Goal: Task Accomplishment & Management: Manage account settings

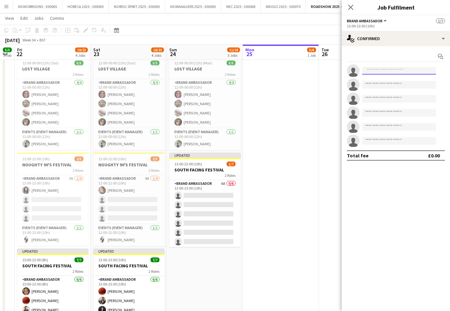
click at [389, 69] on input at bounding box center [399, 71] width 74 height 8
type input "****"
click at [396, 84] on span "[EMAIL_ADDRESS][DOMAIN_NAME]" at bounding box center [399, 84] width 64 height 5
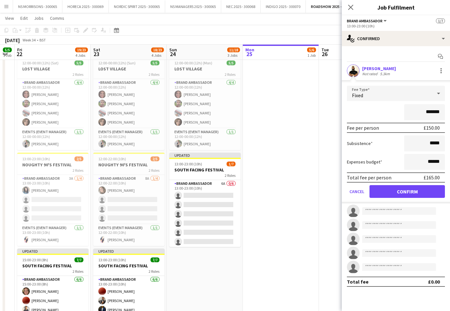
click at [400, 192] on button "Confirm" at bounding box center [407, 191] width 75 height 13
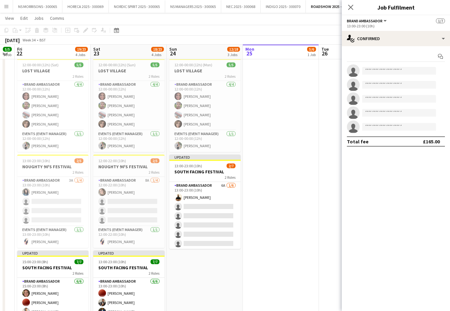
scroll to position [113, 0]
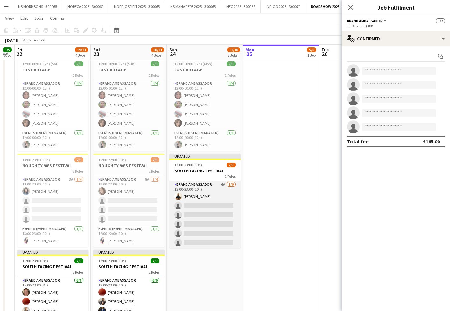
click at [202, 196] on app-card-role "Brand Ambassador 6A [DATE] 13:00-23:00 (10h) [PERSON_NAME] single-neutral-actio…" at bounding box center [204, 215] width 71 height 68
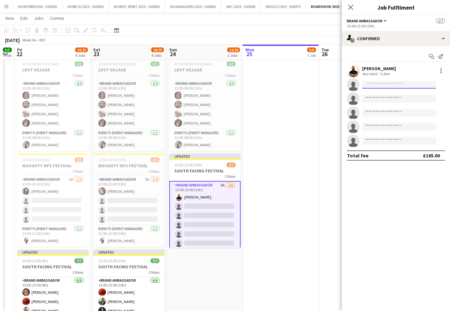
click at [379, 88] on input at bounding box center [399, 85] width 74 height 8
type input "***"
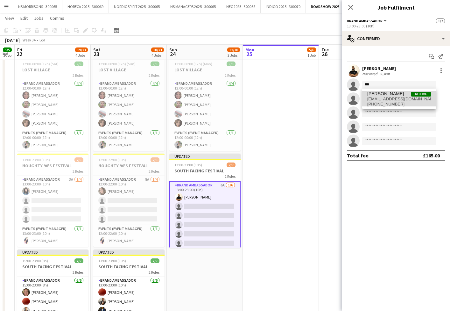
click at [376, 100] on span "[EMAIL_ADDRESS][DOMAIN_NAME]" at bounding box center [399, 98] width 64 height 5
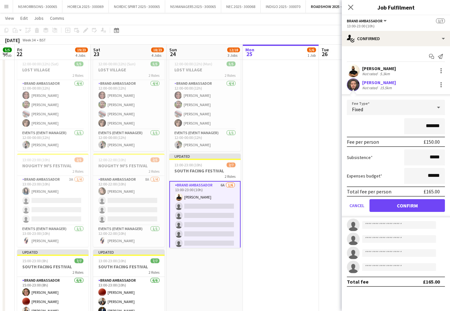
click at [389, 203] on button "Confirm" at bounding box center [407, 205] width 75 height 13
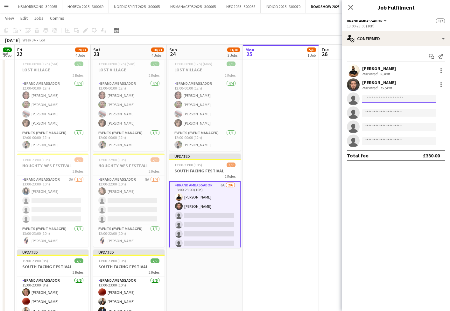
click at [386, 100] on input at bounding box center [399, 99] width 74 height 8
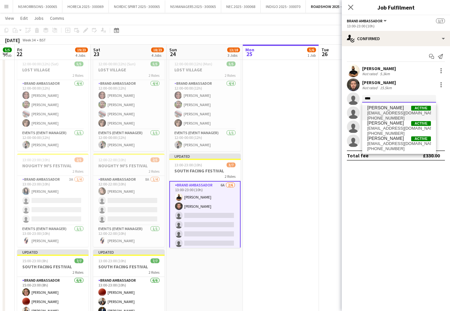
type input "****"
click at [396, 110] on span "[PERSON_NAME] Active" at bounding box center [399, 107] width 64 height 5
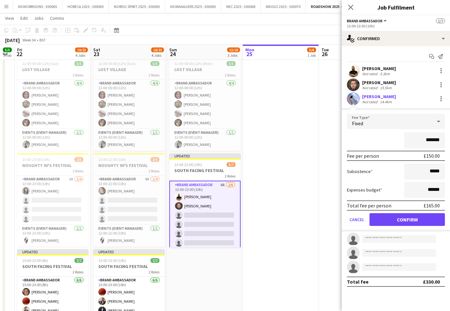
click at [393, 221] on button "Confirm" at bounding box center [407, 219] width 75 height 13
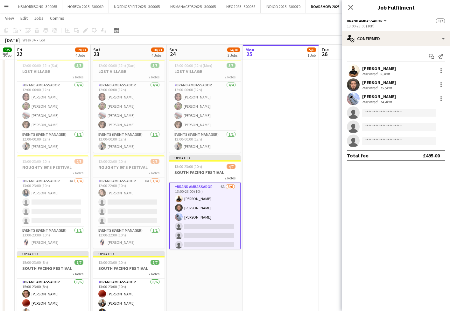
scroll to position [111, 0]
click at [383, 113] on input at bounding box center [399, 113] width 74 height 8
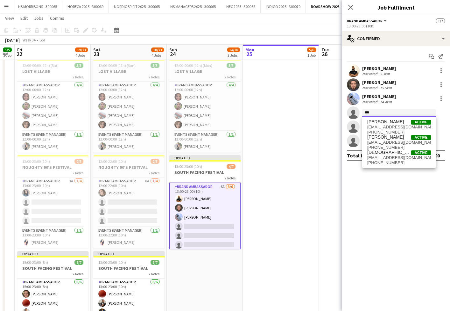
type input "***"
drag, startPoint x: 382, startPoint y: 112, endPoint x: 390, endPoint y: 138, distance: 27.1
click at [390, 138] on span "[PERSON_NAME]" at bounding box center [385, 136] width 37 height 5
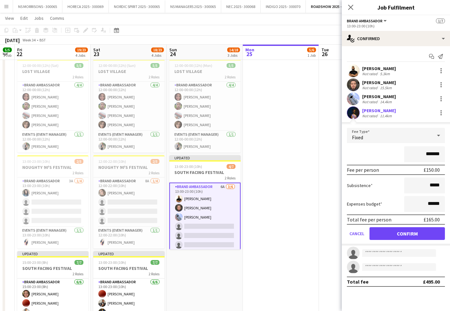
click at [390, 232] on button "Confirm" at bounding box center [407, 233] width 75 height 13
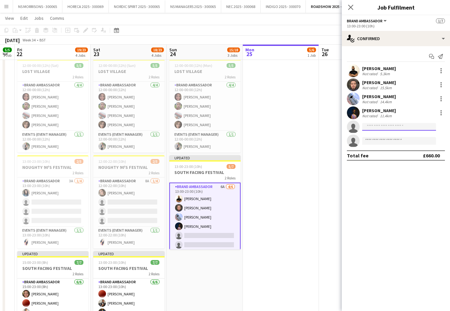
click at [381, 126] on input at bounding box center [399, 127] width 74 height 8
type input "*"
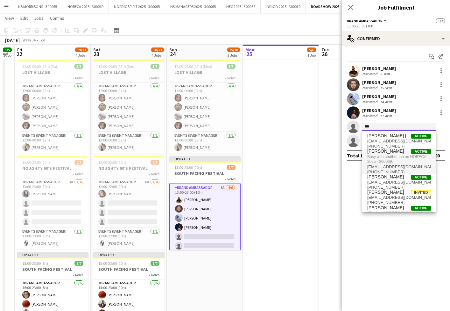
scroll to position [0, 0]
type input "****"
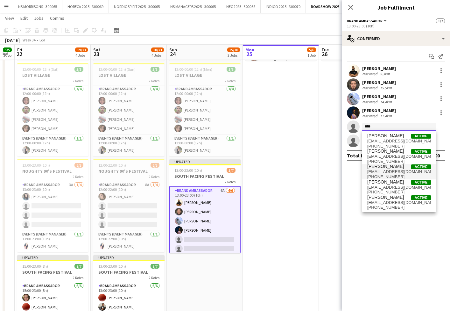
scroll to position [108, 0]
drag, startPoint x: 378, startPoint y: 126, endPoint x: 362, endPoint y: 126, distance: 15.3
click at [362, 126] on input "****" at bounding box center [399, 127] width 74 height 8
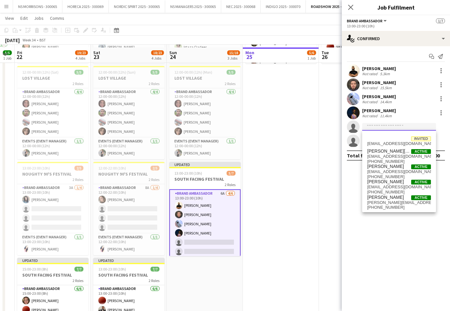
scroll to position [105, 0]
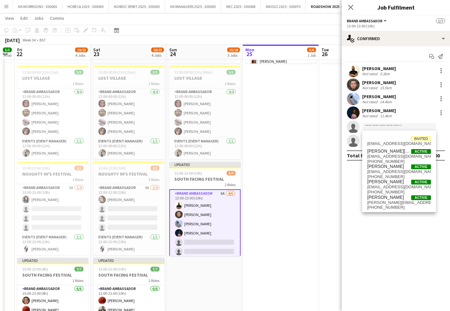
click at [295, 136] on app-date-cell "In progress 12:00-22:00 (10h) 5/6 NOTTING HILL [DATE] 3 Roles Assistant Event M…" at bounding box center [281, 167] width 76 height 400
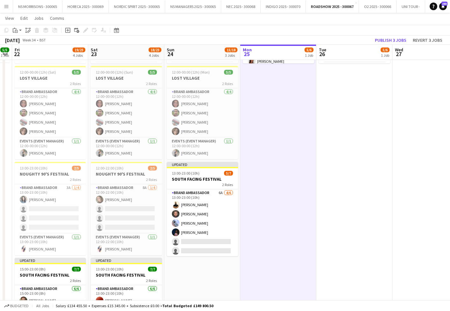
scroll to position [0, 217]
click at [384, 40] on button "Publish 3 jobs" at bounding box center [391, 40] width 37 height 8
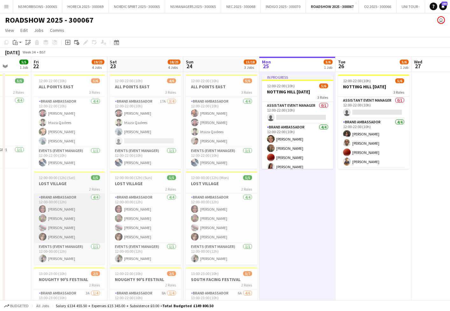
scroll to position [21, 0]
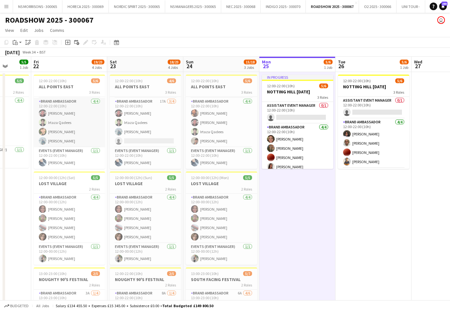
click at [59, 120] on app-card-role "Brand Ambassador [DATE] 12:00-22:00 (10h) [PERSON_NAME] [PERSON_NAME] Qadees [P…" at bounding box center [69, 122] width 71 height 49
click at [58, 120] on app-card-role "Brand Ambassador [DATE] 12:00-22:00 (10h) [PERSON_NAME] [PERSON_NAME] Qadees [P…" at bounding box center [69, 122] width 71 height 49
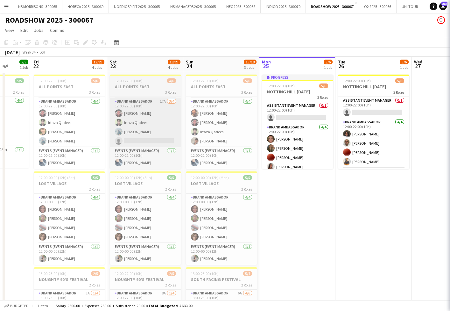
scroll to position [0, 197]
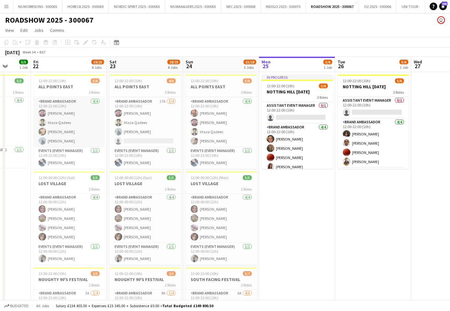
click at [68, 116] on app-card-role "Brand Ambassador [DATE] 12:00-22:00 (10h) [PERSON_NAME] [PERSON_NAME] Qadees [P…" at bounding box center [68, 122] width 71 height 49
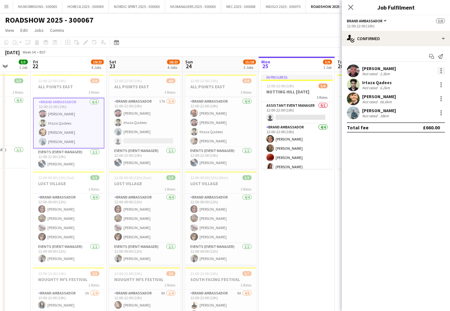
click at [441, 70] on div at bounding box center [441, 70] width 1 height 1
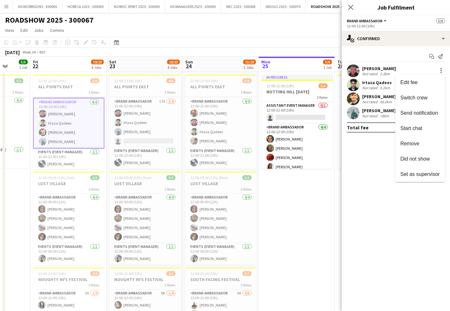
drag, startPoint x: 423, startPoint y: 146, endPoint x: 395, endPoint y: 142, distance: 28.5
click at [423, 146] on span "Remove" at bounding box center [420, 144] width 39 height 6
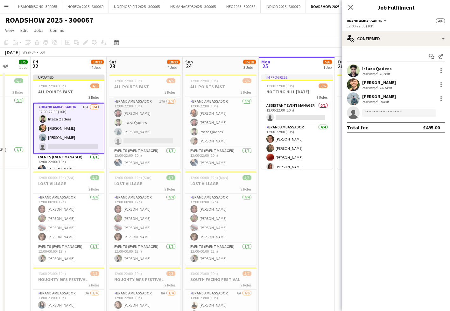
drag, startPoint x: 136, startPoint y: 120, endPoint x: 144, endPoint y: 121, distance: 8.0
click at [137, 120] on app-card-role "Brand Ambassador 17A [DATE] 12:00-22:00 (10h) [PERSON_NAME] [PERSON_NAME] Qadee…" at bounding box center [144, 122] width 71 height 49
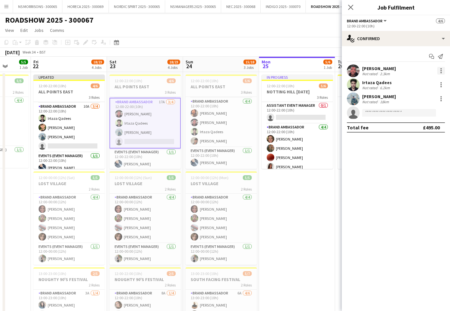
click at [438, 70] on div at bounding box center [442, 71] width 8 height 8
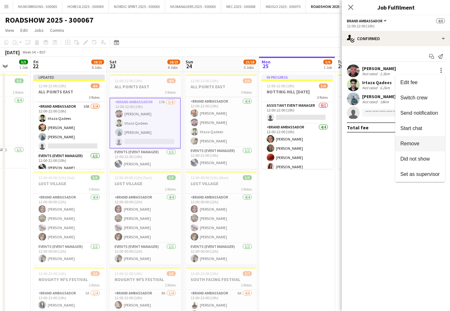
click at [415, 144] on span "Remove" at bounding box center [410, 143] width 19 height 5
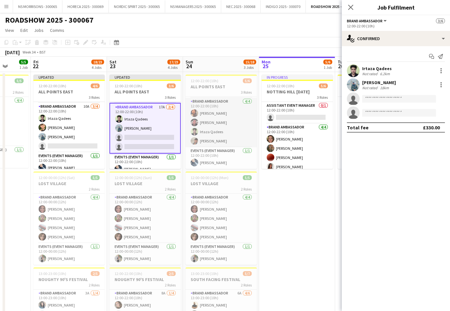
click at [226, 121] on app-card-role "Brand Ambassador [DATE] 12:00-22:00 (10h) [PERSON_NAME] [PERSON_NAME] [PERSON_N…" at bounding box center [221, 122] width 71 height 49
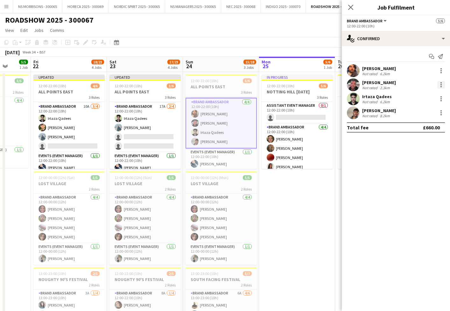
click at [445, 84] on div at bounding box center [442, 85] width 8 height 8
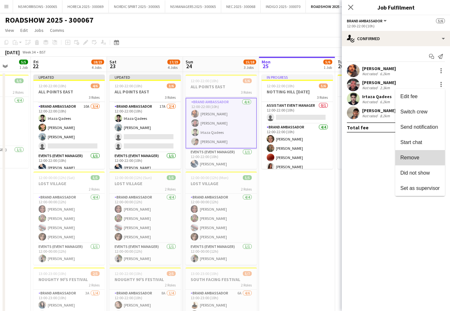
click at [404, 160] on span "Remove" at bounding box center [410, 157] width 19 height 5
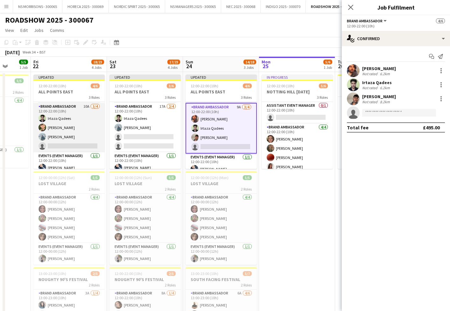
scroll to position [0, 198]
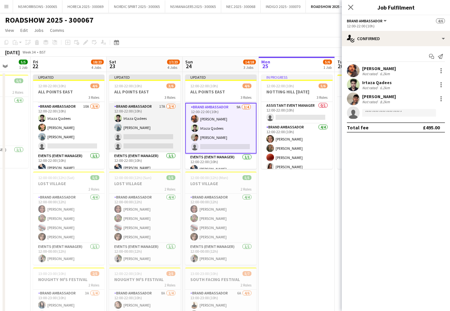
click at [144, 123] on app-card-role "Brand Ambassador 17A [DATE] 12:00-22:00 (10h) [PERSON_NAME] Qadees [PERSON_NAME…" at bounding box center [144, 127] width 71 height 49
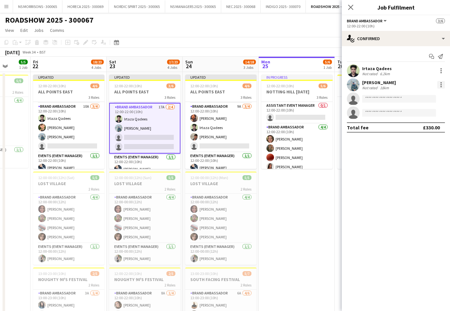
drag, startPoint x: 441, startPoint y: 86, endPoint x: 438, endPoint y: 87, distance: 3.3
click at [440, 86] on div at bounding box center [442, 85] width 8 height 8
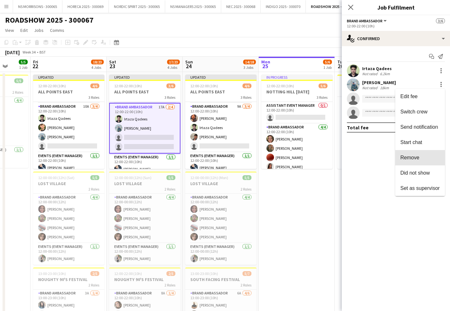
click at [406, 153] on button "Remove" at bounding box center [421, 157] width 50 height 15
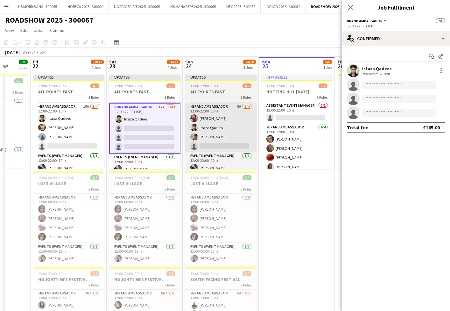
drag, startPoint x: 66, startPoint y: 145, endPoint x: 204, endPoint y: 132, distance: 138.7
click at [66, 145] on app-card-role "Brand Ambassador 10A [DATE] 12:00-22:00 (10h) [PERSON_NAME] [PERSON_NAME] [PERS…" at bounding box center [68, 127] width 71 height 49
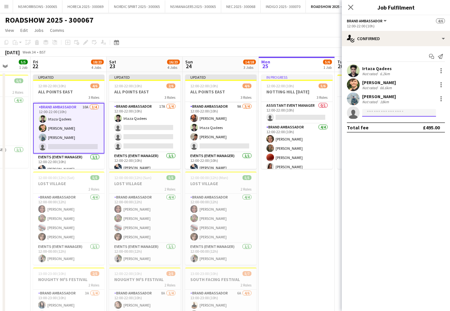
click at [374, 112] on input at bounding box center [399, 113] width 74 height 8
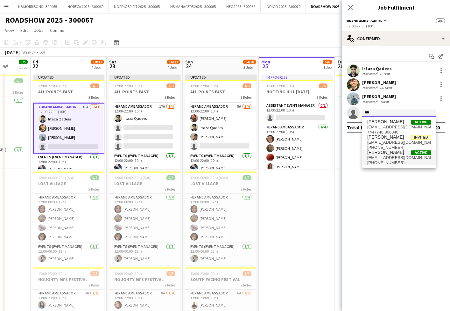
type input "***"
click at [382, 155] on span "[EMAIL_ADDRESS][DOMAIN_NAME]" at bounding box center [399, 157] width 64 height 5
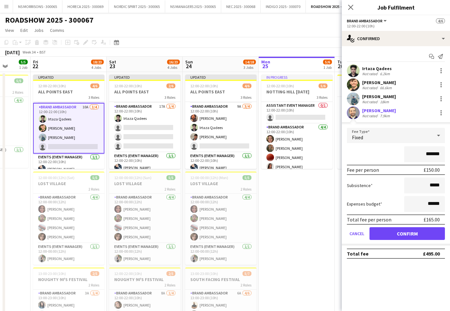
drag, startPoint x: 395, startPoint y: 232, endPoint x: 361, endPoint y: 225, distance: 34.6
click at [395, 232] on button "Confirm" at bounding box center [407, 233] width 75 height 13
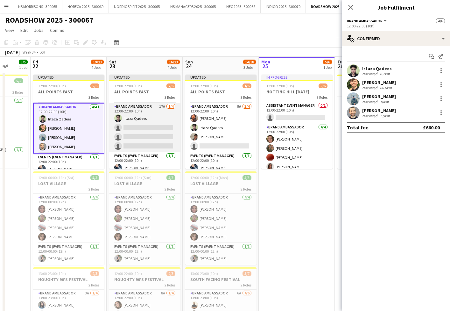
drag, startPoint x: 150, startPoint y: 135, endPoint x: 153, endPoint y: 135, distance: 3.5
click at [150, 135] on app-card-role "Brand Ambassador 17A [DATE] 12:00-22:00 (10h) [PERSON_NAME] single-neutral-acti…" at bounding box center [144, 127] width 71 height 49
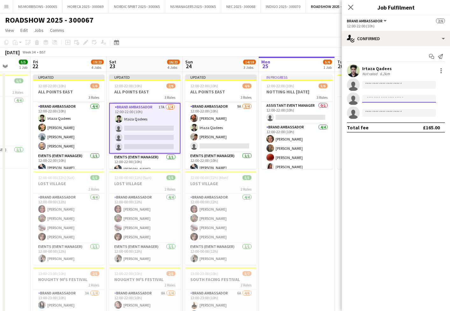
click at [382, 100] on input at bounding box center [399, 99] width 74 height 8
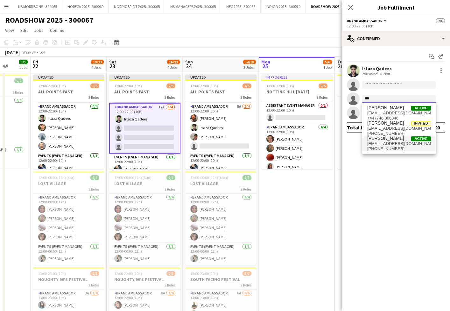
type input "***"
click at [380, 143] on span "[EMAIL_ADDRESS][DOMAIN_NAME]" at bounding box center [399, 143] width 64 height 5
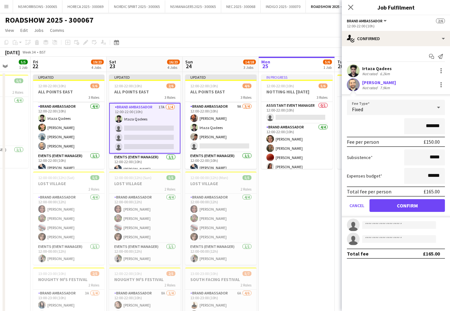
click at [384, 207] on button "Confirm" at bounding box center [407, 205] width 75 height 13
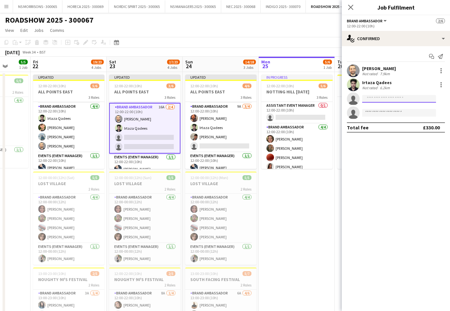
click at [400, 96] on input at bounding box center [399, 99] width 74 height 8
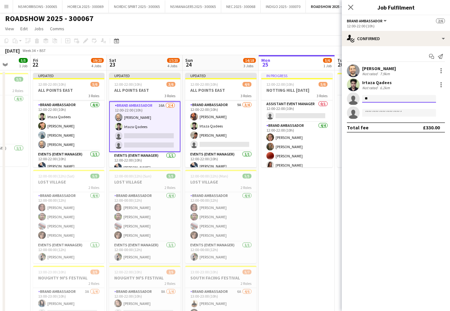
type input "*"
drag, startPoint x: 382, startPoint y: 101, endPoint x: 355, endPoint y: 98, distance: 27.6
click at [355, 98] on app-invite-slot "single-neutral-actions ***" at bounding box center [396, 98] width 108 height 13
type input "***"
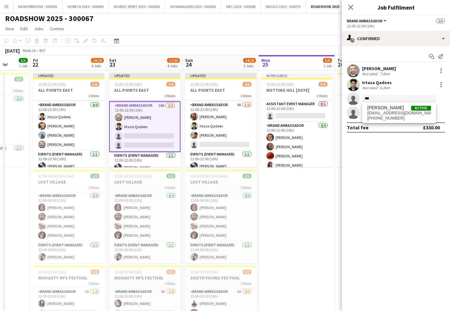
drag, startPoint x: 359, startPoint y: 109, endPoint x: 369, endPoint y: 109, distance: 9.6
click at [369, 109] on span "[PERSON_NAME]" at bounding box center [385, 107] width 37 height 5
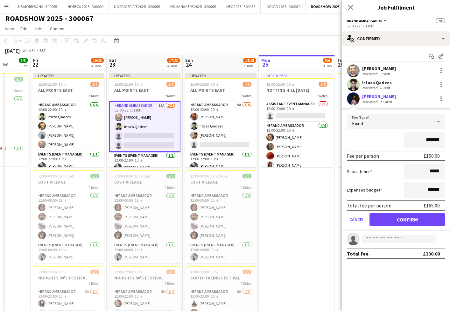
click at [379, 218] on button "Confirm" at bounding box center [407, 219] width 75 height 13
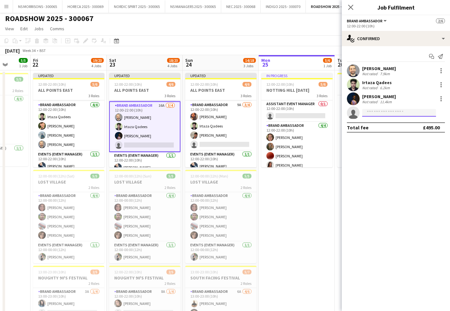
click at [377, 116] on input at bounding box center [399, 113] width 74 height 8
type input "*"
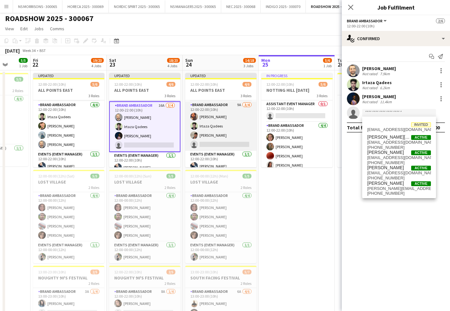
click at [211, 142] on app-card-role "Brand Ambassador 9A [DATE] 12:00-22:00 (10h) [PERSON_NAME] [PERSON_NAME] Qadees…" at bounding box center [220, 125] width 71 height 49
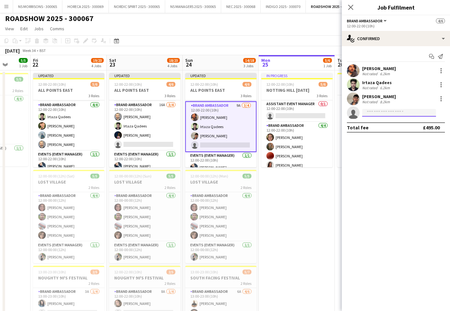
click at [384, 114] on input at bounding box center [399, 113] width 74 height 8
type input "***"
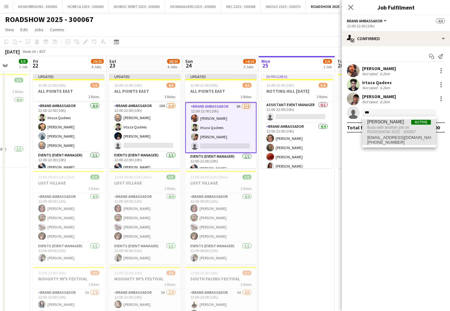
click at [396, 125] on span "Busy with another job on ROADSHOW 2025 - 300067." at bounding box center [399, 130] width 64 height 11
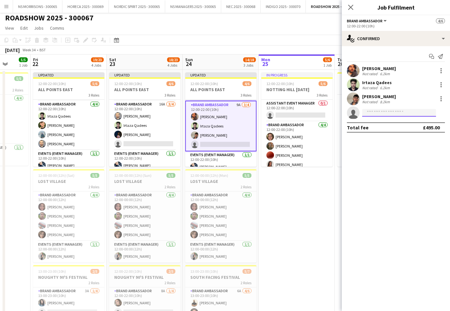
scroll to position [2, 0]
type input "***"
click at [372, 124] on span "[PERSON_NAME] Ul [PERSON_NAME]" at bounding box center [389, 121] width 44 height 5
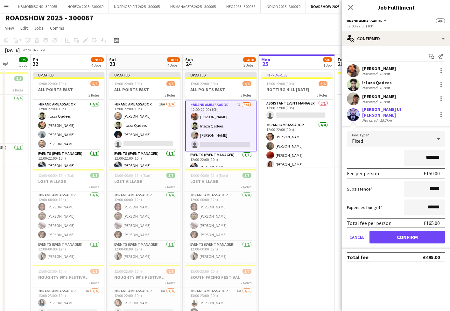
click at [379, 232] on button "Confirm" at bounding box center [407, 237] width 75 height 13
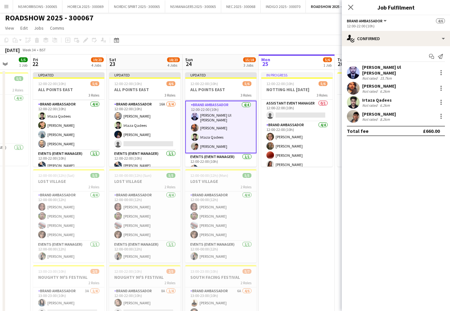
click at [282, 187] on app-date-cell "In progress 12:00-22:00 (10h) 5/6 NOTTING HILL [DATE] 3 Roles Assistant Event M…" at bounding box center [297, 270] width 76 height 400
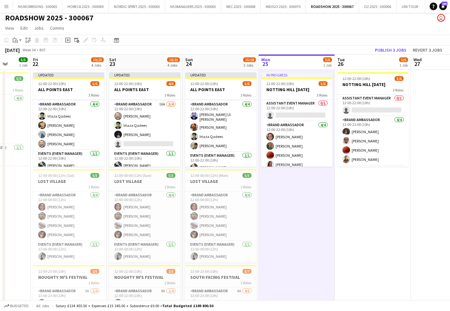
click at [385, 49] on button "Publish 3 jobs" at bounding box center [391, 50] width 37 height 8
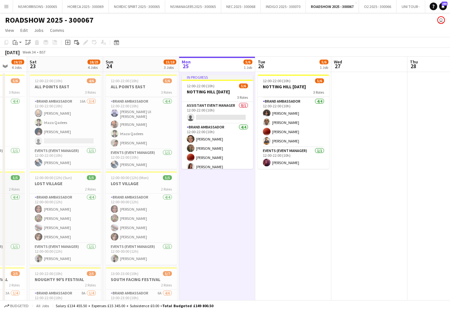
scroll to position [0, 0]
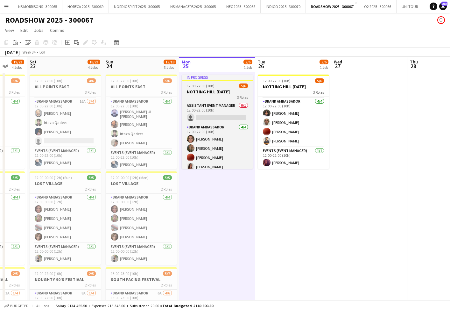
click at [226, 84] on div "12:00-22:00 (10h) 5/6" at bounding box center [217, 85] width 71 height 5
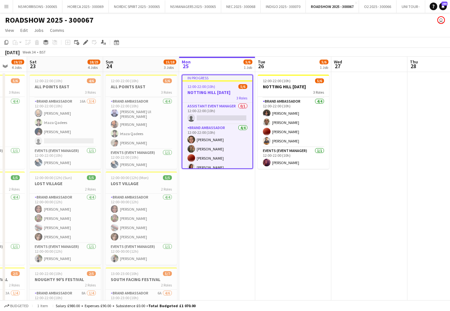
drag, startPoint x: 5, startPoint y: 42, endPoint x: 41, endPoint y: 61, distance: 40.9
click at [5, 42] on icon at bounding box center [6, 42] width 4 height 4
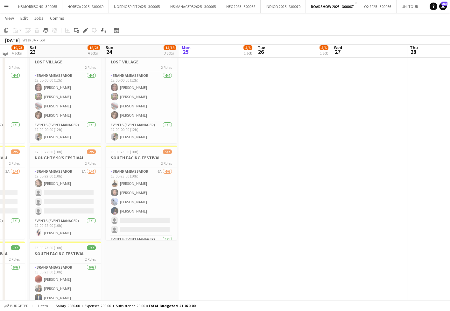
scroll to position [128, 0]
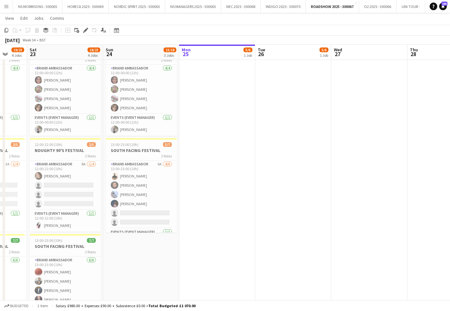
click at [143, 260] on app-date-cell "12:00-22:00 (10h) 5/6 ALL POINTS EAST 3 Roles Assistant Event Manager 0/1 12:00…" at bounding box center [141, 143] width 76 height 400
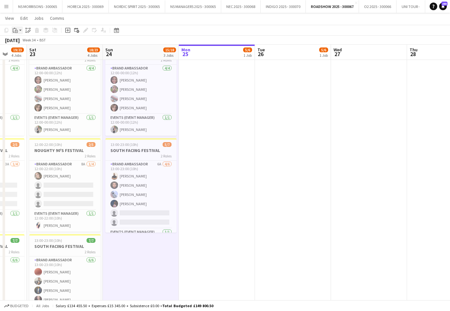
click at [17, 32] on icon at bounding box center [16, 31] width 3 height 3
click at [20, 53] on link "Paste with crew Command Shift V" at bounding box center [42, 53] width 50 height 6
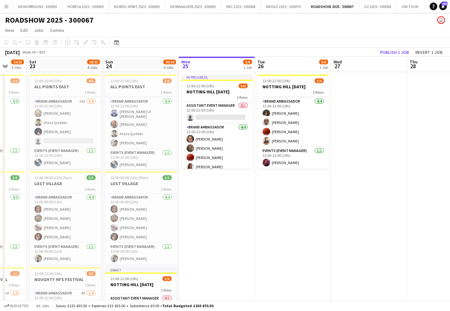
scroll to position [0, 0]
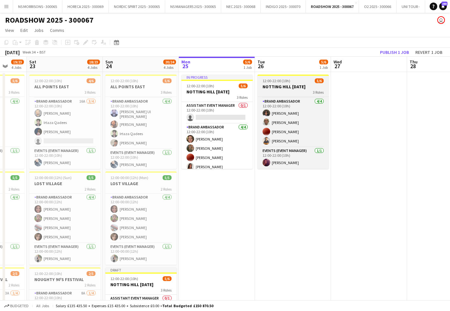
drag, startPoint x: 288, startPoint y: 86, endPoint x: 285, endPoint y: 86, distance: 3.2
click at [288, 86] on h3 "NOTTING HILL [DATE]" at bounding box center [293, 87] width 71 height 6
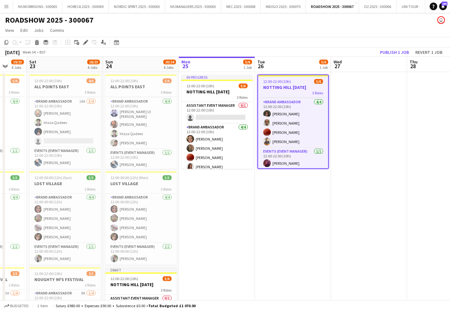
drag, startPoint x: 208, startPoint y: 90, endPoint x: 175, endPoint y: 84, distance: 33.1
click at [206, 90] on app-calendar-viewport "Wed 20 5/5 1 Job Thu 21 5/5 1 Job Fri 22 19/23 4 Jobs Sat 23 18/23 4 Jobs Sun 2…" at bounding box center [225, 264] width 450 height 415
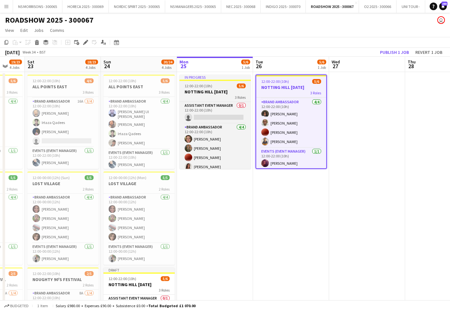
click at [226, 85] on div "12:00-22:00 (10h) 5/6" at bounding box center [215, 85] width 71 height 5
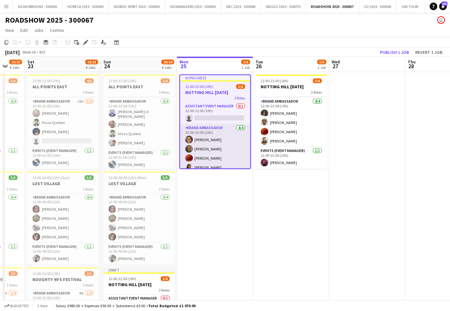
click at [209, 144] on app-card-role "Brand Ambassador [DATE] 12:00-22:00 (10h) [PERSON_NAME] Tanjore [PERSON_NAME] […" at bounding box center [215, 148] width 70 height 49
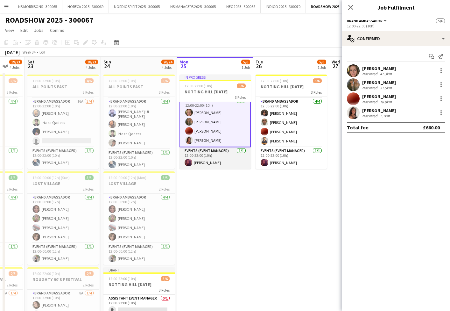
scroll to position [27, 0]
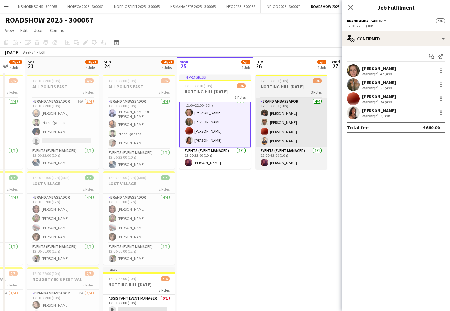
drag, startPoint x: 212, startPoint y: 163, endPoint x: 275, endPoint y: 141, distance: 67.2
click at [212, 163] on app-card-role "Events (Event Manager) [DATE] 12:00-22:00 (10h) [PERSON_NAME]" at bounding box center [215, 158] width 71 height 22
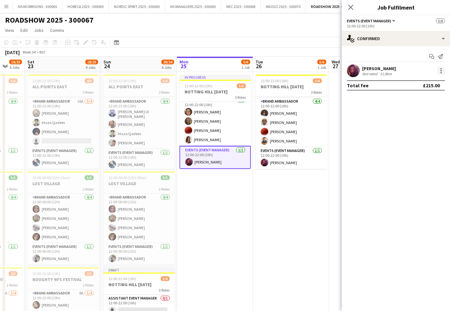
click at [439, 69] on div at bounding box center [442, 71] width 8 height 8
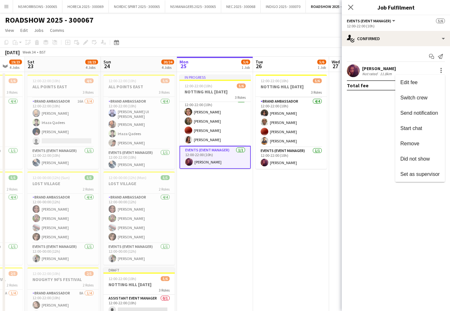
drag, startPoint x: 420, startPoint y: 141, endPoint x: 406, endPoint y: 141, distance: 13.7
click at [420, 141] on span "Remove" at bounding box center [410, 143] width 19 height 5
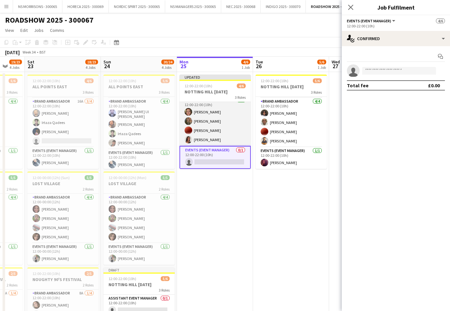
drag, startPoint x: 223, startPoint y: 125, endPoint x: 227, endPoint y: 124, distance: 4.4
click at [223, 125] on app-card-role "Brand Ambassador [DATE] 12:00-22:00 (10h) [PERSON_NAME] Tanjore [PERSON_NAME] […" at bounding box center [215, 120] width 71 height 49
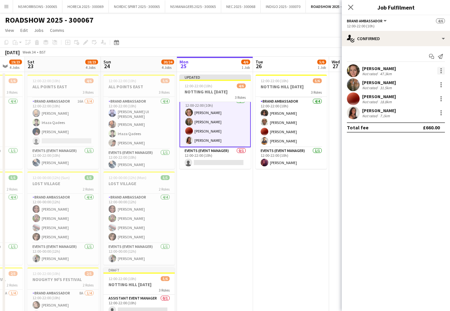
click at [440, 72] on div at bounding box center [442, 71] width 8 height 8
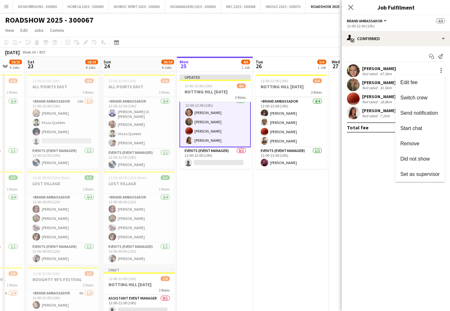
drag, startPoint x: 415, startPoint y: 143, endPoint x: 433, endPoint y: 96, distance: 49.9
click at [416, 142] on span "Remove" at bounding box center [410, 143] width 19 height 5
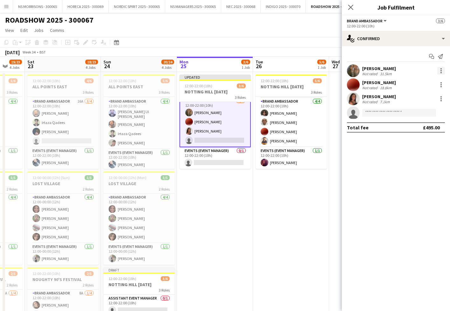
click at [442, 72] on div at bounding box center [442, 71] width 8 height 8
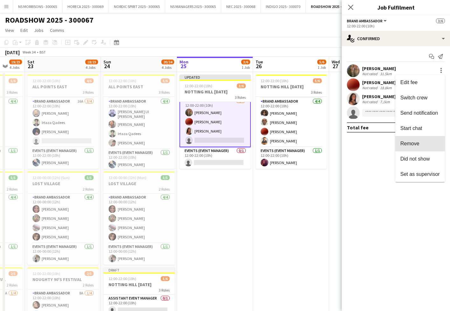
drag, startPoint x: 415, startPoint y: 144, endPoint x: 428, endPoint y: 116, distance: 30.5
click at [415, 142] on span "Remove" at bounding box center [410, 143] width 19 height 5
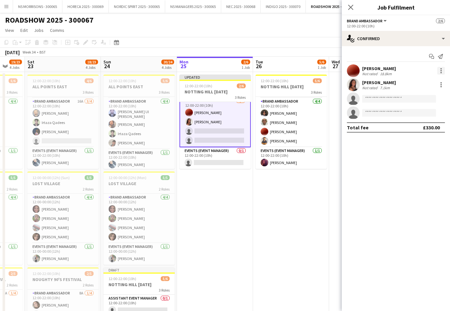
click at [440, 72] on div at bounding box center [442, 71] width 8 height 8
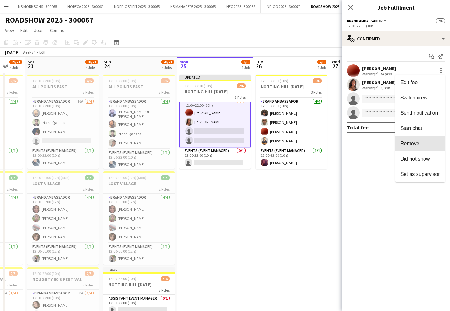
drag, startPoint x: 419, startPoint y: 142, endPoint x: 425, endPoint y: 131, distance: 13.0
click at [419, 142] on span "Remove" at bounding box center [410, 143] width 19 height 5
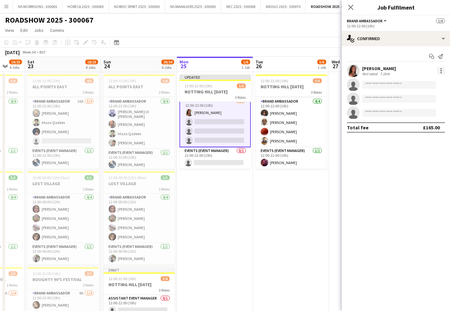
click at [443, 71] on div at bounding box center [442, 71] width 8 height 8
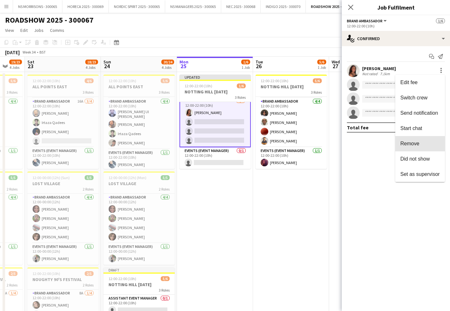
drag, startPoint x: 419, startPoint y: 140, endPoint x: 410, endPoint y: 139, distance: 9.3
click at [419, 140] on button "Remove" at bounding box center [421, 143] width 50 height 15
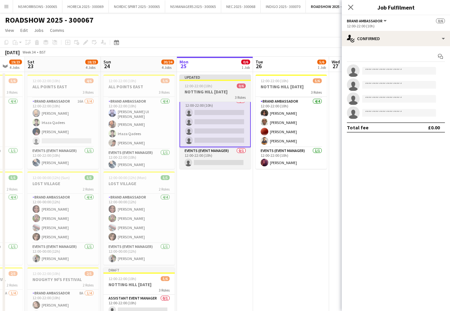
click at [205, 85] on span "12:00-22:00 (10h)" at bounding box center [199, 85] width 28 height 5
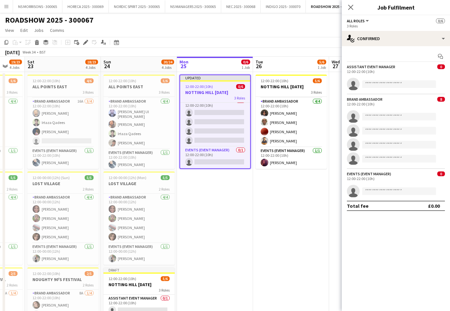
click at [35, 43] on icon "Delete" at bounding box center [36, 42] width 5 height 5
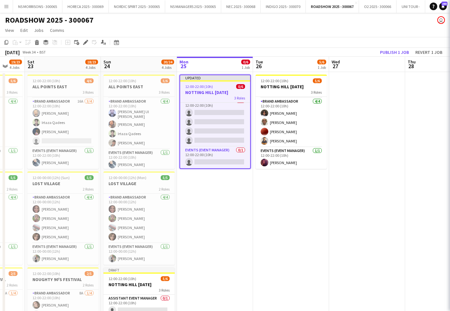
scroll to position [26, 0]
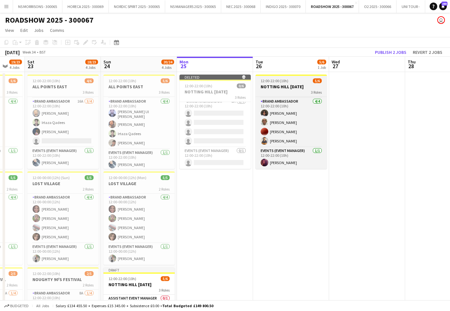
click at [265, 86] on h3 "NOTTING HILL [DATE]" at bounding box center [291, 87] width 71 height 6
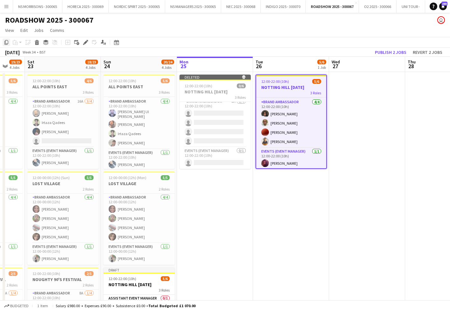
click at [8, 43] on icon at bounding box center [6, 42] width 4 height 4
click at [212, 190] on app-date-cell "Deleted skull 12:00-22:00 (10h) 0/6 NOTTING HILL [DATE] 3 Roles Assistant Event…" at bounding box center [215, 272] width 76 height 400
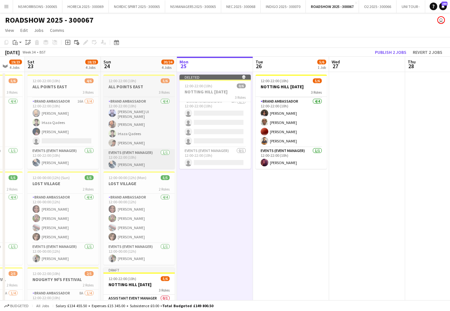
scroll to position [0, 204]
click at [15, 41] on icon "Paste" at bounding box center [15, 42] width 5 height 5
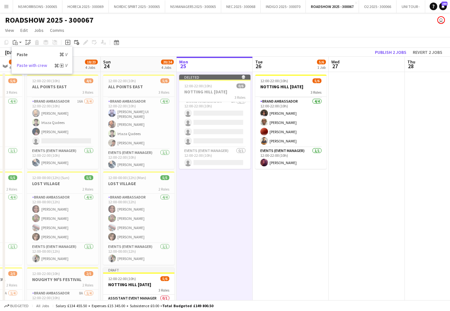
click at [25, 65] on link "Paste with crew Command Shift V" at bounding box center [42, 65] width 50 height 6
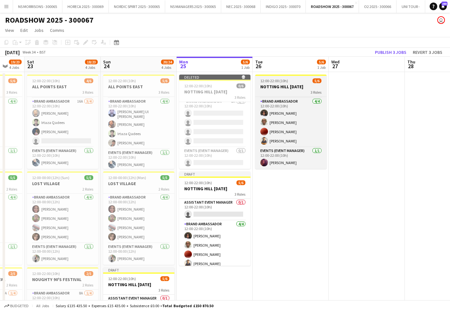
click at [285, 84] on h3 "NOTTING HILL [DATE]" at bounding box center [290, 87] width 71 height 6
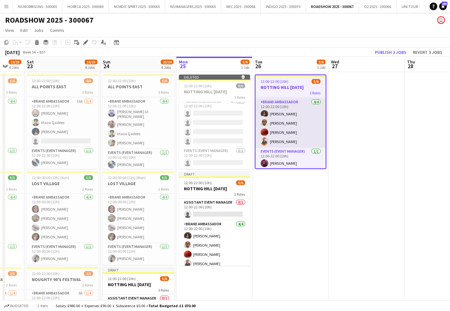
click at [293, 124] on app-card-role "Brand Ambassador [DATE] 12:00-22:00 (10h) [PERSON_NAME] [PERSON_NAME] [PERSON_N…" at bounding box center [291, 122] width 70 height 49
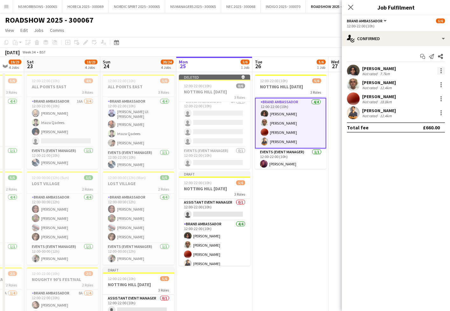
click at [441, 70] on div at bounding box center [441, 70] width 1 height 1
drag, startPoint x: 423, startPoint y: 141, endPoint x: 426, endPoint y: 133, distance: 7.8
click at [423, 141] on span "Remove" at bounding box center [420, 144] width 39 height 6
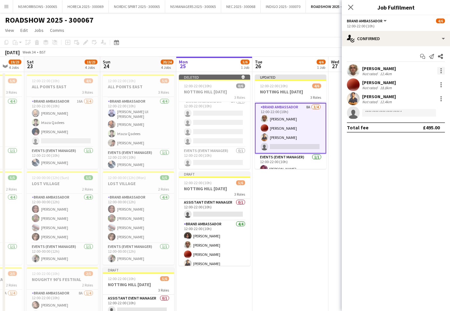
click at [442, 69] on div at bounding box center [442, 71] width 8 height 8
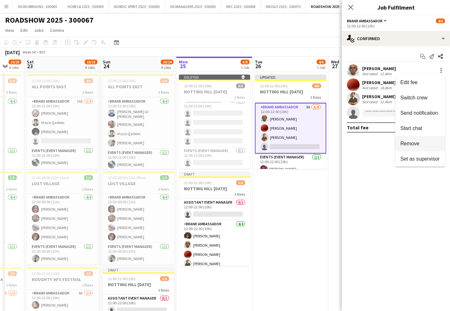
click at [412, 142] on span "Remove" at bounding box center [410, 143] width 19 height 5
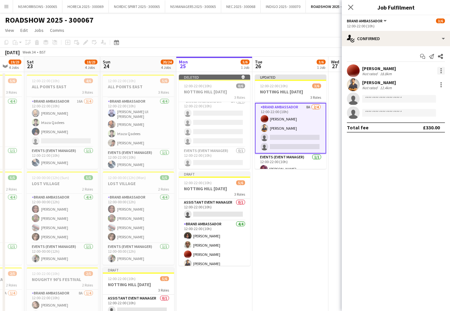
click at [441, 70] on div at bounding box center [441, 70] width 1 height 1
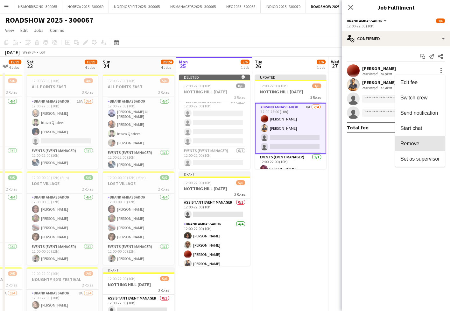
drag, startPoint x: 420, startPoint y: 139, endPoint x: 424, endPoint y: 130, distance: 10.0
click at [420, 139] on button "Remove" at bounding box center [421, 143] width 50 height 15
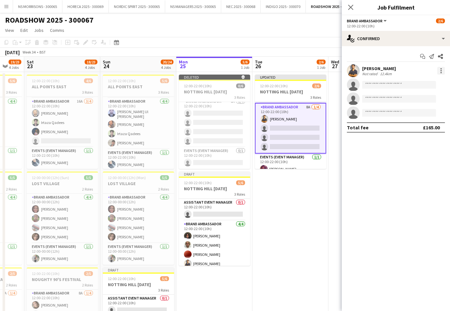
click at [440, 68] on div at bounding box center [442, 71] width 8 height 8
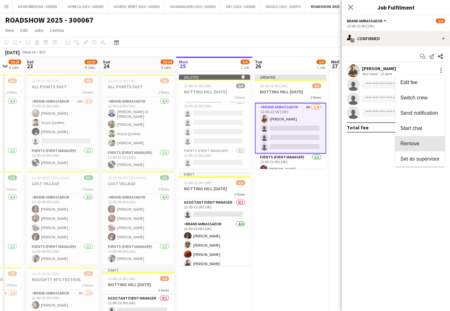
click at [414, 148] on button "Remove" at bounding box center [421, 143] width 50 height 15
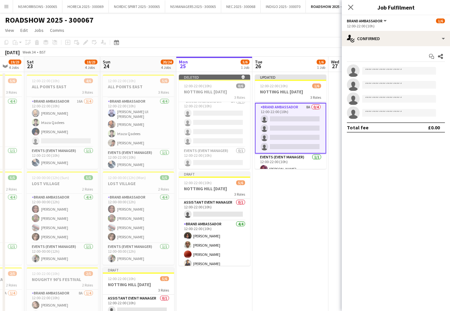
drag, startPoint x: 282, startPoint y: 158, endPoint x: 317, endPoint y: 150, distance: 36.0
click at [282, 158] on app-card-role "Events (Event Manager) [DATE] 12:00-22:00 (10h) [PERSON_NAME]" at bounding box center [290, 164] width 71 height 22
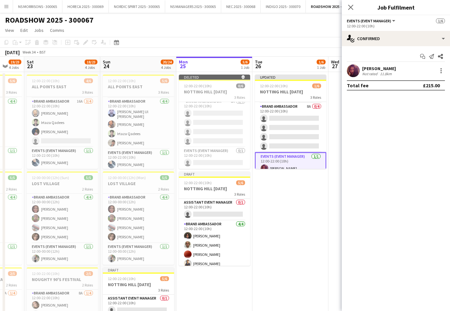
drag, startPoint x: 441, startPoint y: 66, endPoint x: 431, endPoint y: 77, distance: 14.9
click at [440, 67] on div "[PERSON_NAME] Not rated 11.8km" at bounding box center [396, 70] width 108 height 13
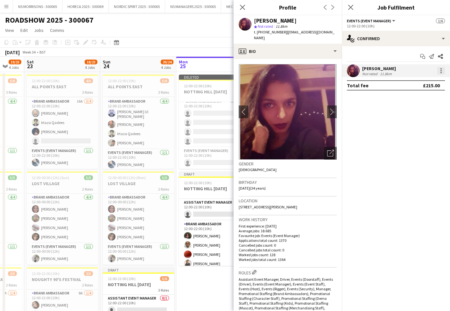
click at [442, 72] on div at bounding box center [442, 71] width 8 height 8
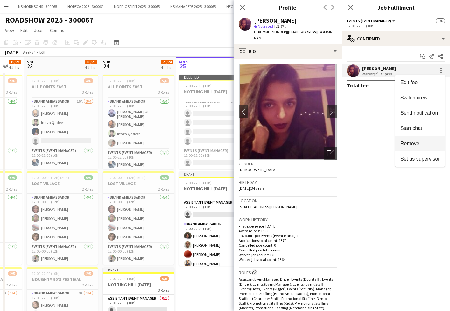
click at [416, 142] on span "Remove" at bounding box center [410, 143] width 19 height 5
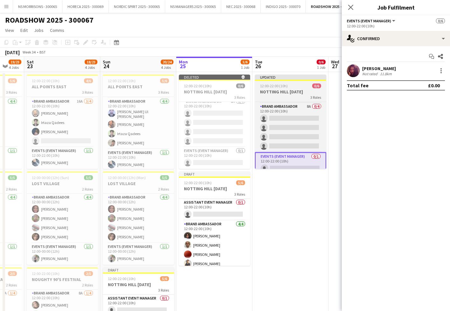
click at [292, 97] on div "3 Roles" at bounding box center [290, 97] width 71 height 5
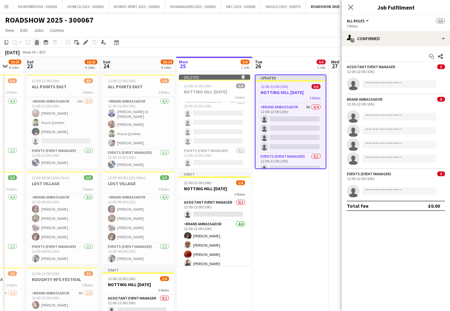
click at [39, 45] on div "Delete" at bounding box center [37, 43] width 8 height 8
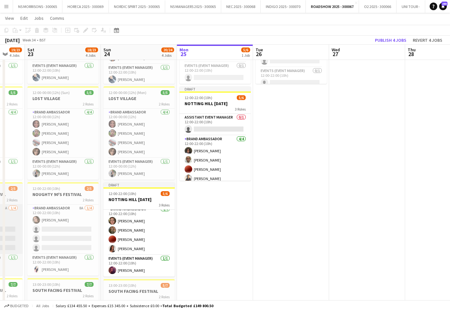
scroll to position [26, 0]
drag, startPoint x: 135, startPoint y: 268, endPoint x: 143, endPoint y: 263, distance: 9.5
click at [135, 268] on app-card-role "Events (Event Manager) [DATE] 12:00-22:00 (10h) [PERSON_NAME]" at bounding box center [138, 266] width 71 height 22
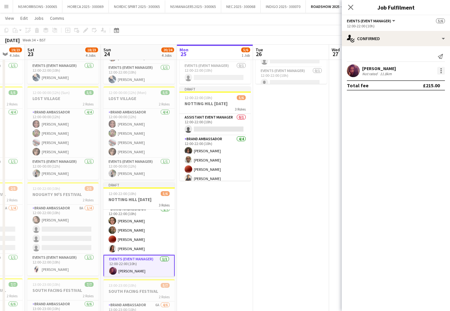
click at [441, 70] on div at bounding box center [442, 71] width 8 height 8
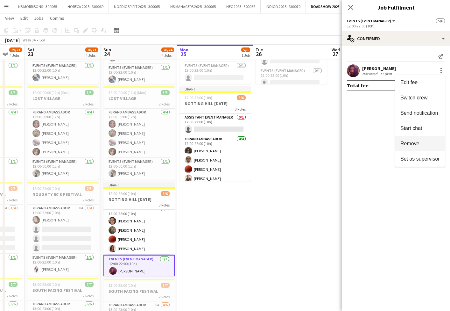
click at [415, 143] on span "Remove" at bounding box center [410, 143] width 19 height 5
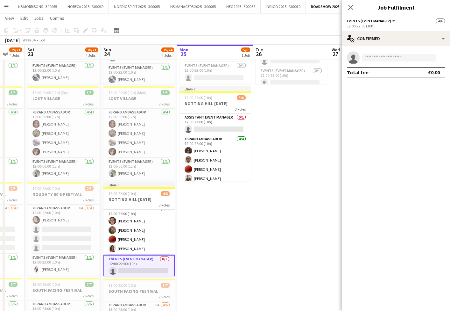
scroll to position [84, 0]
click at [389, 57] on input at bounding box center [399, 58] width 74 height 8
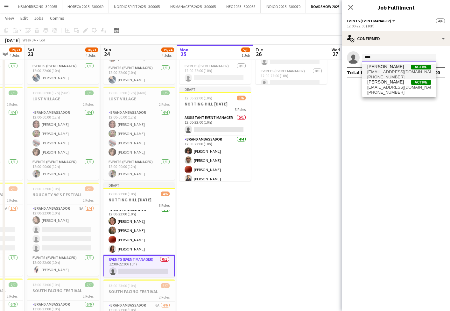
type input "****"
click at [389, 69] on span "[EMAIL_ADDRESS][DOMAIN_NAME]" at bounding box center [399, 71] width 64 height 5
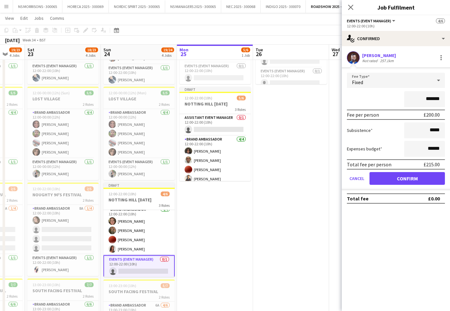
click at [387, 180] on button "Confirm" at bounding box center [407, 178] width 75 height 13
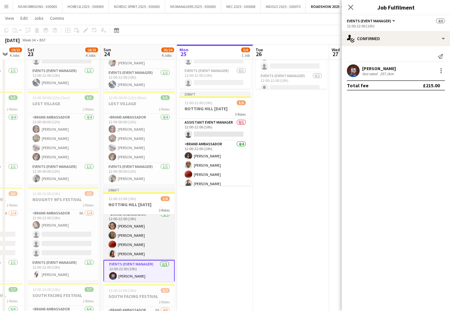
scroll to position [25, 0]
click at [144, 243] on app-card-role "Brand Ambassador [DATE] 12:00-22:00 (10h) [PERSON_NAME] Tanjore [PERSON_NAME] […" at bounding box center [138, 235] width 71 height 49
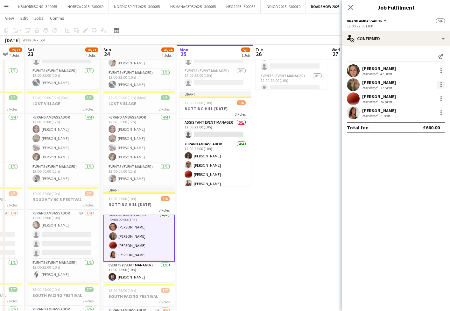
click at [441, 84] on div at bounding box center [442, 85] width 8 height 8
drag, startPoint x: 405, startPoint y: 152, endPoint x: 413, endPoint y: 138, distance: 16.7
click at [405, 152] on button "Remove" at bounding box center [421, 157] width 50 height 15
click at [439, 85] on div at bounding box center [442, 85] width 8 height 8
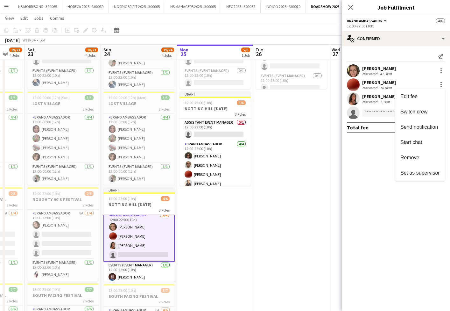
click at [416, 160] on span "Remove" at bounding box center [410, 157] width 19 height 5
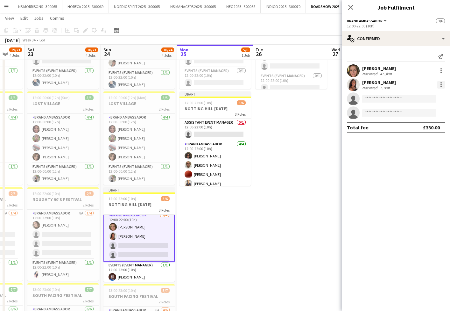
click at [443, 87] on div at bounding box center [442, 85] width 8 height 8
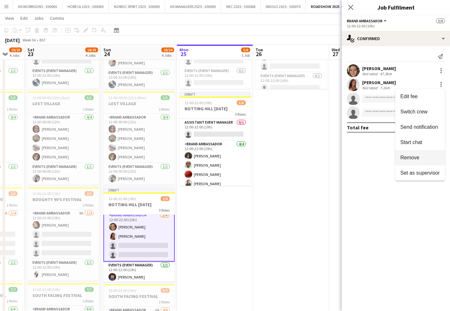
click at [409, 159] on span "Remove" at bounding box center [410, 157] width 19 height 5
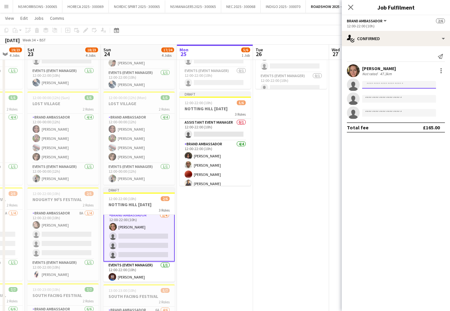
click at [387, 84] on input at bounding box center [399, 85] width 74 height 8
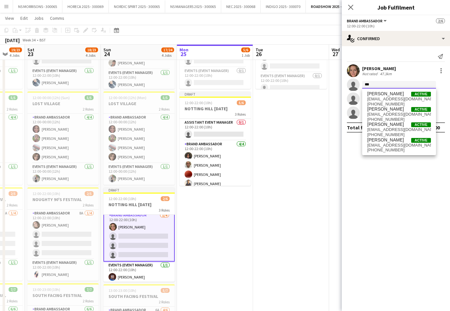
scroll to position [79, 0]
type input "***"
click at [385, 93] on span "[PERSON_NAME]" at bounding box center [385, 93] width 37 height 5
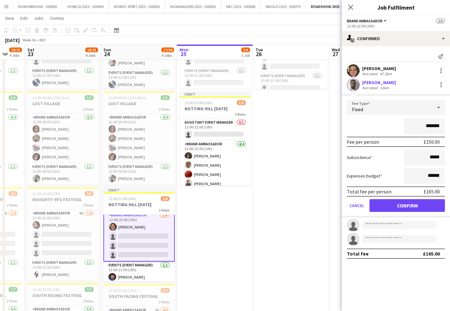
click at [394, 205] on button "Confirm" at bounding box center [407, 205] width 75 height 13
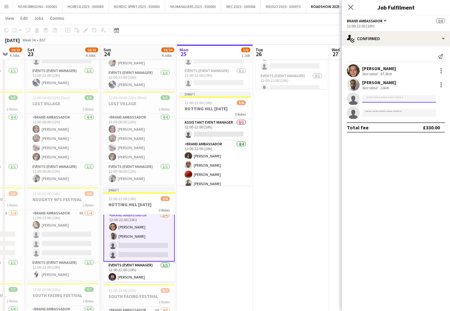
click at [383, 101] on input at bounding box center [399, 99] width 74 height 8
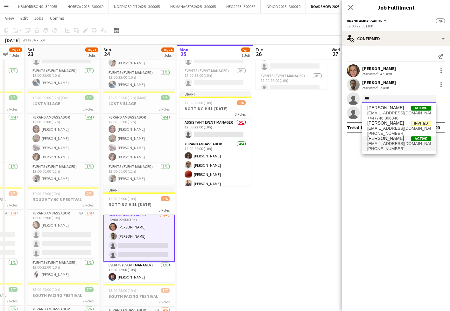
type input "***"
click at [384, 145] on span "[EMAIL_ADDRESS][DOMAIN_NAME]" at bounding box center [399, 143] width 64 height 5
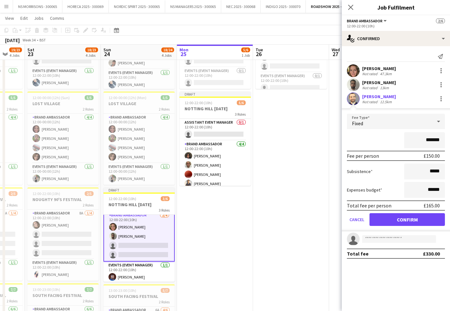
click at [393, 221] on button "Confirm" at bounding box center [407, 219] width 75 height 13
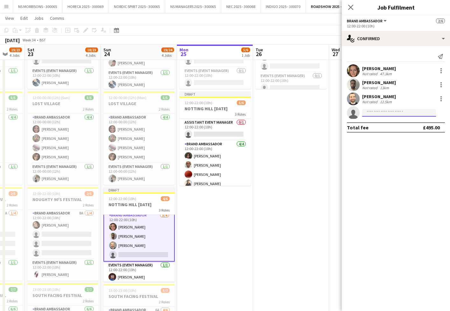
click at [375, 116] on input at bounding box center [399, 113] width 74 height 8
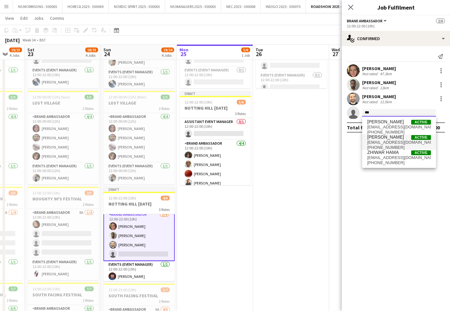
type input "***"
click at [374, 139] on span "[PERSON_NAME]" at bounding box center [385, 136] width 37 height 5
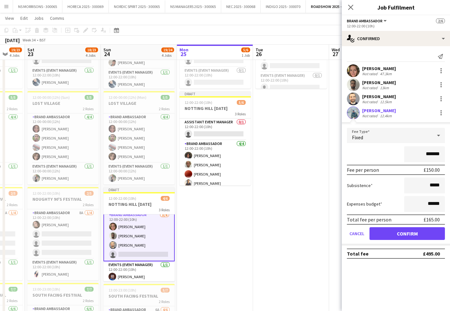
scroll to position [80, 0]
click at [379, 228] on button "Confirm" at bounding box center [407, 233] width 75 height 13
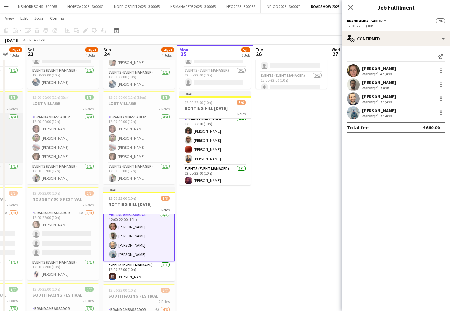
scroll to position [20, 0]
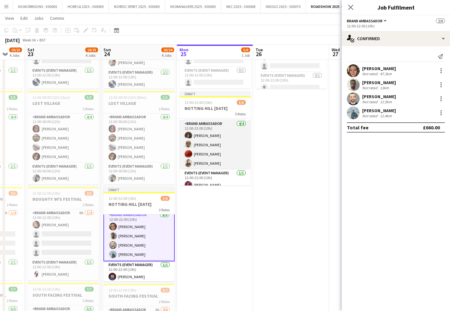
click at [212, 155] on app-card-role "Brand Ambassador [DATE] 12:00-22:00 (10h) [PERSON_NAME] [PERSON_NAME] [PERSON_N…" at bounding box center [215, 144] width 71 height 49
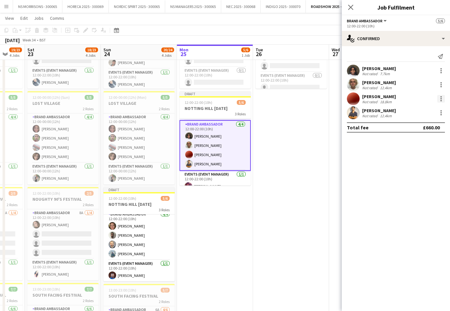
click at [440, 98] on div at bounding box center [442, 99] width 8 height 8
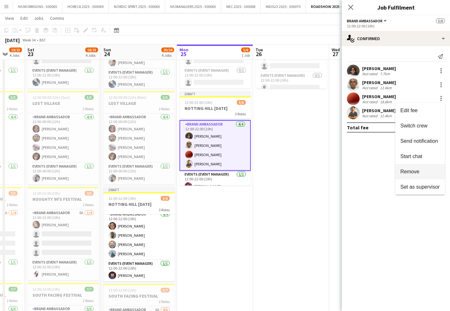
click at [414, 169] on span "Remove" at bounding box center [410, 171] width 19 height 5
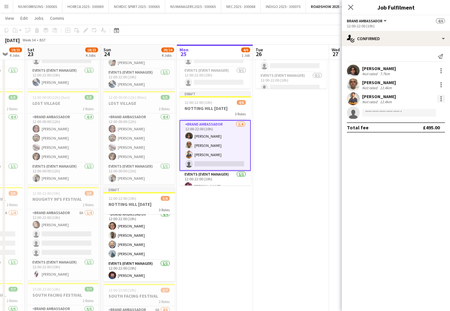
click at [440, 99] on div at bounding box center [442, 99] width 8 height 8
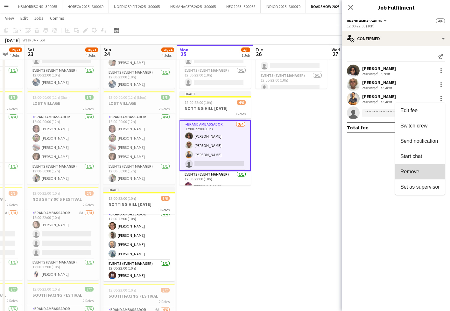
click at [421, 171] on span "Remove" at bounding box center [420, 172] width 39 height 6
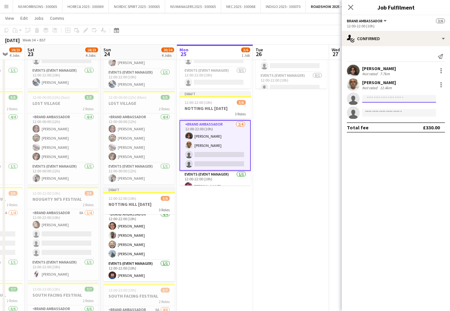
click at [376, 99] on input at bounding box center [399, 99] width 74 height 8
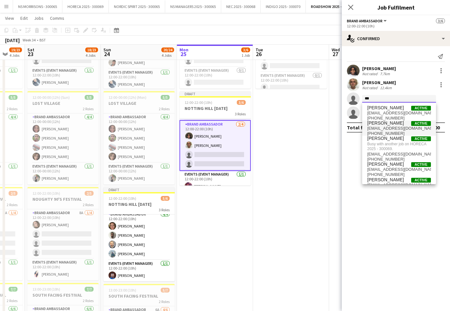
type input "***"
click at [382, 123] on span "[PERSON_NAME]" at bounding box center [385, 122] width 37 height 5
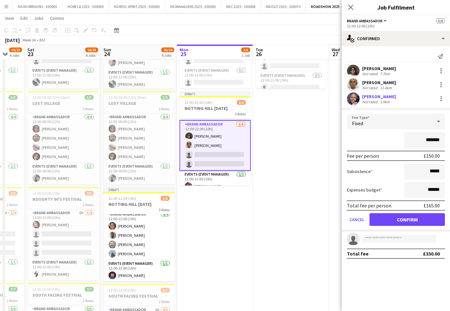
click at [385, 223] on button "Confirm" at bounding box center [407, 219] width 75 height 13
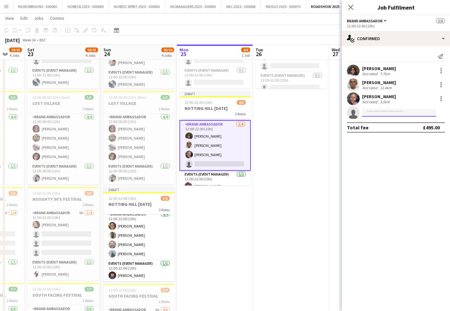
click at [375, 111] on input at bounding box center [399, 113] width 74 height 8
type input "***"
click at [380, 126] on span "[EMAIL_ADDRESS][DOMAIN_NAME]" at bounding box center [399, 127] width 64 height 5
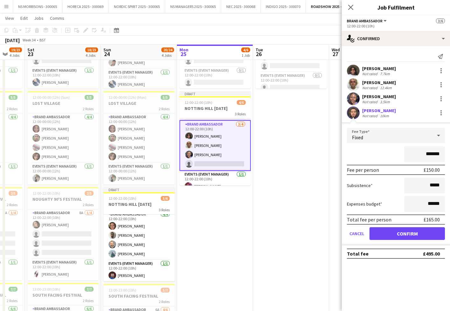
click at [383, 234] on button "Confirm" at bounding box center [407, 233] width 75 height 13
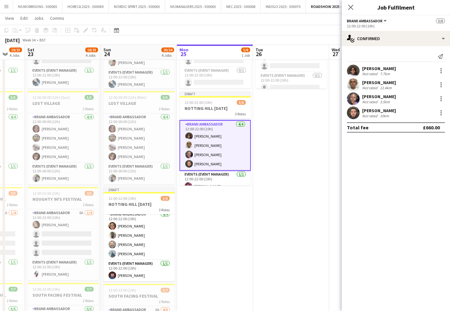
click at [317, 175] on app-date-cell "Deleted skull 12:00-22:00 (10h) 0/6 NOTTING HILL [DATE] 3 Roles Assistant Event…" at bounding box center [291, 192] width 76 height 400
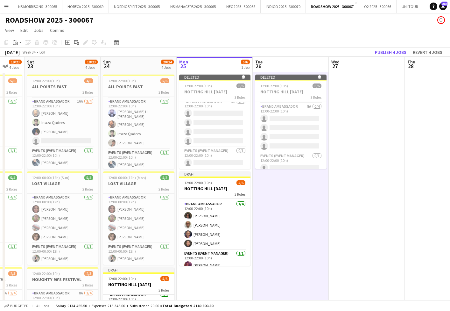
scroll to position [0, 0]
click at [389, 52] on button "Publish 4 jobs" at bounding box center [391, 52] width 37 height 8
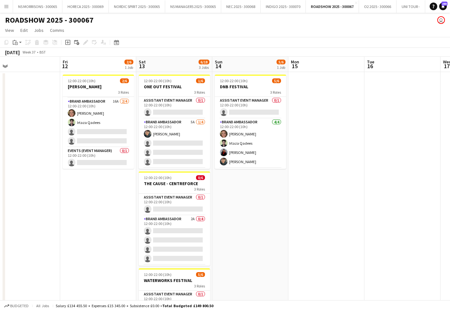
scroll to position [21, 0]
click at [87, 161] on app-card-role "Events (Event Manager) 0/1 12:00-22:00 (10h) single-neutral-actions" at bounding box center [98, 158] width 71 height 22
click at [86, 161] on app-card-role "Events (Event Manager) 0/1 12:00-22:00 (10h) single-neutral-actions" at bounding box center [98, 158] width 71 height 22
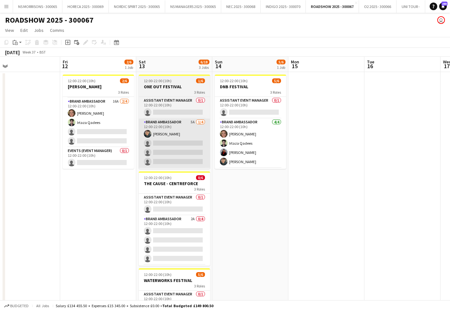
scroll to position [0, 245]
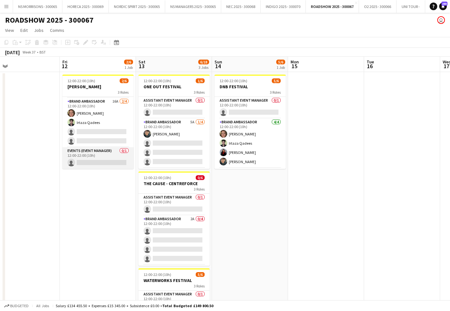
click at [103, 160] on app-card-role "Events (Event Manager) 0/1 12:00-22:00 (10h) single-neutral-actions" at bounding box center [97, 158] width 71 height 22
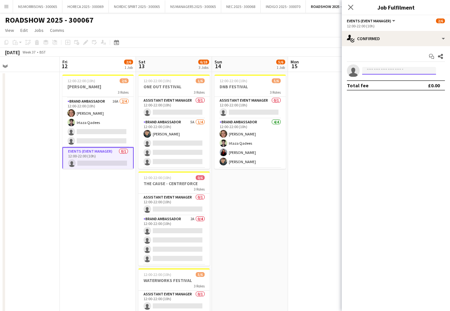
click at [371, 70] on input at bounding box center [399, 71] width 74 height 8
type input "****"
click at [374, 84] on span "[EMAIL_ADDRESS][DOMAIN_NAME]" at bounding box center [399, 84] width 64 height 5
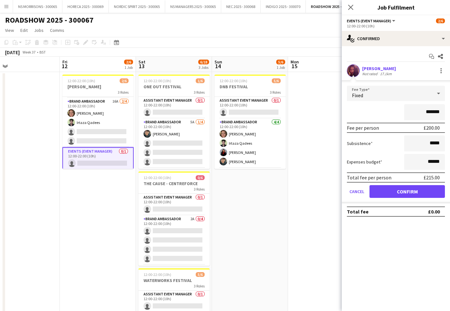
click at [375, 192] on button "Confirm" at bounding box center [407, 191] width 75 height 13
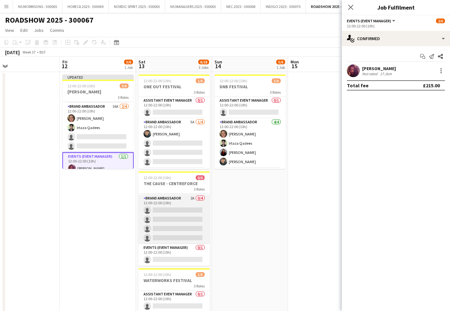
scroll to position [21, 0]
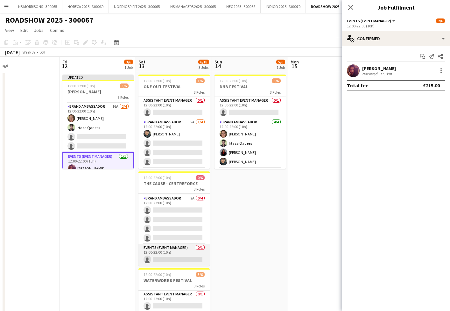
click at [183, 250] on app-card-role "Events (Event Manager) 0/1 12:00-22:00 (10h) single-neutral-actions" at bounding box center [174, 255] width 71 height 22
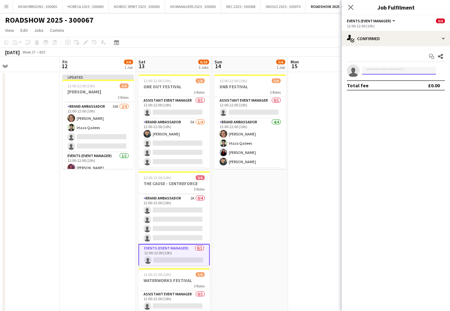
click at [384, 71] on input at bounding box center [399, 71] width 74 height 8
type input "****"
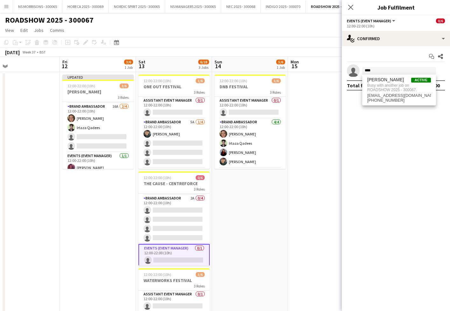
click at [288, 205] on app-date-cell "12:00-22:00 (10h) 5/6 DNB FESTIVAL 3 Roles Assistant Event Manager 0/1 12:00-22…" at bounding box center [250, 272] width 76 height 400
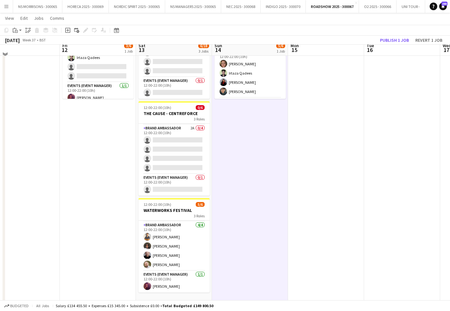
scroll to position [71, 0]
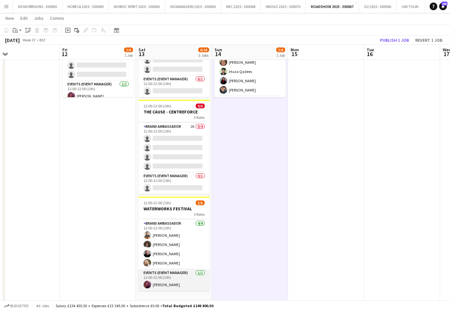
click at [195, 277] on app-card-role "Events (Event Manager) [DATE] 12:00-22:00 (10h) [PERSON_NAME]" at bounding box center [174, 280] width 71 height 22
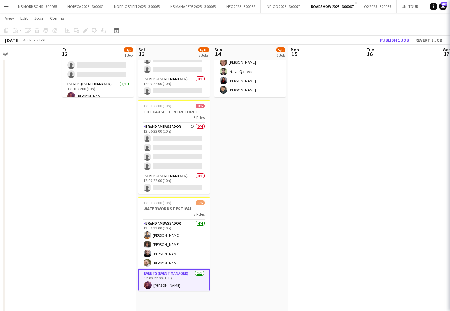
scroll to position [0, 244]
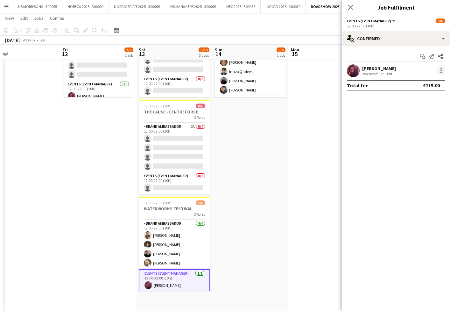
click at [440, 73] on div at bounding box center [442, 71] width 8 height 8
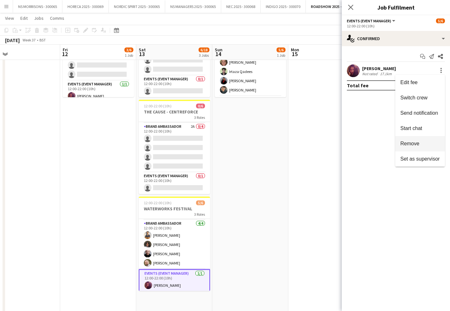
click at [426, 143] on span "Remove" at bounding box center [420, 144] width 39 height 6
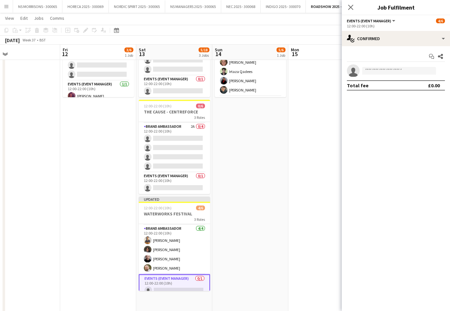
drag, startPoint x: 284, startPoint y: 179, endPoint x: 332, endPoint y: 135, distance: 65.1
click at [284, 179] on app-date-cell "12:00-22:00 (10h) 5/6 DNB FESTIVAL 3 Roles Assistant Event Manager 0/1 12:00-22…" at bounding box center [250, 200] width 76 height 400
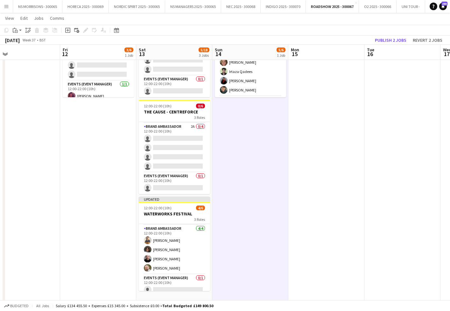
drag, startPoint x: 401, startPoint y: 40, endPoint x: 398, endPoint y: 43, distance: 4.1
click at [401, 40] on button "Publish 2 jobs" at bounding box center [391, 40] width 37 height 8
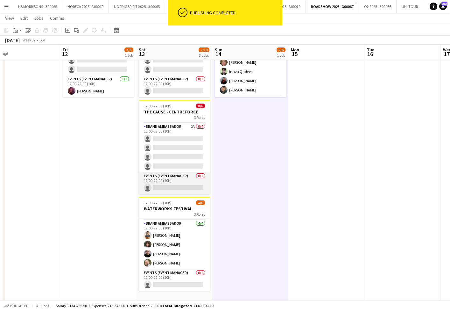
scroll to position [21, 0]
click at [181, 186] on app-card-role "Events (Event Manager) 0/1 12:00-22:00 (10h) single-neutral-actions" at bounding box center [174, 183] width 71 height 22
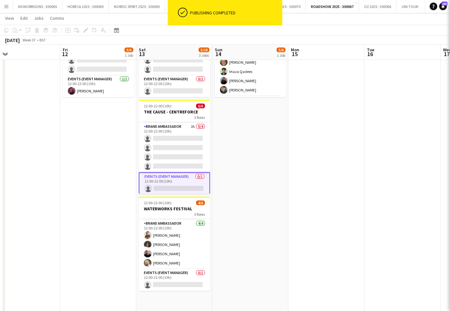
scroll to position [0, 245]
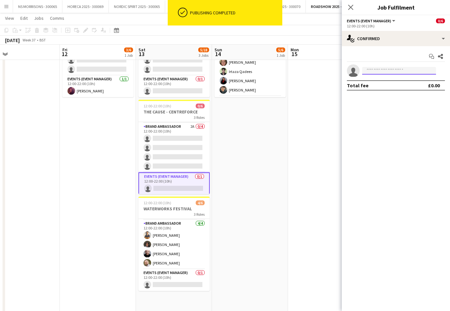
click at [381, 69] on input at bounding box center [399, 71] width 74 height 8
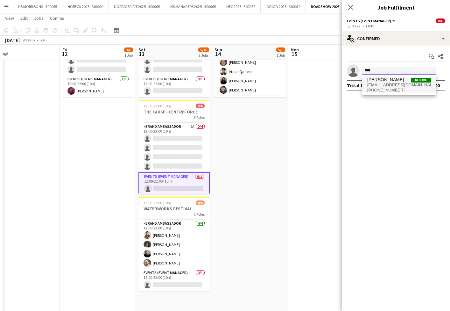
type input "****"
click at [381, 79] on span "[PERSON_NAME]" at bounding box center [385, 79] width 37 height 5
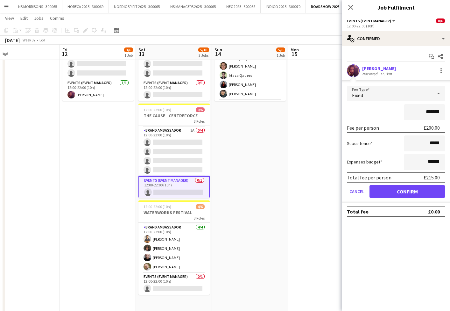
scroll to position [65, 0]
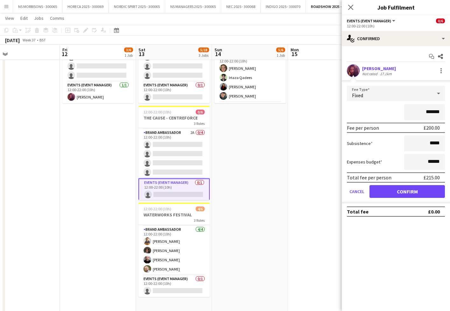
click at [396, 189] on button "Confirm" at bounding box center [407, 191] width 75 height 13
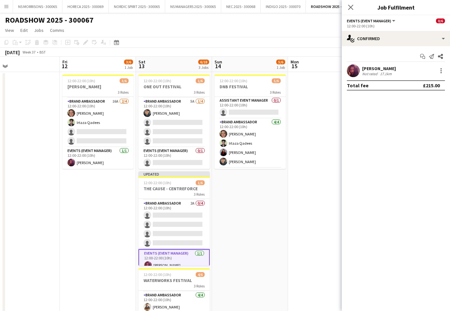
scroll to position [0, 0]
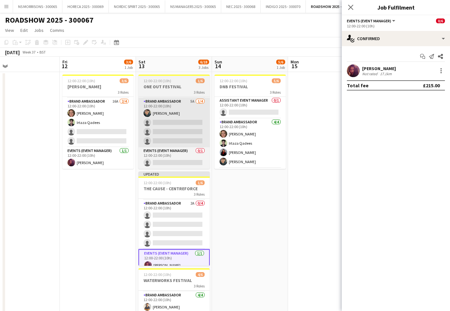
drag, startPoint x: 86, startPoint y: 132, endPoint x: 154, endPoint y: 126, distance: 68.7
click at [86, 132] on app-card-role "Brand Ambassador 16A [DATE] 12:00-22:00 (10h) [PERSON_NAME] [PERSON_NAME] Qadee…" at bounding box center [97, 122] width 71 height 49
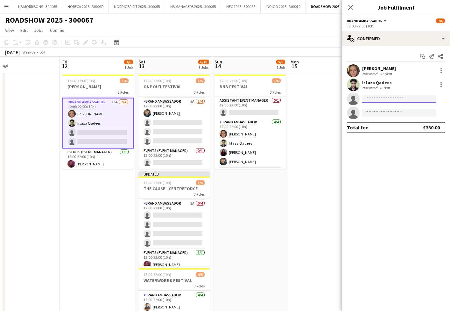
click at [380, 96] on input at bounding box center [399, 99] width 74 height 8
type input "****"
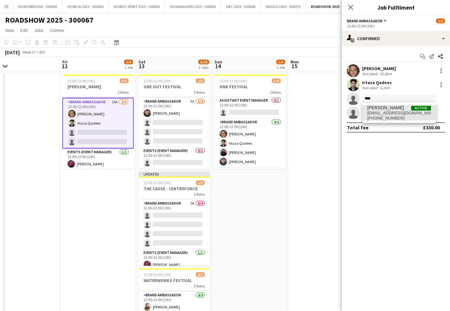
drag, startPoint x: 383, startPoint y: 103, endPoint x: 382, endPoint y: 119, distance: 15.9
click at [382, 119] on span "[PHONE_NUMBER]" at bounding box center [399, 118] width 64 height 5
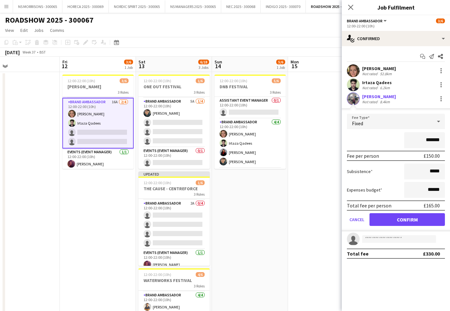
click at [390, 219] on button "Confirm" at bounding box center [407, 219] width 75 height 13
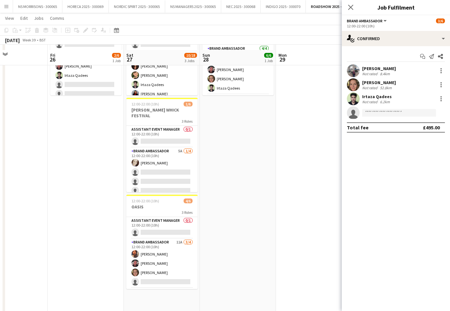
scroll to position [62, 0]
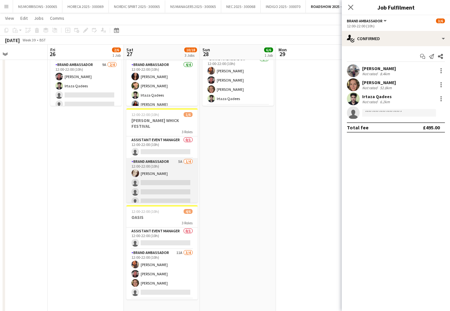
click at [161, 182] on app-card-role "Brand Ambassador 5A [DATE] 12:00-22:00 (10h) [PERSON_NAME] single-neutral-actio…" at bounding box center [161, 182] width 71 height 49
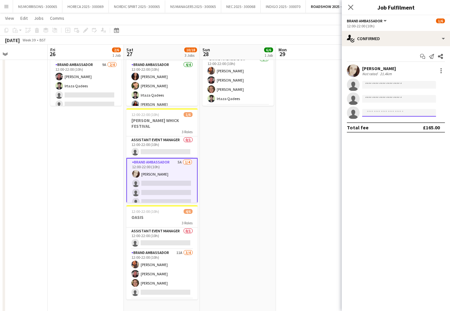
click at [384, 114] on input at bounding box center [399, 113] width 74 height 8
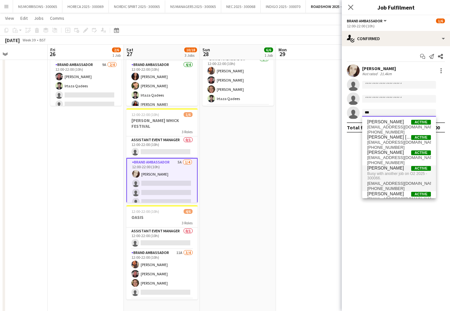
type input "***"
click at [385, 169] on span "[PERSON_NAME]" at bounding box center [385, 167] width 37 height 5
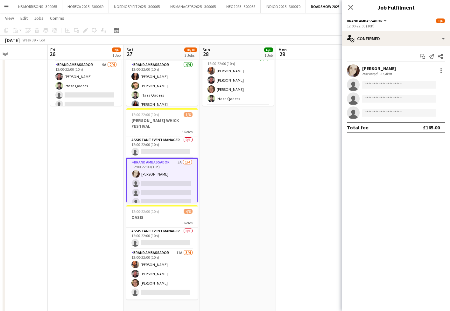
click at [268, 133] on app-date-cell "12:00-22:00 (10h) 6/6 OASIS 3 Roles Assistant Event Manager [DATE] 12:00-22:00 …" at bounding box center [238, 209] width 76 height 400
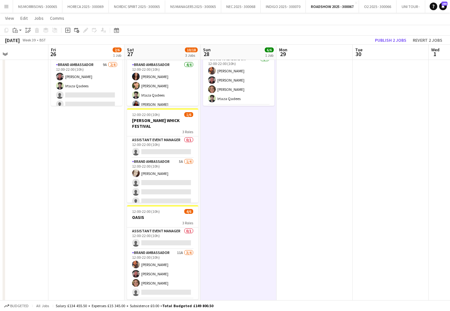
scroll to position [0, 255]
click at [389, 42] on button "Publish 2 jobs" at bounding box center [391, 40] width 37 height 8
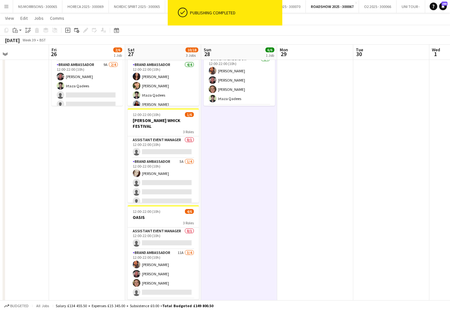
click at [3, 7] on button "Menu" at bounding box center [6, 6] width 13 height 13
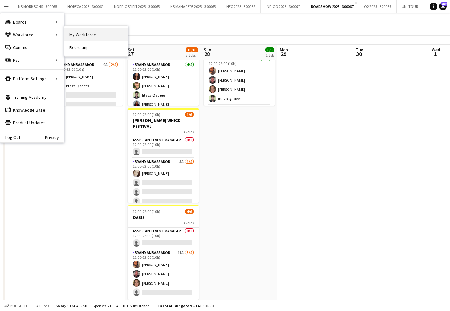
click at [85, 36] on link "My Workforce" at bounding box center [96, 34] width 64 height 13
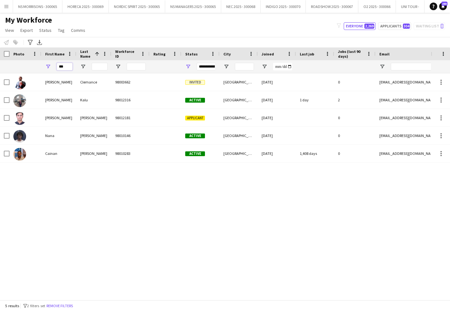
drag, startPoint x: 67, startPoint y: 67, endPoint x: 46, endPoint y: 68, distance: 21.3
click at [46, 68] on div "***" at bounding box center [58, 66] width 35 height 13
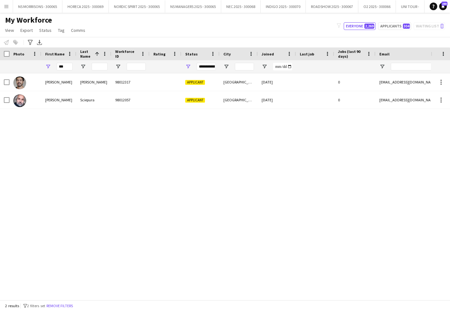
drag, startPoint x: 46, startPoint y: 68, endPoint x: 196, endPoint y: 82, distance: 150.6
click at [196, 82] on span "Applicant" at bounding box center [195, 82] width 20 height 5
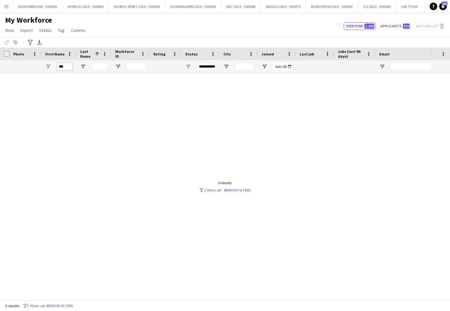
click at [69, 67] on input "***" at bounding box center [65, 67] width 16 height 8
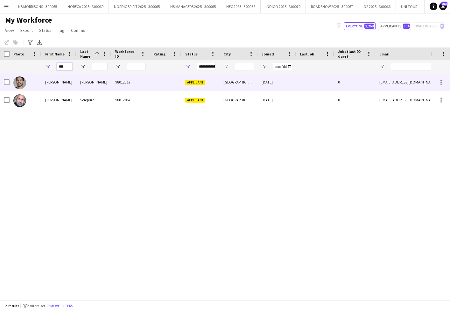
type input "***"
click at [198, 83] on span "Applicant" at bounding box center [195, 82] width 20 height 5
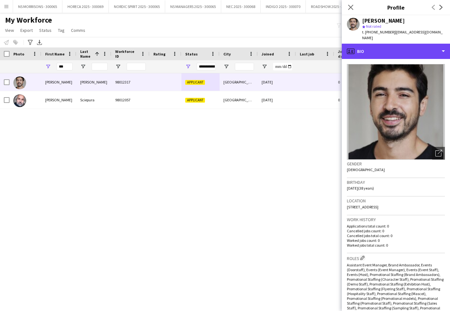
drag, startPoint x: 384, startPoint y: 49, endPoint x: 388, endPoint y: 69, distance: 20.1
click at [384, 49] on div "profile Bio" at bounding box center [396, 51] width 108 height 15
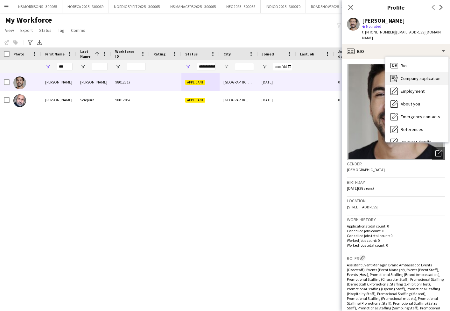
click at [406, 76] on div "Company application Company application" at bounding box center [417, 78] width 63 height 13
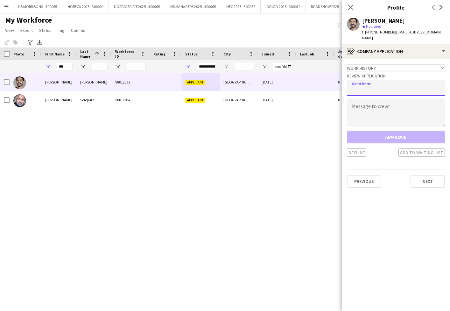
click at [364, 84] on input "email" at bounding box center [396, 88] width 98 height 16
type input "**********"
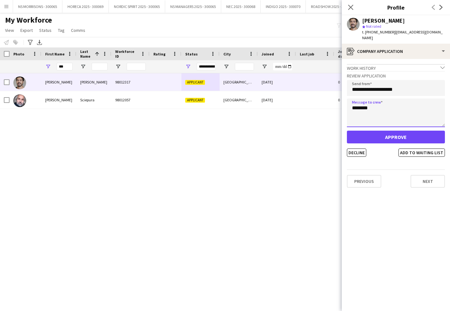
type textarea "********"
click at [373, 133] on button "Approve" at bounding box center [396, 137] width 98 height 13
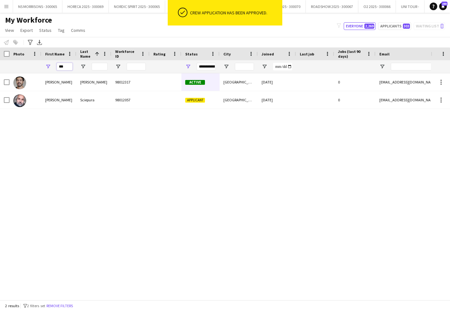
drag, startPoint x: 69, startPoint y: 67, endPoint x: 50, endPoint y: 67, distance: 18.8
click at [50, 67] on div "***" at bounding box center [58, 66] width 35 height 13
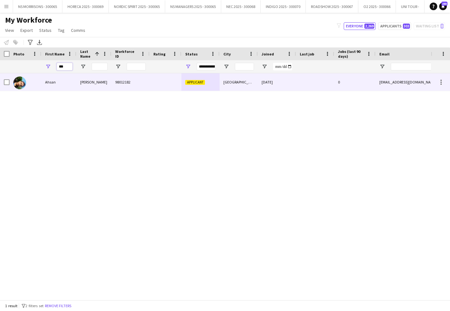
type input "***"
click at [190, 84] on span "Applicant" at bounding box center [195, 82] width 20 height 5
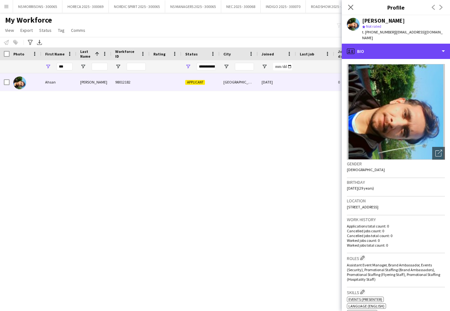
drag, startPoint x: 379, startPoint y: 50, endPoint x: 379, endPoint y: 54, distance: 4.8
click at [379, 50] on div "profile Bio" at bounding box center [396, 51] width 108 height 15
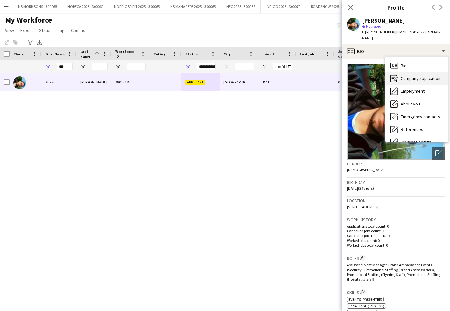
click at [405, 75] on span "Company application" at bounding box center [421, 78] width 40 height 6
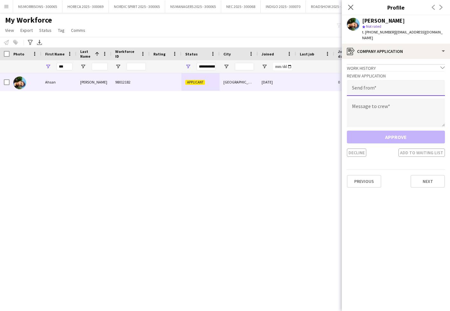
click at [368, 82] on input "email" at bounding box center [396, 88] width 98 height 16
type input "**********"
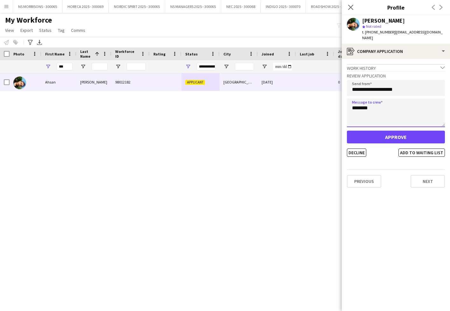
type textarea "********"
click at [368, 133] on button "Approve" at bounding box center [396, 137] width 98 height 13
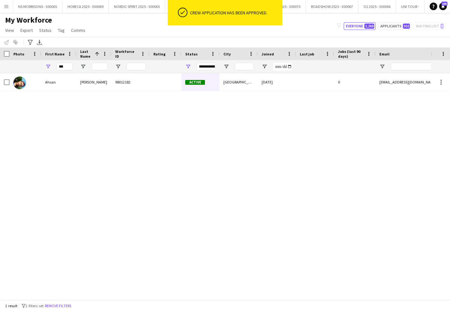
click at [105, 27] on div "My Workforce View Views Default view New view Update view Delete view Edit name…" at bounding box center [225, 26] width 450 height 22
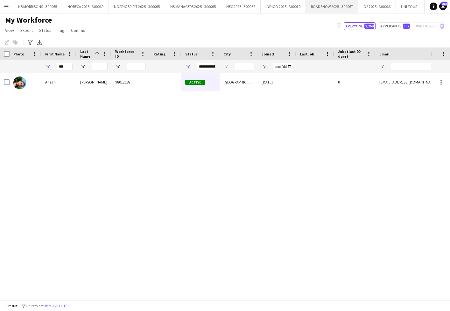
click at [329, 6] on button "ROADSHOW 2025 - 300067 Close" at bounding box center [332, 6] width 53 height 12
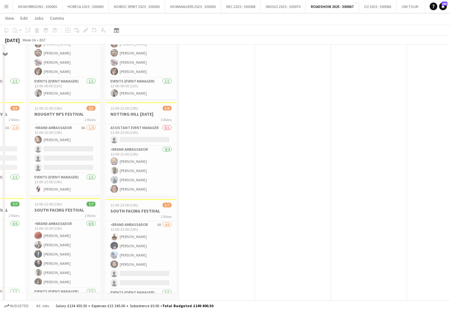
scroll to position [169, 0]
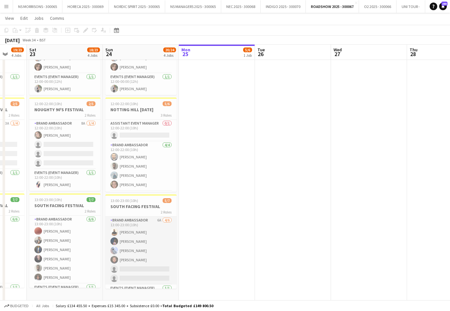
click at [143, 268] on app-card-role "Brand Ambassador 6A [DATE] 13:00-23:00 (10h) [PERSON_NAME] [PERSON_NAME] [PERSO…" at bounding box center [140, 251] width 71 height 68
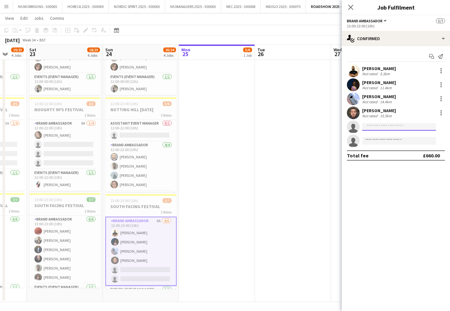
click at [392, 128] on input at bounding box center [399, 127] width 74 height 8
type input "***"
click at [406, 144] on span "[PHONE_NUMBER]" at bounding box center [399, 146] width 64 height 5
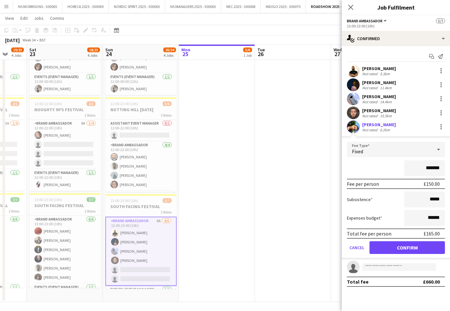
click at [393, 247] on button "Confirm" at bounding box center [407, 247] width 75 height 13
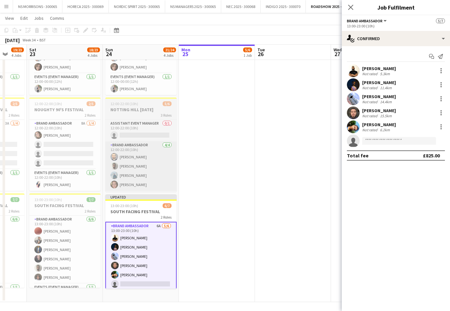
drag, startPoint x: 132, startPoint y: 213, endPoint x: 130, endPoint y: 173, distance: 39.6
click at [132, 213] on h3 "SOUTH FACING FESTIVAL" at bounding box center [140, 212] width 71 height 6
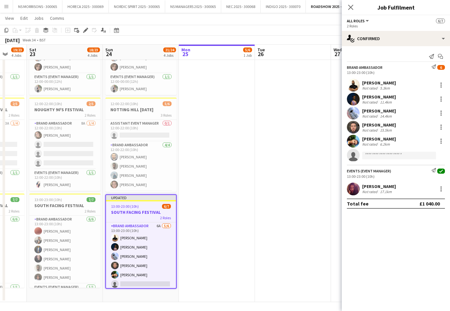
drag, startPoint x: 88, startPoint y: 30, endPoint x: 129, endPoint y: 35, distance: 41.1
click at [88, 30] on div "Edit" at bounding box center [86, 30] width 8 height 8
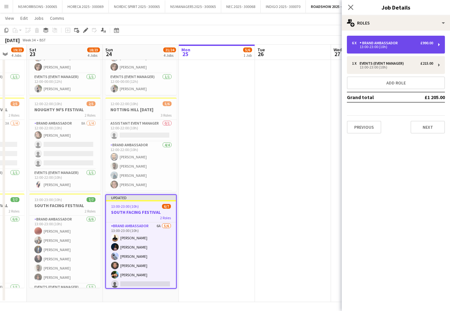
click at [392, 42] on div "Brand Ambassador" at bounding box center [380, 43] width 41 height 4
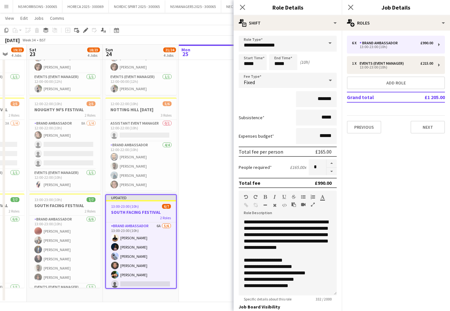
drag, startPoint x: 330, startPoint y: 173, endPoint x: 218, endPoint y: 157, distance: 113.9
click at [330, 173] on button "button" at bounding box center [332, 172] width 10 height 8
type input "*"
click at [200, 146] on app-date-cell "In progress 12:00-22:00 (10h) 5/6 NOTTING HILL [DATE] 3 Roles Assistant Event M…" at bounding box center [217, 102] width 76 height 400
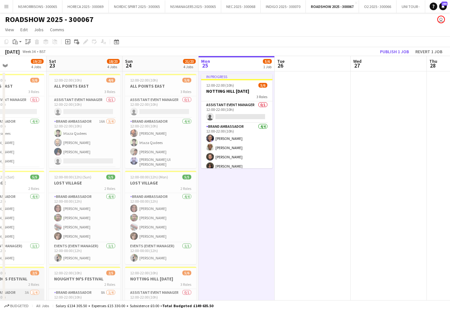
scroll to position [0, 0]
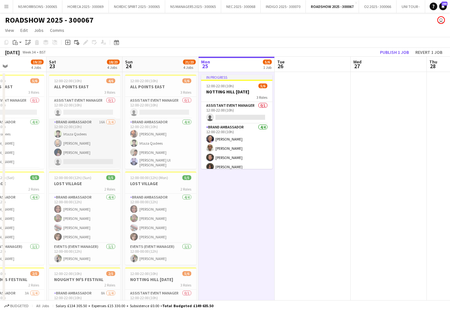
click at [77, 163] on app-card-role "Brand Ambassador 16A [DATE] 12:00-22:00 (10h) [PERSON_NAME] [PERSON_NAME] [PERS…" at bounding box center [84, 142] width 71 height 49
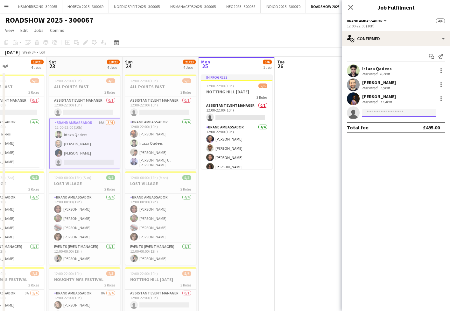
click at [409, 113] on input at bounding box center [399, 113] width 74 height 8
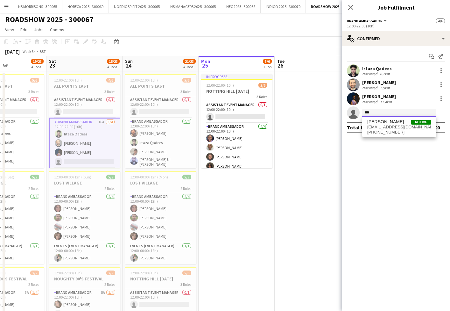
type input "***"
click at [411, 122] on span "[PERSON_NAME] Active" at bounding box center [399, 121] width 64 height 5
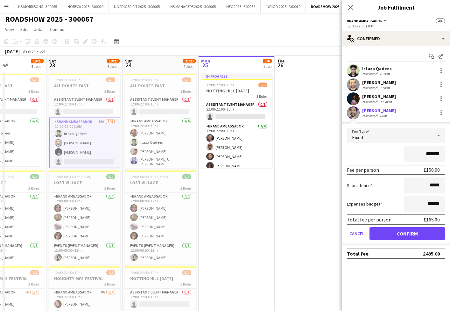
click at [393, 236] on button "Confirm" at bounding box center [407, 233] width 75 height 13
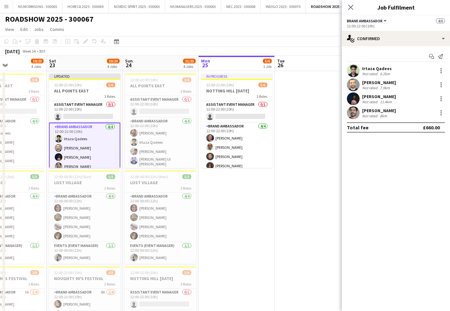
click at [245, 208] on app-date-cell "In progress 12:00-22:00 (10h) 5/6 NOTTING HILL [DATE] 3 Roles Assistant Event M…" at bounding box center [237, 271] width 76 height 400
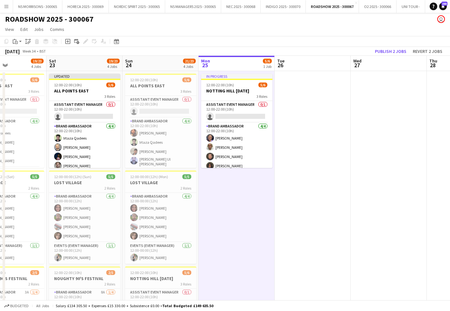
click at [394, 54] on button "Publish 2 jobs" at bounding box center [391, 51] width 37 height 8
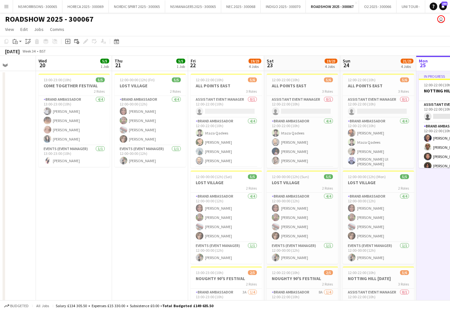
scroll to position [0, 194]
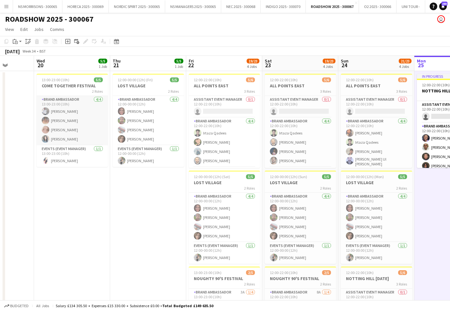
click at [70, 120] on app-card-role "Brand Ambassador [DATE] 13:00-23:00 (10h) [PERSON_NAME] [PERSON_NAME] [PERSON_N…" at bounding box center [72, 120] width 71 height 49
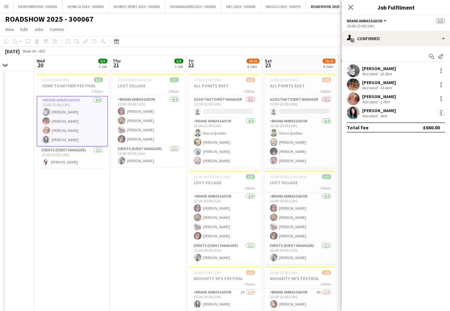
click at [441, 115] on div at bounding box center [441, 114] width 1 height 1
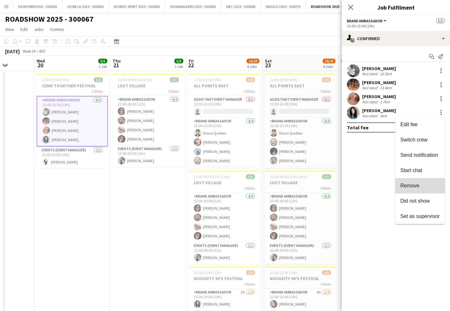
click at [417, 184] on span "Remove" at bounding box center [410, 185] width 19 height 5
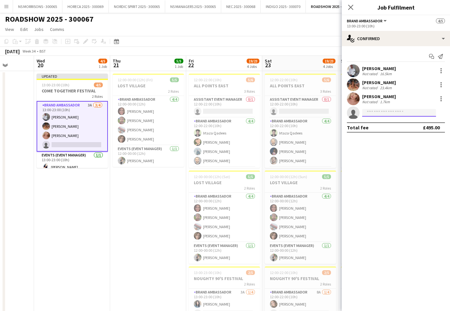
click at [385, 113] on input at bounding box center [399, 113] width 74 height 8
type input "*"
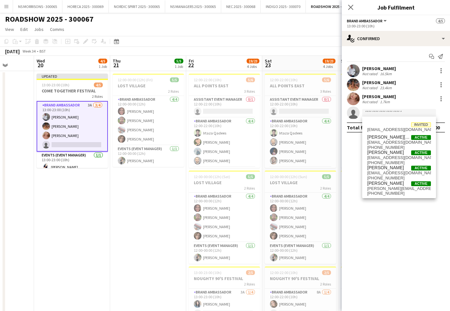
click at [162, 187] on app-date-cell "12:00-00:00 (12h) (Fri) 5/5 LOST VILLAGE 2 Roles Brand Ambassador [DATE] 12:00-…" at bounding box center [148, 271] width 76 height 400
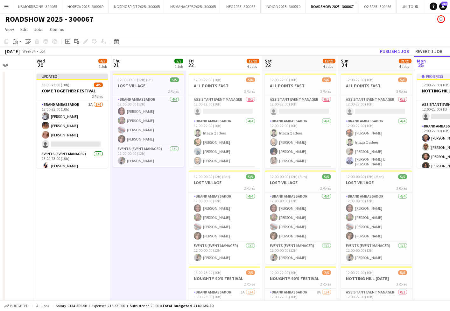
drag, startPoint x: 393, startPoint y: 49, endPoint x: 389, endPoint y: 48, distance: 3.2
click at [393, 49] on button "Publish 1 job" at bounding box center [395, 51] width 34 height 8
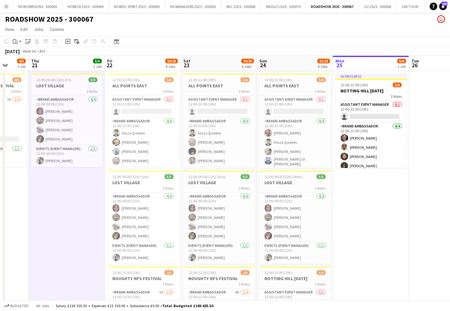
scroll to position [0, 200]
click at [58, 121] on app-card-role "Brand Ambassador [DATE] 12:00-00:00 (12h) [PERSON_NAME] [PERSON_NAME] [PERSON_N…" at bounding box center [66, 120] width 71 height 49
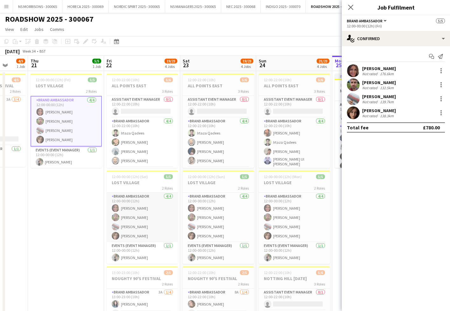
click at [145, 209] on app-card-role "Brand Ambassador [DATE] 12:00-00:00 (12h) [PERSON_NAME] [PERSON_NAME] [PERSON_N…" at bounding box center [142, 217] width 71 height 49
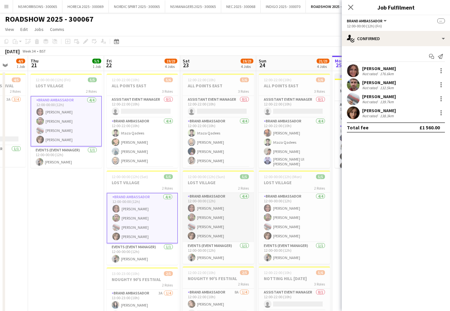
drag, startPoint x: 217, startPoint y: 210, endPoint x: 222, endPoint y: 209, distance: 5.1
click at [217, 210] on app-card-role "Brand Ambassador [DATE] 12:00-00:00 (12h) [PERSON_NAME] [PERSON_NAME] [PERSON_N…" at bounding box center [218, 217] width 71 height 49
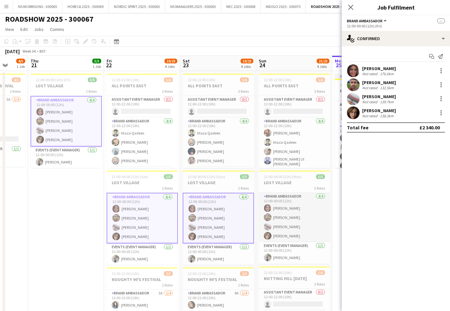
click at [273, 207] on app-card-role "Brand Ambassador [DATE] 12:00-00:00 (12h) [PERSON_NAME] [PERSON_NAME] [PERSON_N…" at bounding box center [294, 217] width 71 height 49
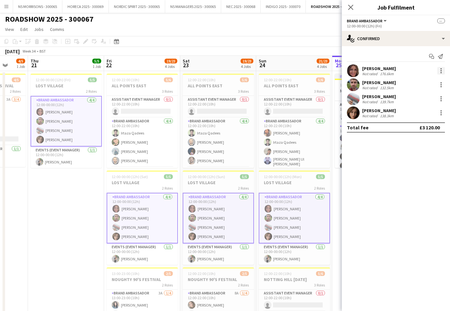
click at [442, 71] on div at bounding box center [442, 71] width 8 height 8
drag, startPoint x: 425, startPoint y: 132, endPoint x: 417, endPoint y: 126, distance: 9.6
click at [425, 132] on button "Remove" at bounding box center [421, 128] width 50 height 15
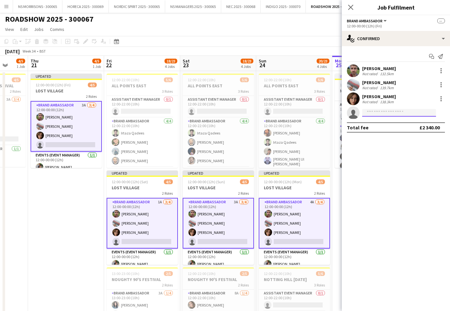
click at [378, 113] on input at bounding box center [399, 113] width 74 height 8
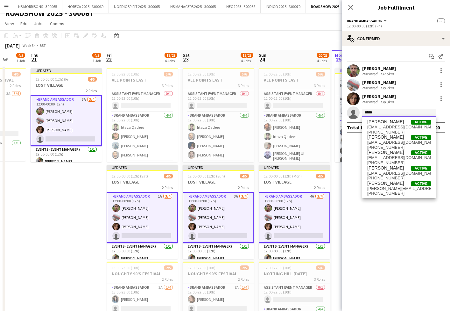
scroll to position [10, 0]
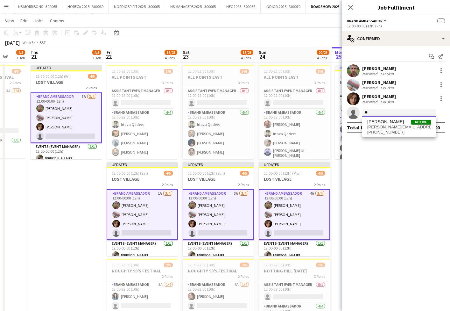
type input "*"
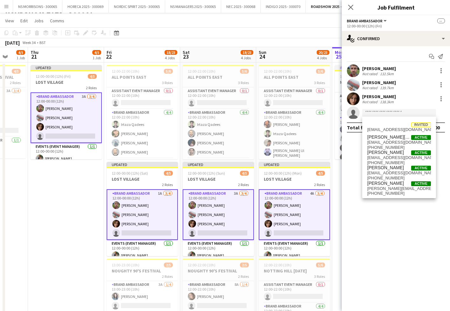
click at [47, 203] on app-date-cell "Updated 12:00-00:00 (12h) (Fri) 4/5 LOST VILLAGE 2 Roles Brand Ambassador 3A [D…" at bounding box center [66, 262] width 76 height 400
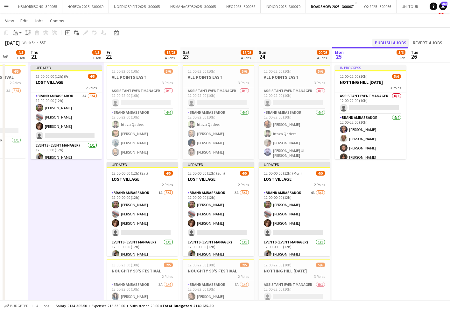
click at [390, 39] on button "Publish 4 jobs" at bounding box center [391, 43] width 37 height 8
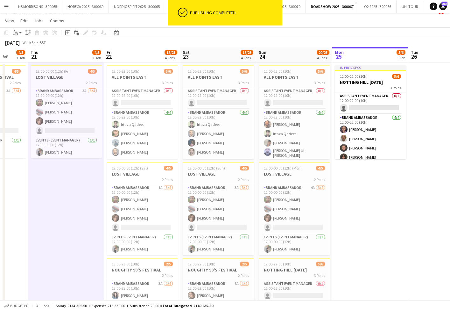
drag, startPoint x: 9, startPoint y: 8, endPoint x: 13, endPoint y: 14, distance: 7.6
click at [9, 8] on button "Menu" at bounding box center [6, 6] width 13 height 13
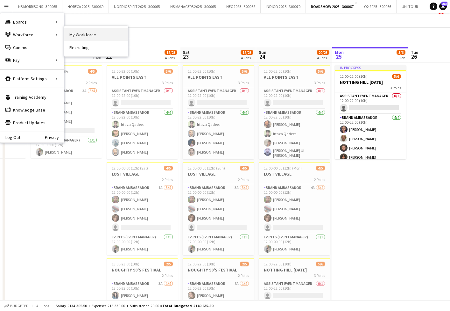
click at [100, 34] on link "My Workforce" at bounding box center [96, 34] width 64 height 13
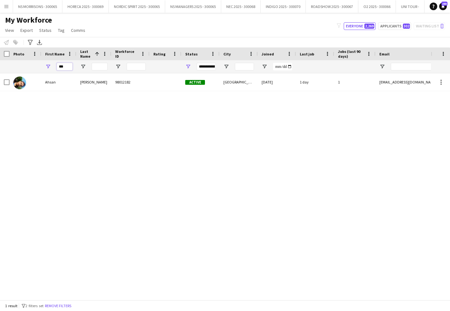
drag, startPoint x: 62, startPoint y: 67, endPoint x: 50, endPoint y: 67, distance: 12.4
click at [50, 67] on div "***" at bounding box center [58, 66] width 35 height 13
drag, startPoint x: 50, startPoint y: 67, endPoint x: 69, endPoint y: 67, distance: 19.4
click at [62, 66] on input "*****" at bounding box center [65, 67] width 16 height 8
drag, startPoint x: 62, startPoint y: 68, endPoint x: 53, endPoint y: 67, distance: 9.3
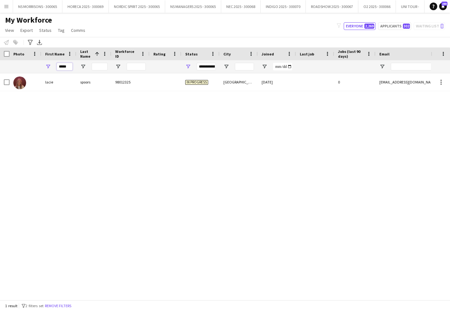
click at [53, 67] on div "*****" at bounding box center [58, 66] width 35 height 13
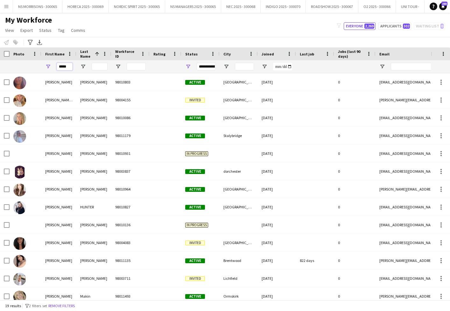
type input "*****"
drag, startPoint x: 53, startPoint y: 67, endPoint x: 97, endPoint y: 66, distance: 44.3
click at [97, 66] on input "Last Name Filter Input" at bounding box center [100, 67] width 16 height 8
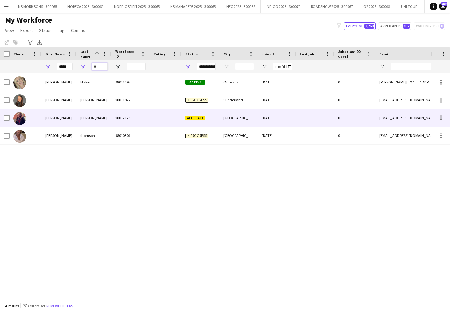
type input "*"
click at [199, 118] on span "Applicant" at bounding box center [195, 118] width 20 height 5
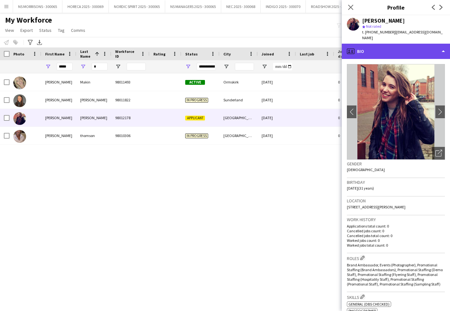
click at [391, 45] on div "profile Bio" at bounding box center [396, 51] width 108 height 15
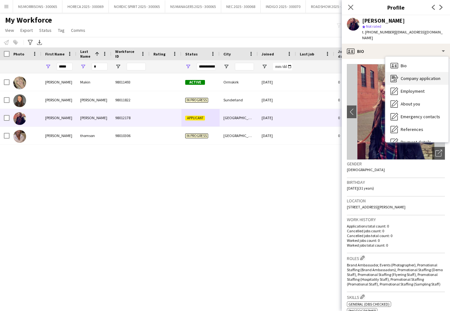
click at [421, 78] on div "Company application Company application" at bounding box center [417, 78] width 63 height 13
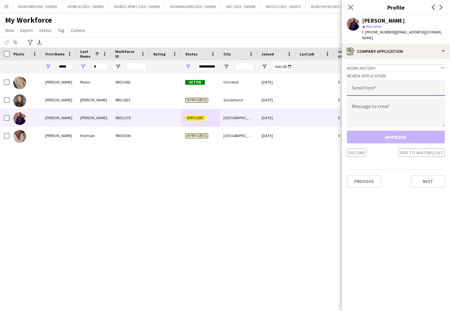
click at [388, 81] on input "email" at bounding box center [396, 88] width 98 height 16
type input "**********"
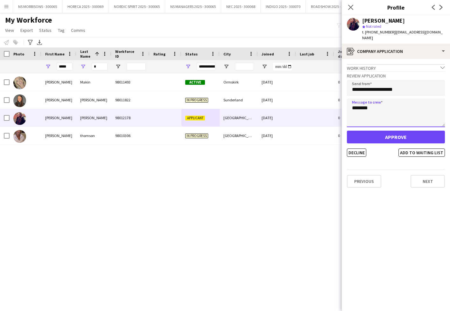
type textarea "********"
click at [382, 132] on button "Approve" at bounding box center [396, 137] width 98 height 13
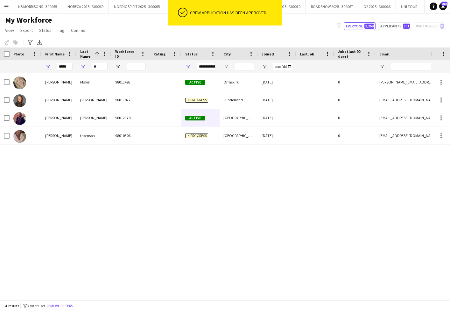
click at [146, 29] on div "My Workforce View Views Default view New view Update view Delete view Edit name…" at bounding box center [225, 26] width 450 height 22
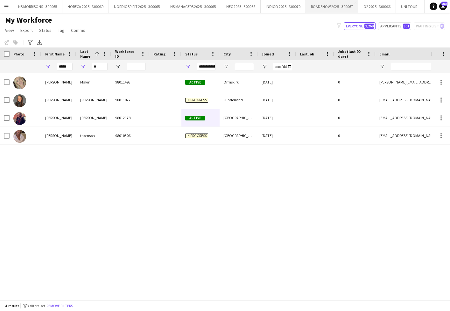
drag, startPoint x: 316, startPoint y: 4, endPoint x: 317, endPoint y: 9, distance: 4.3
click at [316, 4] on button "ROADSHOW 2025 - 300067 Close" at bounding box center [332, 6] width 53 height 12
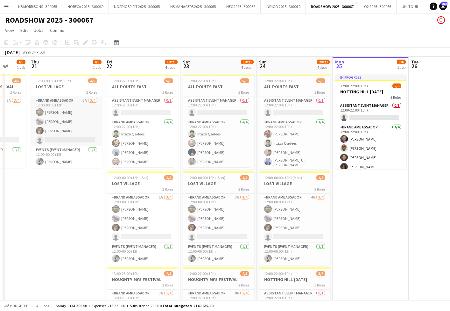
click at [75, 130] on app-card-role "Brand Ambassador 3A [DATE] 12:00-00:00 (12h) [PERSON_NAME] [PERSON_NAME] [PERSO…" at bounding box center [66, 121] width 71 height 49
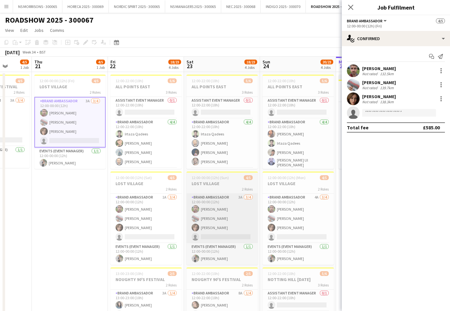
drag, startPoint x: 146, startPoint y: 223, endPoint x: 234, endPoint y: 219, distance: 89.0
click at [146, 223] on app-card-role "Brand Ambassador 1A [DATE] 12:00-00:00 (12h) [PERSON_NAME] [PERSON_NAME] [PERSO…" at bounding box center [146, 218] width 71 height 49
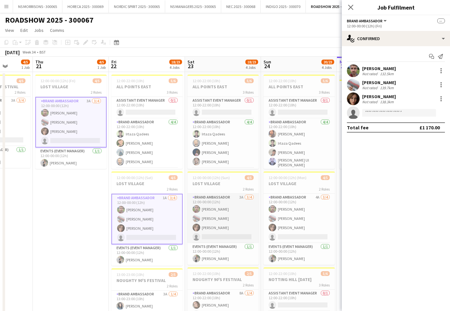
click at [243, 219] on app-card-role "Brand Ambassador 3A [DATE] 12:00-00:00 (12h) [PERSON_NAME] [PERSON_NAME] [PERSO…" at bounding box center [223, 218] width 71 height 49
drag, startPoint x: 297, startPoint y: 221, endPoint x: 348, endPoint y: 156, distance: 82.3
click at [297, 221] on app-card-role "Brand Ambassador 4A [DATE] 12:00-00:00 (12h) [PERSON_NAME] [PERSON_NAME] [PERSO…" at bounding box center [299, 218] width 71 height 49
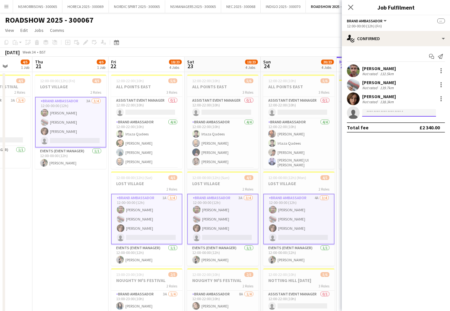
click at [367, 114] on input at bounding box center [399, 113] width 74 height 8
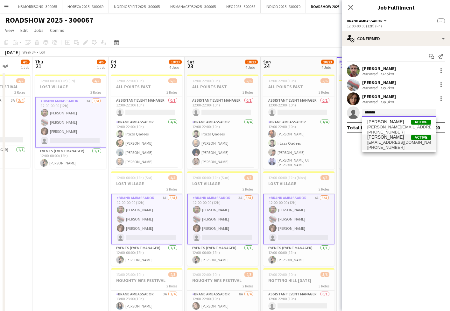
type input "*******"
click at [384, 139] on span "[PERSON_NAME]" at bounding box center [385, 136] width 37 height 5
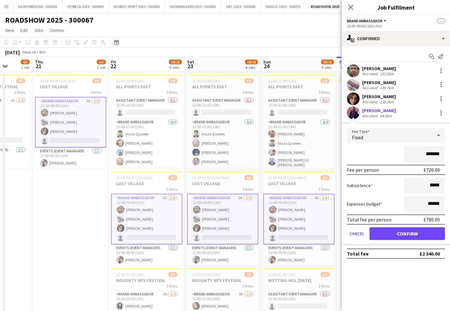
click at [383, 232] on button "Confirm" at bounding box center [407, 233] width 75 height 13
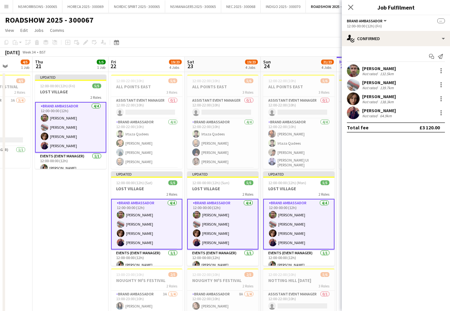
click at [55, 210] on app-date-cell "Updated 12:00-00:00 (12h) (Fri) 5/5 LOST VILLAGE 2 Roles Brand Ambassador [DATE…" at bounding box center [70, 272] width 76 height 400
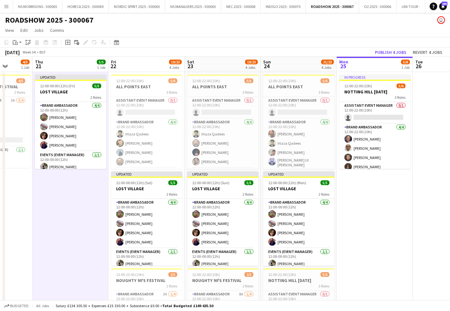
drag, startPoint x: 385, startPoint y: 54, endPoint x: 354, endPoint y: 66, distance: 33.5
click at [385, 54] on button "Publish 4 jobs" at bounding box center [391, 52] width 37 height 8
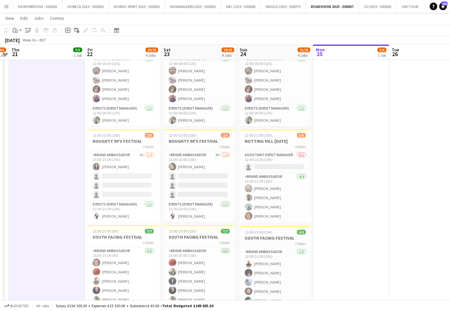
scroll to position [0, 219]
click at [139, 168] on app-card-role "Brand Ambassador 3A [DATE] 13:00-23:00 (10h) [PERSON_NAME] single-neutral-actio…" at bounding box center [123, 175] width 71 height 49
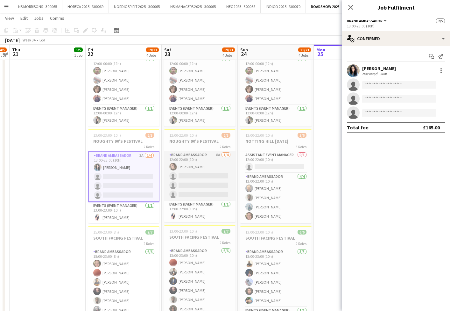
click at [187, 166] on app-card-role "Brand Ambassador 8A [DATE] 12:00-22:00 (10h) [PERSON_NAME] single-neutral-actio…" at bounding box center [199, 175] width 71 height 49
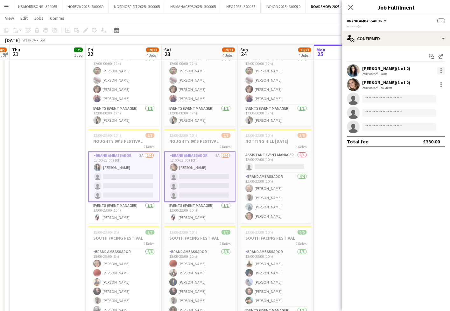
click at [444, 70] on div at bounding box center [442, 71] width 8 height 8
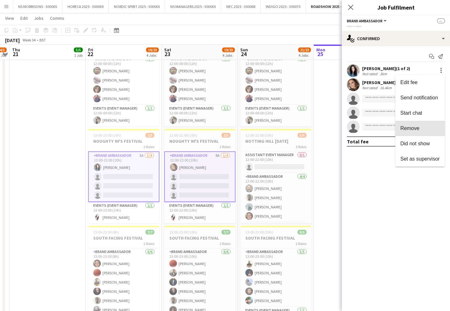
drag, startPoint x: 421, startPoint y: 127, endPoint x: 442, endPoint y: 91, distance: 41.1
click at [421, 126] on span "Remove" at bounding box center [420, 128] width 39 height 6
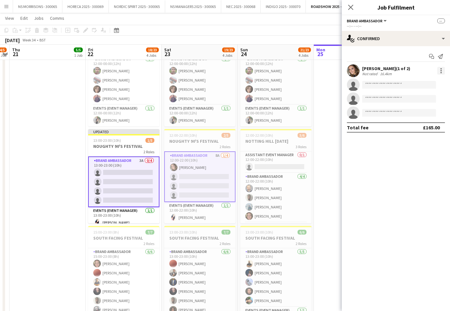
click at [443, 71] on div at bounding box center [442, 71] width 8 height 8
click at [425, 127] on span "Remove" at bounding box center [420, 128] width 39 height 6
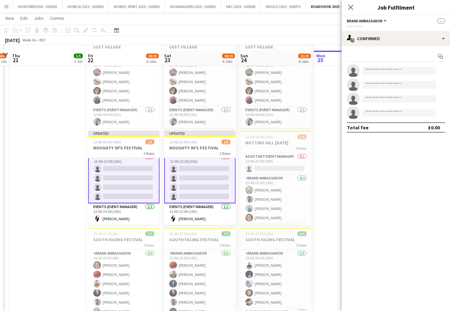
scroll to position [146, 0]
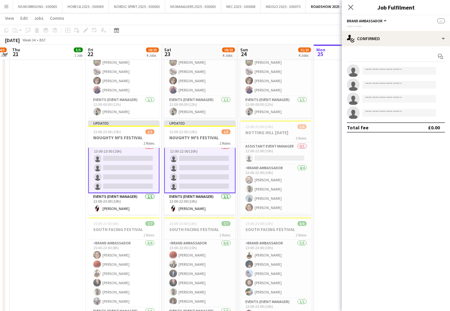
click at [138, 173] on app-card-role "Brand Ambassador 3A 0/4 13:00-23:00 (10h) single-neutral-actions single-neutral…" at bounding box center [123, 167] width 71 height 51
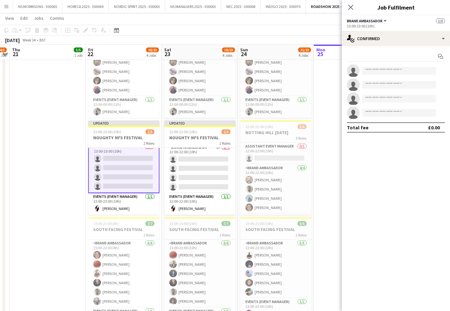
scroll to position [5, 0]
click at [372, 72] on input at bounding box center [399, 71] width 74 height 8
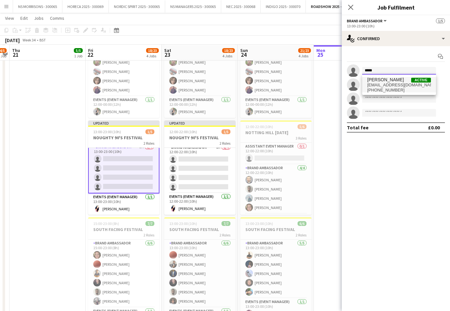
scroll to position [147, 0]
type input "*****"
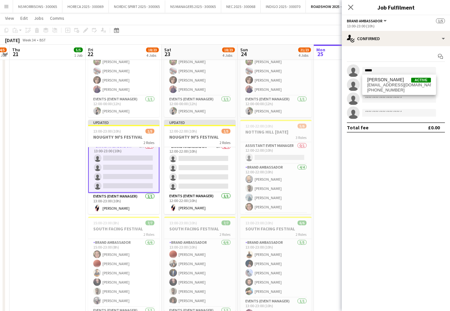
click at [375, 81] on span "[PERSON_NAME]" at bounding box center [385, 79] width 37 height 5
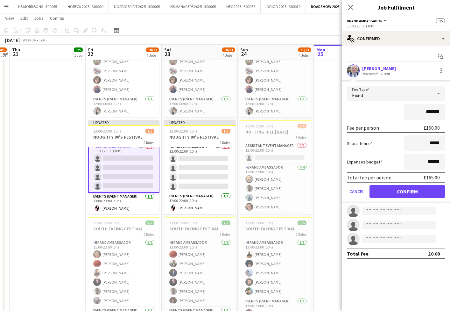
click at [389, 188] on button "Confirm" at bounding box center [407, 191] width 75 height 13
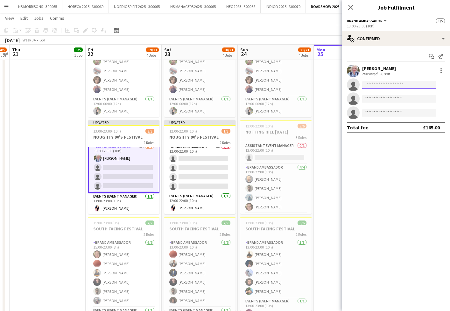
click at [370, 87] on input at bounding box center [399, 85] width 74 height 8
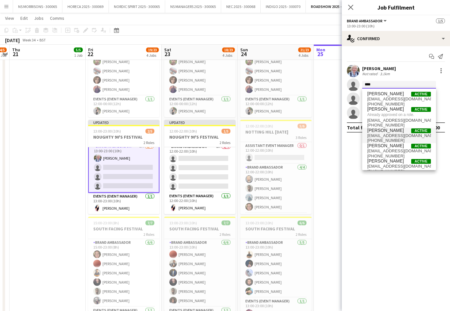
type input "****"
click at [388, 134] on span "[EMAIL_ADDRESS][DOMAIN_NAME]" at bounding box center [399, 135] width 64 height 5
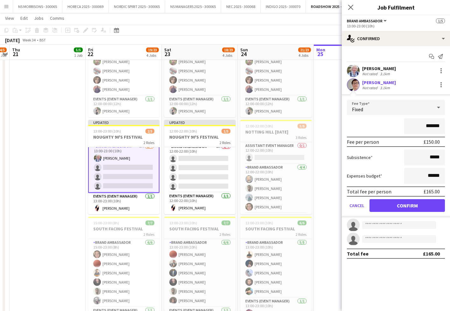
click at [388, 204] on button "Confirm" at bounding box center [407, 205] width 75 height 13
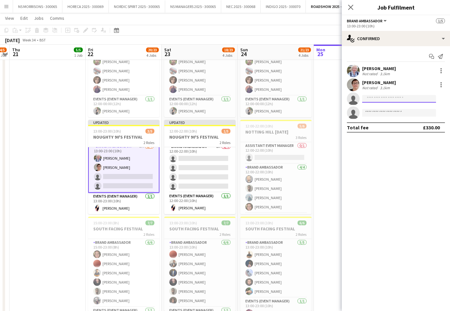
click at [393, 99] on input at bounding box center [399, 99] width 74 height 8
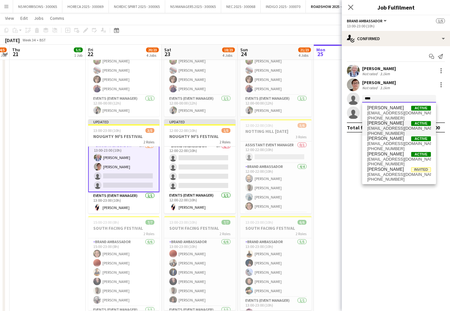
type input "****"
click at [390, 125] on span "[PERSON_NAME]" at bounding box center [385, 122] width 37 height 5
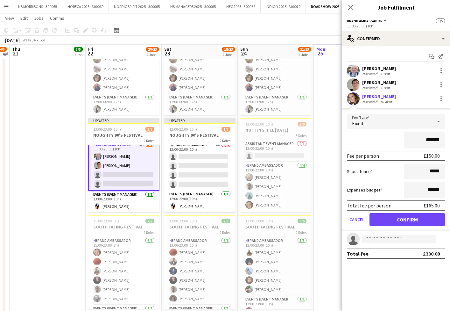
scroll to position [149, 0]
click at [384, 219] on button "Confirm" at bounding box center [407, 219] width 75 height 13
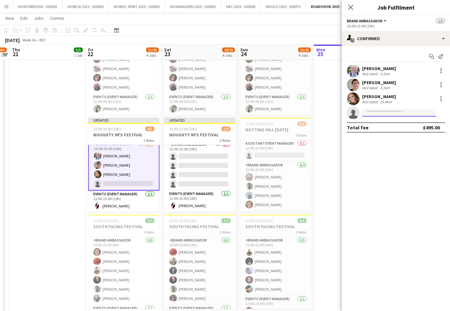
click at [383, 112] on input at bounding box center [399, 113] width 74 height 8
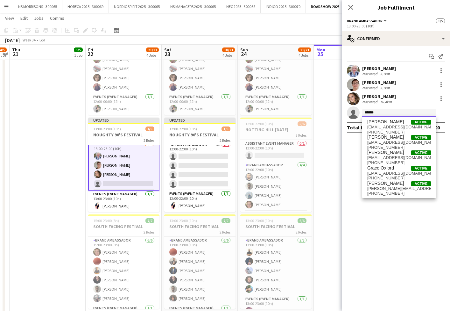
type input "*******"
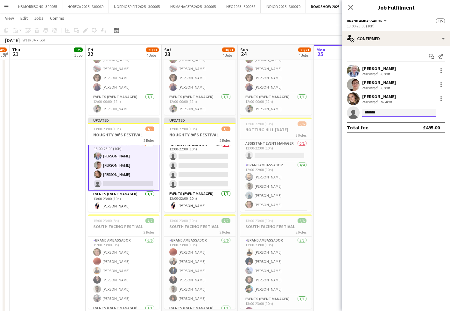
drag, startPoint x: 374, startPoint y: 112, endPoint x: 365, endPoint y: 113, distance: 9.3
click at [365, 114] on input "*******" at bounding box center [399, 113] width 74 height 8
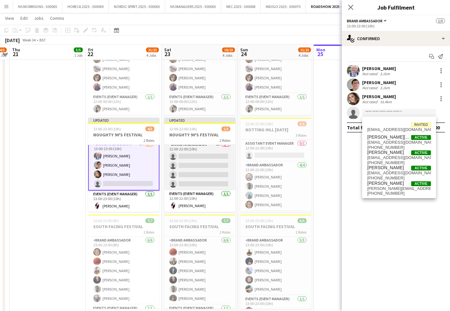
click at [194, 168] on app-card-role "Brand Ambassador 8A 0/4 12:00-22:00 (10h) single-neutral-actions single-neutral…" at bounding box center [199, 165] width 71 height 49
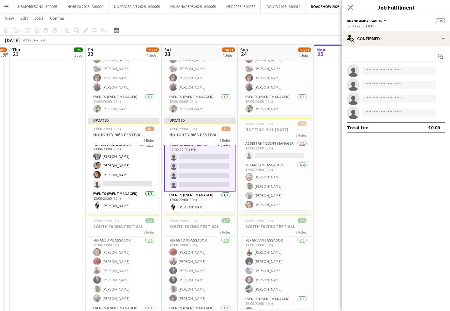
scroll to position [4, 0]
click at [377, 114] on input at bounding box center [399, 113] width 74 height 8
click at [377, 113] on input "*****" at bounding box center [399, 113] width 74 height 8
type input "***"
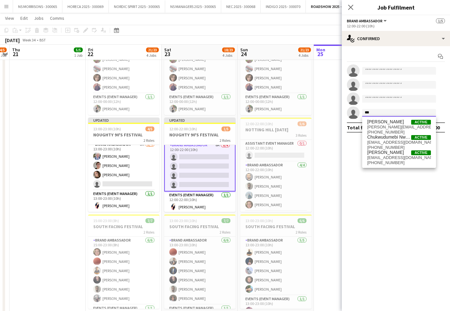
drag, startPoint x: 377, startPoint y: 112, endPoint x: 357, endPoint y: 110, distance: 20.5
click at [356, 110] on app-invite-slot "single-neutral-actions ***" at bounding box center [396, 112] width 108 height 13
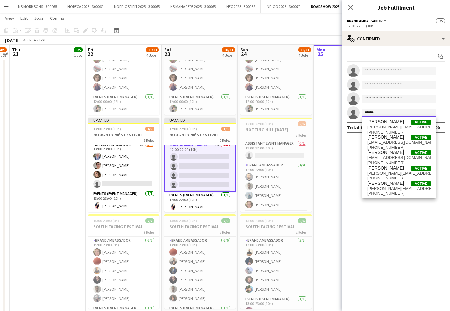
type input "*******"
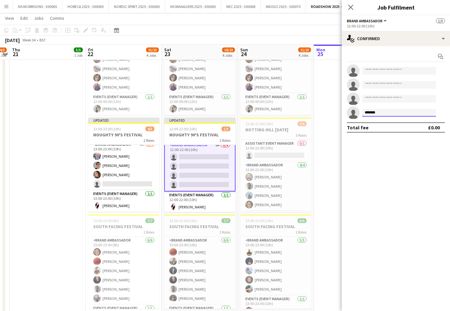
drag, startPoint x: 403, startPoint y: 114, endPoint x: 354, endPoint y: 113, distance: 48.7
click at [354, 113] on app-invite-slot "single-neutral-actions *******" at bounding box center [396, 112] width 108 height 13
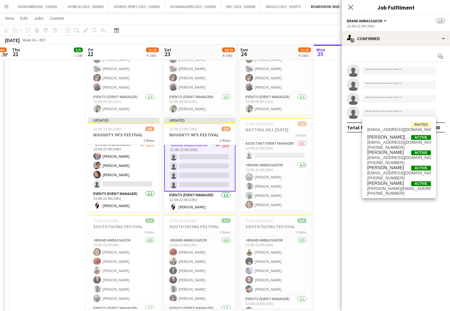
click at [52, 146] on app-date-cell "12:00-00:00 (12h) (Fri) 5/5 LOST VILLAGE 2 Roles Brand Ambassador [DATE] 12:00-…" at bounding box center [48, 122] width 76 height 400
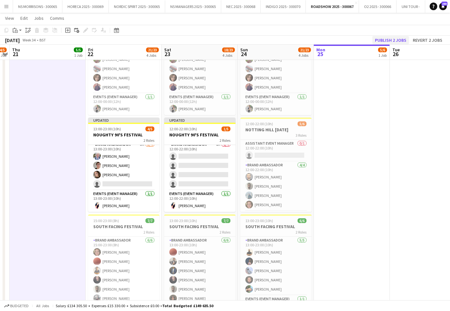
click at [399, 40] on button "Publish 2 jobs" at bounding box center [391, 40] width 37 height 8
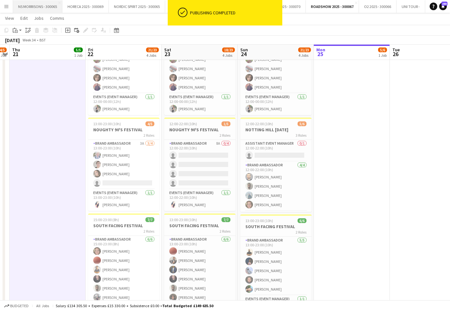
scroll to position [0, 0]
click at [6, 8] on app-icon "Menu" at bounding box center [6, 6] width 5 height 5
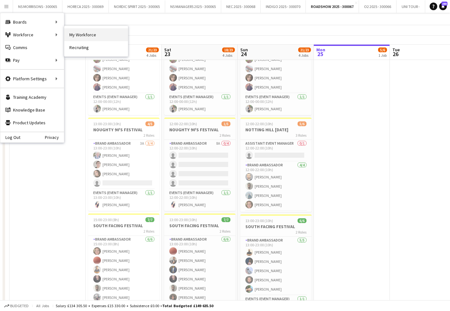
click at [81, 36] on link "My Workforce" at bounding box center [96, 34] width 64 height 13
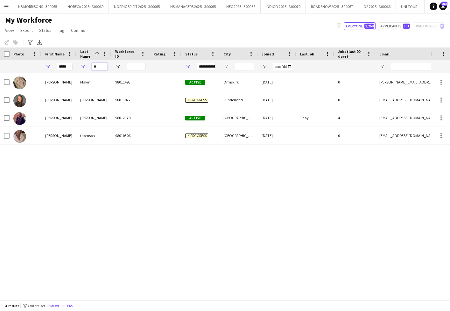
drag, startPoint x: 98, startPoint y: 68, endPoint x: 87, endPoint y: 68, distance: 11.2
click at [87, 68] on div "*" at bounding box center [93, 66] width 35 height 13
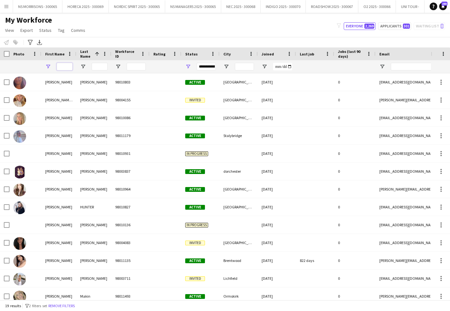
drag, startPoint x: 68, startPoint y: 68, endPoint x: 40, endPoint y: 69, distance: 28.0
click at [40, 69] on div at bounding box center [345, 66] width 690 height 13
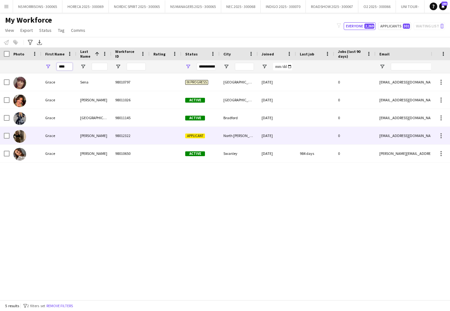
type input "****"
click at [192, 134] on span "Applicant" at bounding box center [195, 135] width 20 height 5
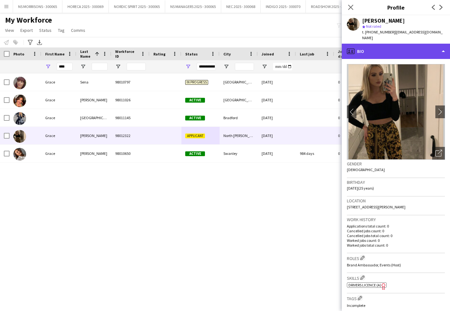
click at [382, 51] on div "profile Bio" at bounding box center [396, 51] width 108 height 15
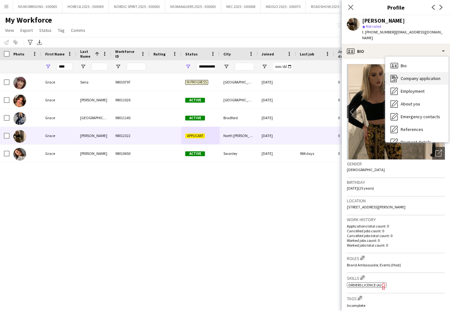
click at [413, 75] on span "Company application" at bounding box center [421, 78] width 40 height 6
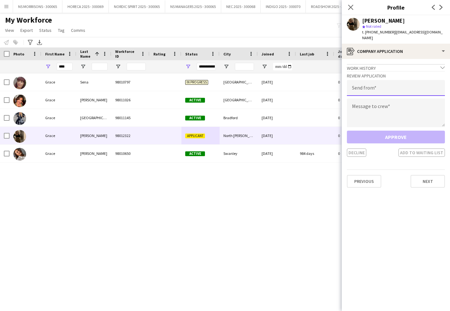
click at [383, 81] on input "email" at bounding box center [396, 88] width 98 height 16
type input "**********"
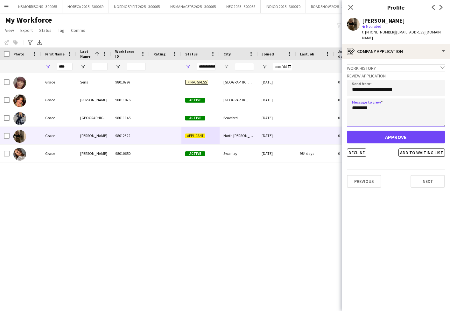
type textarea "********"
click at [381, 131] on button "Approve" at bounding box center [396, 137] width 98 height 13
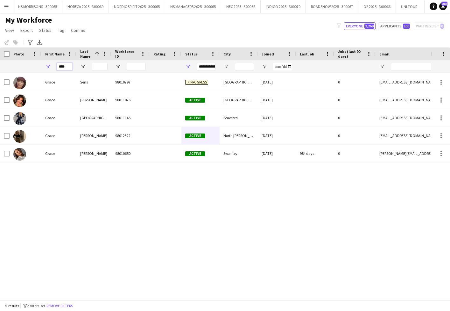
drag, startPoint x: 68, startPoint y: 67, endPoint x: 51, endPoint y: 68, distance: 16.6
click at [51, 68] on div "****" at bounding box center [58, 66] width 35 height 13
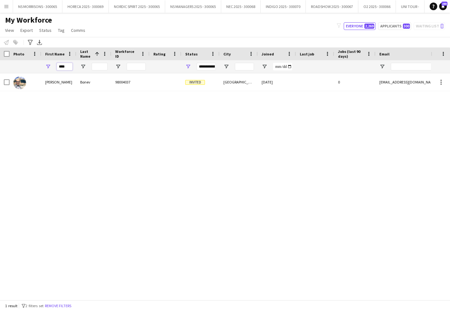
drag, startPoint x: 70, startPoint y: 68, endPoint x: 58, endPoint y: 69, distance: 12.4
click at [56, 69] on div "****" at bounding box center [58, 66] width 35 height 13
type input "*"
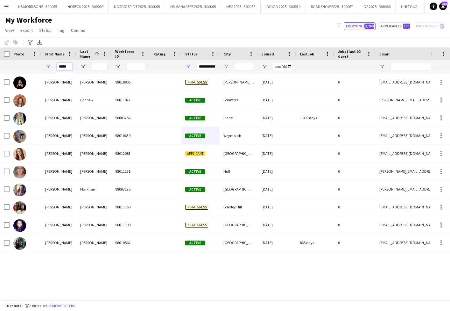
drag, startPoint x: 68, startPoint y: 67, endPoint x: 47, endPoint y: 66, distance: 21.0
click at [47, 66] on div "*****" at bounding box center [58, 66] width 35 height 13
type input "***"
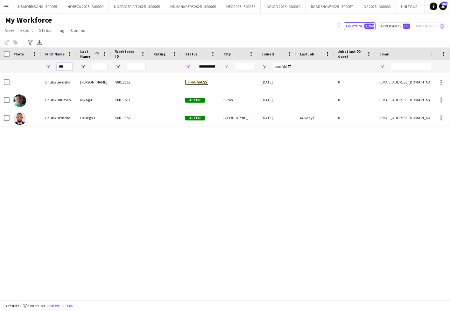
drag, startPoint x: 68, startPoint y: 67, endPoint x: 56, endPoint y: 67, distance: 12.4
click at [56, 67] on div "***" at bounding box center [58, 66] width 35 height 13
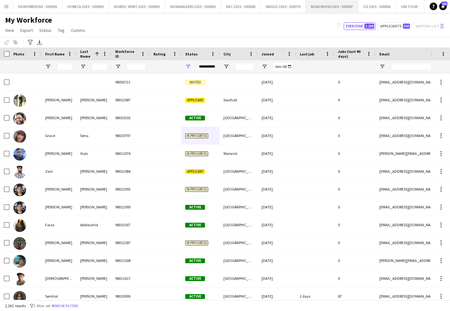
click at [334, 6] on button "ROADSHOW 2025 - 300067 Close" at bounding box center [332, 6] width 53 height 12
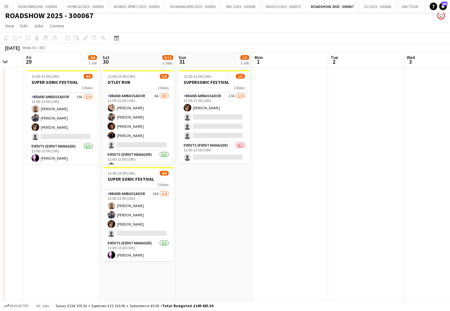
scroll to position [4, 0]
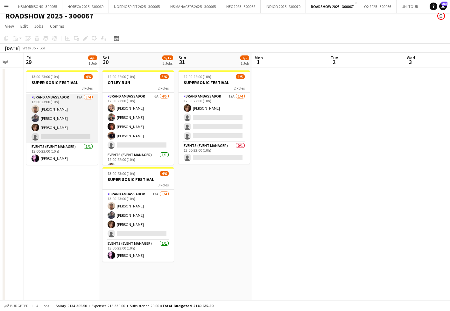
click at [61, 137] on app-card-role "Brand Ambassador 19A [DATE] 13:00-23:00 (10h) [PERSON_NAME] [PERSON_NAME] [PERS…" at bounding box center [61, 118] width 71 height 49
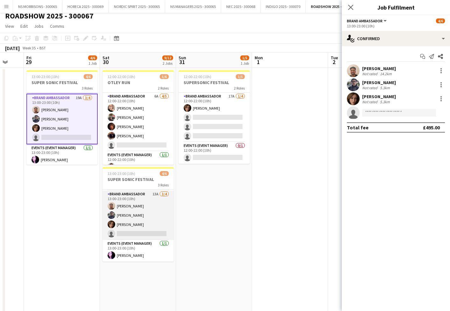
click at [149, 224] on app-card-role "Brand Ambassador 13A [DATE] 13:00-23:00 (10h) [PERSON_NAME] [PERSON_NAME] [PERS…" at bounding box center [138, 214] width 71 height 49
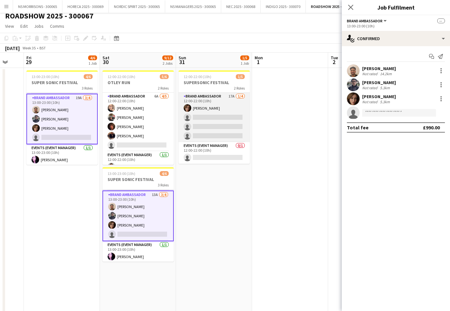
drag, startPoint x: 213, startPoint y: 131, endPoint x: 239, endPoint y: 127, distance: 25.8
click at [213, 131] on app-card-role "Brand Ambassador 17A [DATE] 12:00-22:00 (10h) [PERSON_NAME] single-neutral-acti…" at bounding box center [214, 117] width 71 height 49
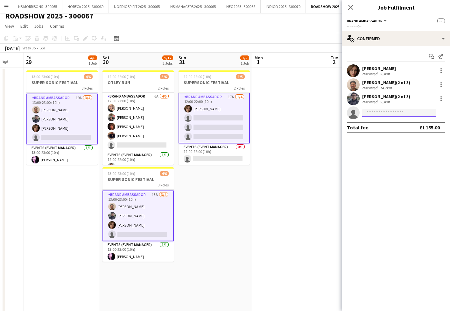
click at [386, 113] on input at bounding box center [399, 113] width 74 height 8
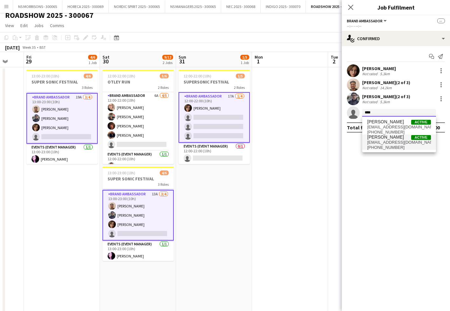
type input "****"
click at [389, 140] on span "[EMAIL_ADDRESS][DOMAIN_NAME]" at bounding box center [399, 142] width 64 height 5
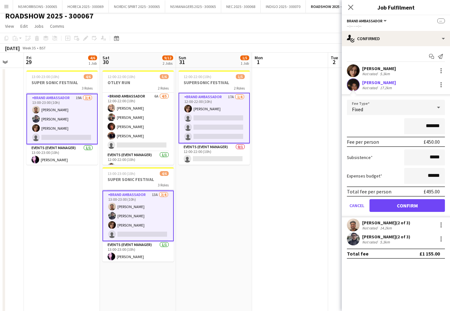
click at [403, 206] on button "Confirm" at bounding box center [407, 205] width 75 height 13
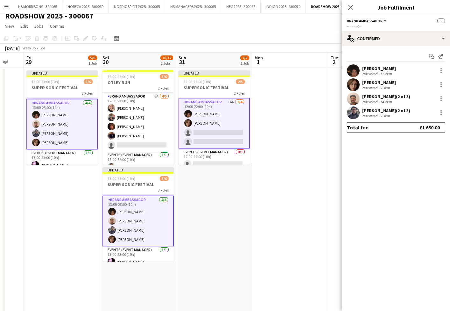
click at [205, 135] on app-card-role "Brand Ambassador 16A [DATE] 12:00-22:00 (10h) [PERSON_NAME] [PERSON_NAME] singl…" at bounding box center [214, 123] width 71 height 51
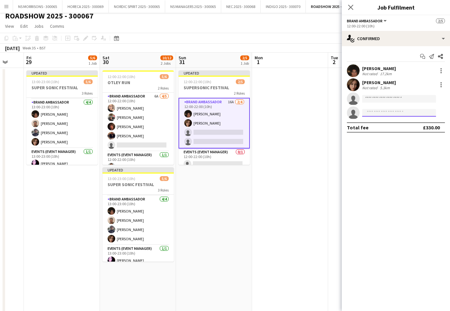
click at [376, 110] on input at bounding box center [399, 113] width 74 height 8
type input "****"
click at [385, 127] on span "[EMAIL_ADDRESS][DOMAIN_NAME]" at bounding box center [399, 127] width 64 height 5
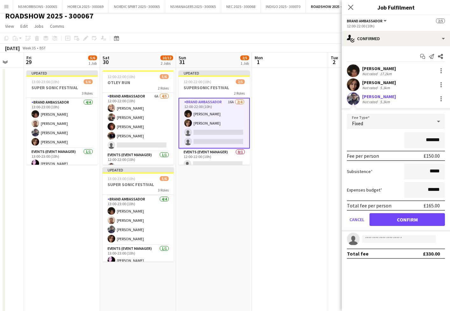
click at [396, 223] on button "Confirm" at bounding box center [407, 219] width 75 height 13
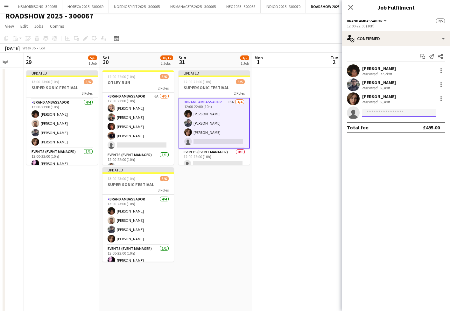
click at [386, 111] on input at bounding box center [399, 113] width 74 height 8
type input "***"
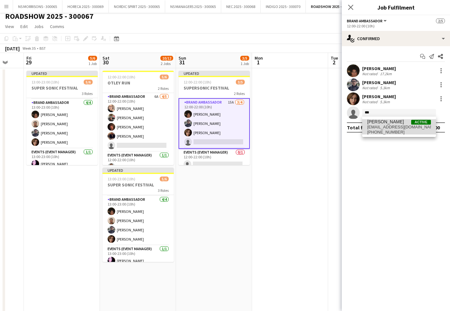
click at [390, 127] on span "[EMAIL_ADDRESS][DOMAIN_NAME]" at bounding box center [399, 127] width 64 height 5
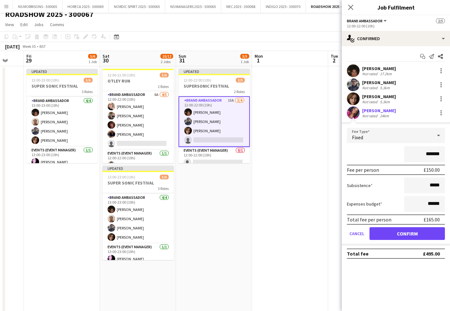
scroll to position [6, 0]
drag, startPoint x: 406, startPoint y: 234, endPoint x: 325, endPoint y: 177, distance: 99.5
click at [406, 234] on button "Confirm" at bounding box center [407, 233] width 75 height 13
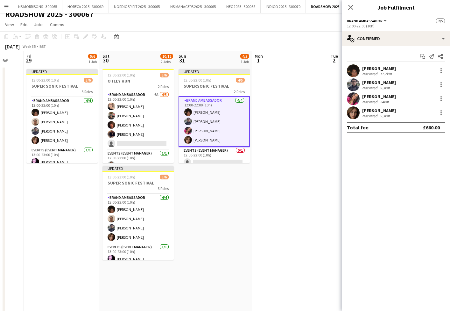
drag, startPoint x: 296, startPoint y: 160, endPoint x: 299, endPoint y: 157, distance: 5.2
click at [296, 160] on app-date-cell at bounding box center [290, 266] width 76 height 400
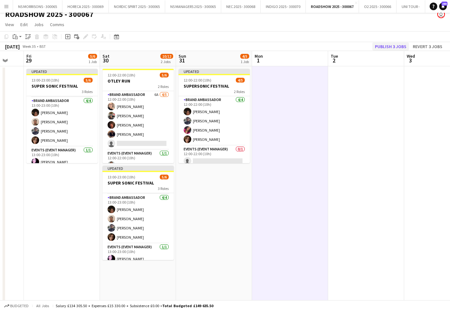
click at [385, 50] on button "Publish 3 jobs" at bounding box center [391, 46] width 37 height 8
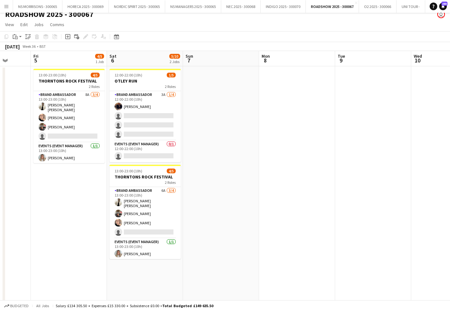
scroll to position [0, 189]
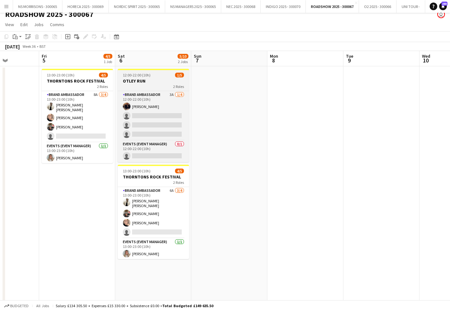
click at [135, 82] on h3 "OTLEY RUN" at bounding box center [153, 81] width 71 height 6
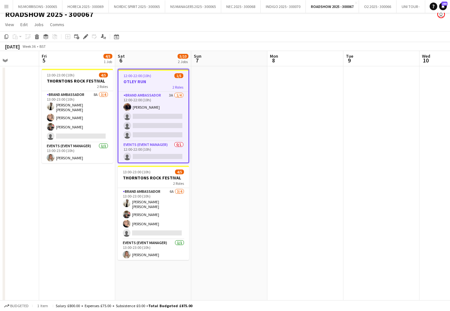
drag, startPoint x: 86, startPoint y: 36, endPoint x: 150, endPoint y: 31, distance: 64.8
click at [86, 36] on icon at bounding box center [86, 37] width 4 height 4
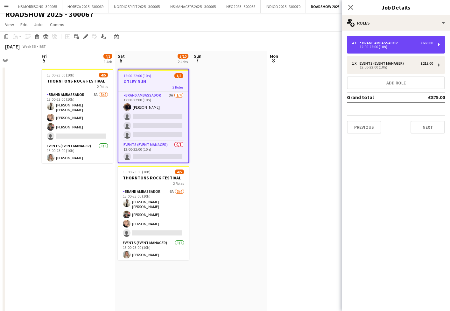
drag, startPoint x: 376, startPoint y: 45, endPoint x: 374, endPoint y: 56, distance: 10.6
click at [376, 45] on div "12:00-22:00 (10h)" at bounding box center [392, 46] width 81 height 3
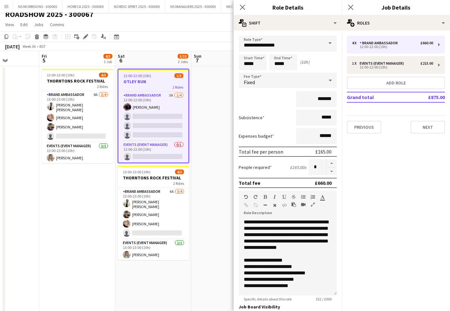
click at [215, 94] on app-date-cell at bounding box center [229, 266] width 76 height 400
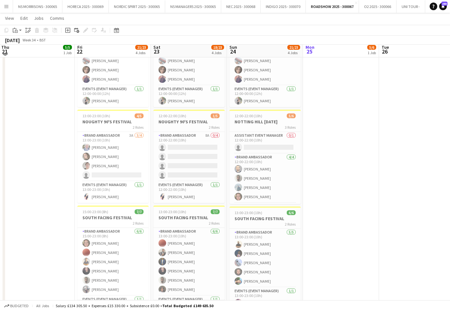
scroll to position [162, 0]
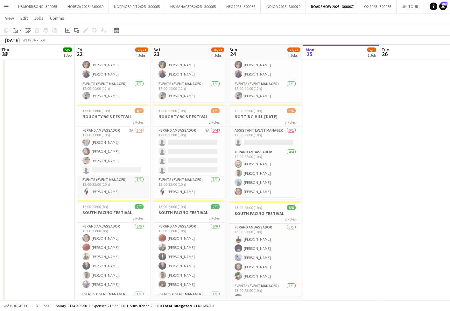
click at [113, 192] on app-card-role "Events (Event Manager) [DATE] 13:00-23:00 (10h) [PERSON_NAME]" at bounding box center [112, 187] width 71 height 22
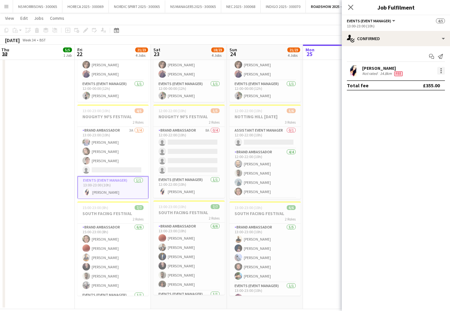
click at [442, 70] on div at bounding box center [442, 71] width 8 height 8
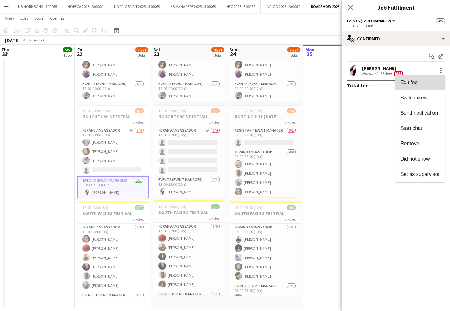
click at [435, 83] on span "Edit fee" at bounding box center [420, 83] width 39 height 6
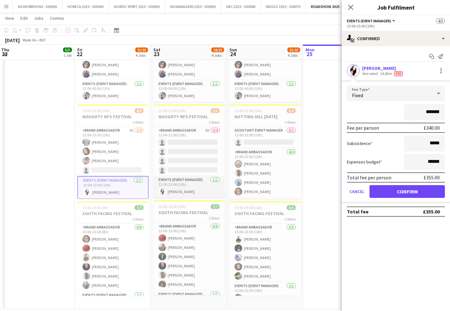
click at [193, 185] on app-card-role "Events (Event Manager) [DATE] 12:00-22:00 (10h) [PERSON_NAME]" at bounding box center [188, 187] width 71 height 22
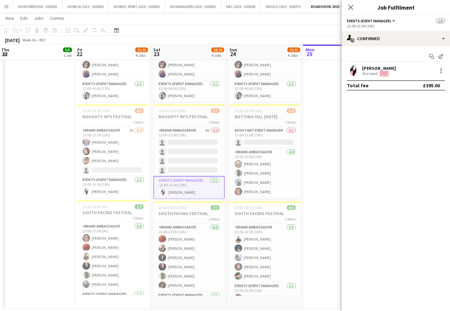
scroll to position [0, 154]
click at [440, 71] on div at bounding box center [442, 71] width 8 height 8
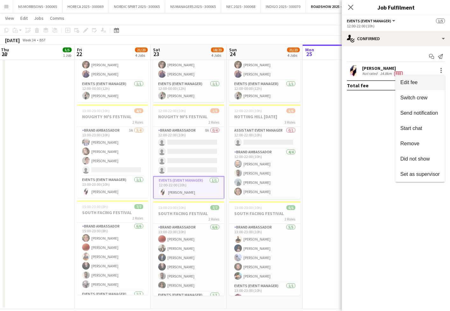
click at [433, 88] on button "Edit fee" at bounding box center [421, 82] width 50 height 15
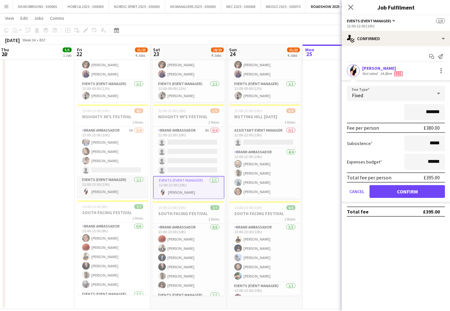
click at [119, 180] on app-card-role "Events (Event Manager) [DATE] 13:00-23:00 (10h) [PERSON_NAME]" at bounding box center [112, 187] width 71 height 22
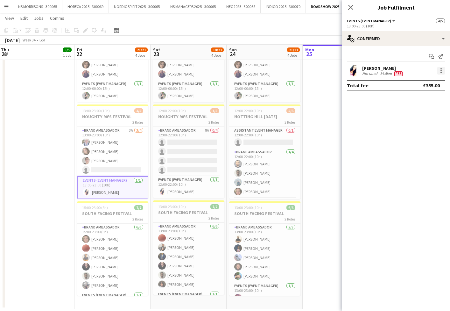
click at [442, 74] on div at bounding box center [442, 71] width 8 height 8
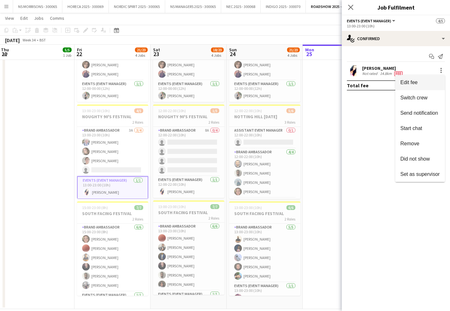
click at [435, 83] on span "Edit fee" at bounding box center [420, 83] width 39 height 6
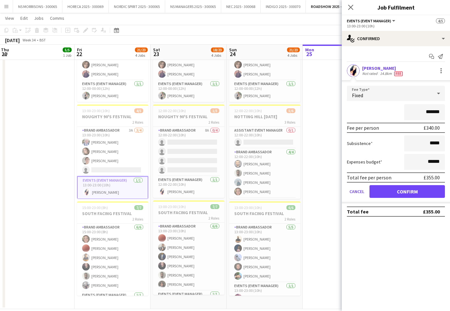
click at [431, 111] on input "*******" at bounding box center [424, 112] width 41 height 16
type input "*******"
drag, startPoint x: 417, startPoint y: 188, endPoint x: 410, endPoint y: 186, distance: 7.0
click at [417, 188] on button "Confirm" at bounding box center [407, 191] width 75 height 13
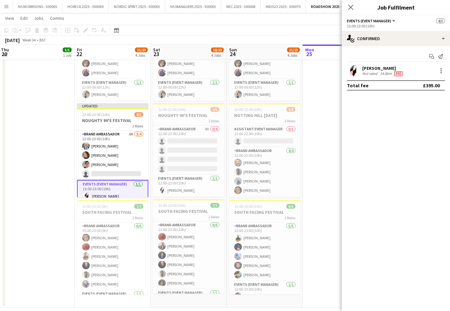
click at [328, 130] on app-date-cell "In progress 12:00-22:00 (10h) 5/6 NOTTING HILL [DATE] 3 Roles Assistant Event M…" at bounding box center [341, 108] width 76 height 400
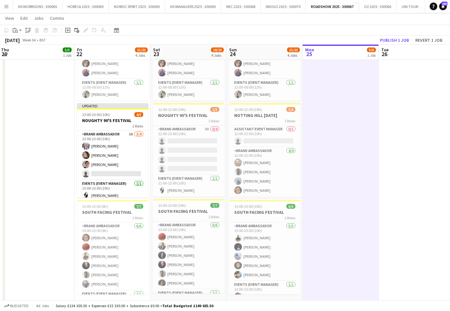
click at [401, 41] on button "Publish 1 job" at bounding box center [395, 40] width 34 height 8
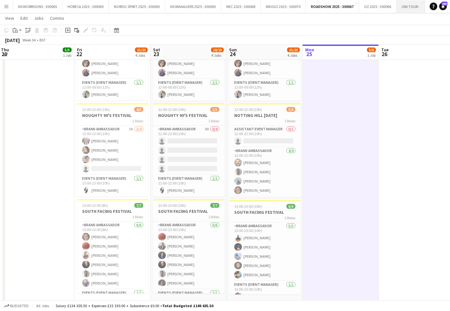
click at [417, 8] on button "UNI TOUR - Close" at bounding box center [411, 6] width 29 height 12
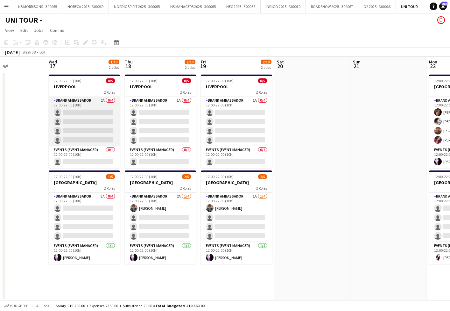
scroll to position [0, 245]
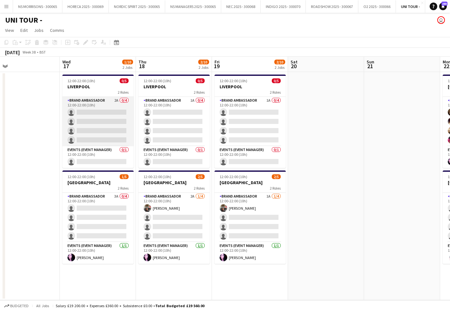
click at [100, 119] on app-card-role "Brand Ambassador 2A 0/4 12:00-22:00 (10h) single-neutral-actions single-neutral…" at bounding box center [97, 121] width 71 height 49
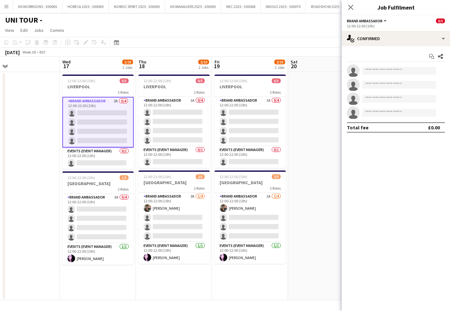
scroll to position [0, 245]
click at [119, 163] on app-card-role "Events (Event Manager) 0/1 12:00-22:00 (10h) single-neutral-actions" at bounding box center [97, 158] width 71 height 22
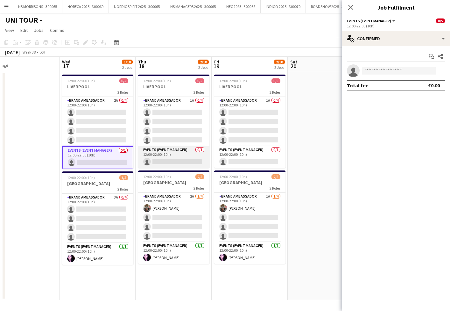
click at [180, 162] on app-card-role "Events (Event Manager) 0/1 12:00-22:00 (10h) single-neutral-actions" at bounding box center [173, 157] width 71 height 22
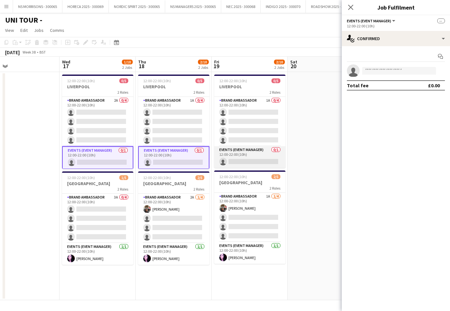
click at [225, 158] on app-card-role "Events (Event Manager) 0/1 12:00-22:00 (10h) single-neutral-actions" at bounding box center [249, 157] width 71 height 22
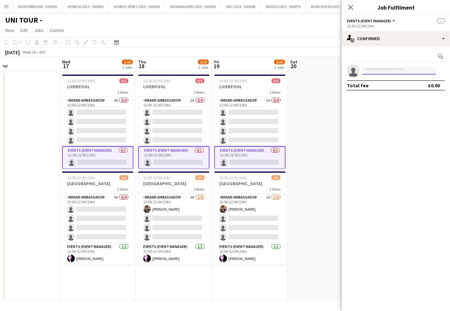
click at [378, 68] on input at bounding box center [399, 71] width 74 height 8
type input "****"
click at [374, 79] on span "[PERSON_NAME]" at bounding box center [385, 79] width 37 height 5
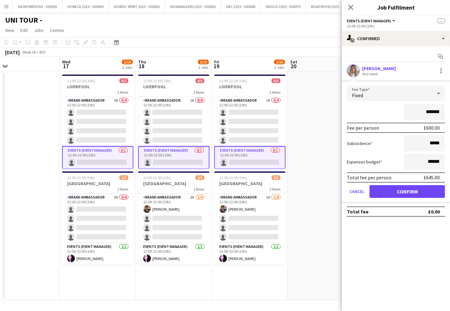
click at [383, 192] on button "Confirm" at bounding box center [407, 191] width 75 height 13
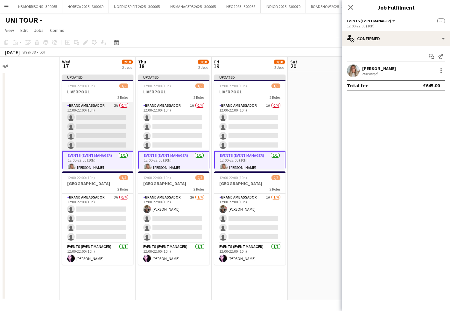
drag, startPoint x: 117, startPoint y: 115, endPoint x: 125, endPoint y: 115, distance: 7.3
click at [117, 115] on app-card-role "Brand Ambassador 2A 0/4 12:00-22:00 (10h) single-neutral-actions single-neutral…" at bounding box center [97, 126] width 71 height 49
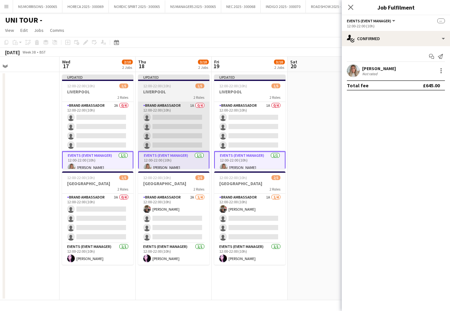
scroll to position [0, 245]
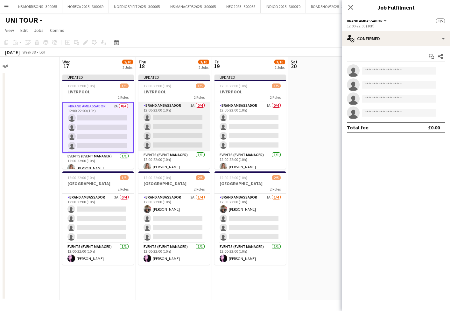
click at [188, 117] on app-card-role "Brand Ambassador 1A 0/4 12:00-22:00 (10h) single-neutral-actions single-neutral…" at bounding box center [174, 126] width 71 height 49
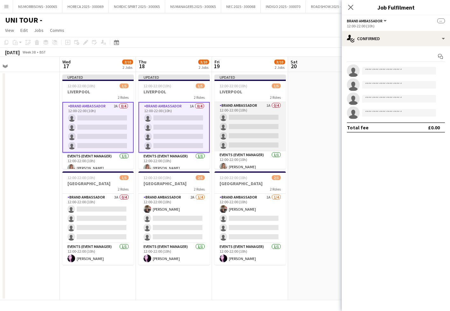
click at [236, 120] on app-card-role "Brand Ambassador 1A 0/4 12:00-22:00 (10h) single-neutral-actions single-neutral…" at bounding box center [250, 126] width 71 height 49
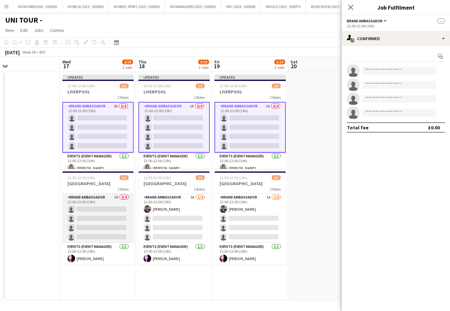
scroll to position [0, 0]
click at [92, 221] on app-card-role "Brand Ambassador 3A 0/4 12:00-22:00 (10h) single-neutral-actions single-neutral…" at bounding box center [97, 218] width 71 height 49
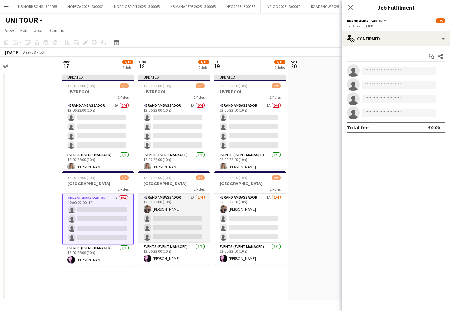
scroll to position [0, 0]
click at [170, 218] on app-card-role "Brand Ambassador 2A [DATE] 12:00-22:00 (10h) [PERSON_NAME] single-neutral-actio…" at bounding box center [174, 218] width 71 height 49
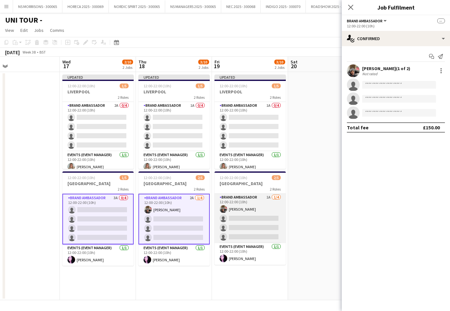
click at [244, 215] on app-card-role "Brand Ambassador 1A [DATE] 12:00-22:00 (10h) [PERSON_NAME] single-neutral-actio…" at bounding box center [250, 218] width 71 height 49
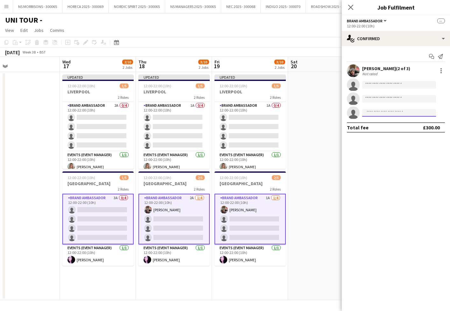
click at [370, 113] on input at bounding box center [399, 113] width 74 height 8
type input "****"
click at [370, 124] on span "[PERSON_NAME]" at bounding box center [385, 121] width 37 height 5
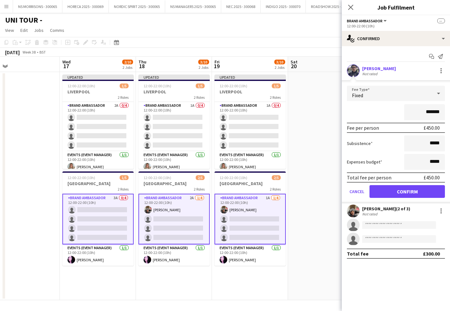
drag, startPoint x: 388, startPoint y: 188, endPoint x: 374, endPoint y: 185, distance: 14.7
click at [388, 188] on button "Confirm" at bounding box center [407, 191] width 75 height 13
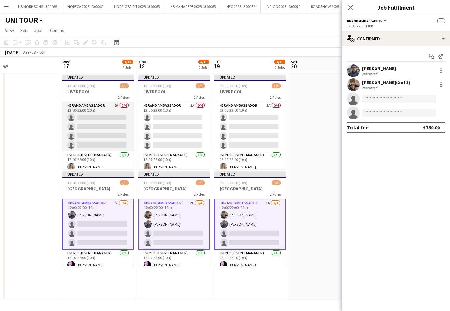
click at [86, 122] on app-card-role "Brand Ambassador 2A 0/4 12:00-22:00 (10h) single-neutral-actions single-neutral…" at bounding box center [97, 126] width 71 height 49
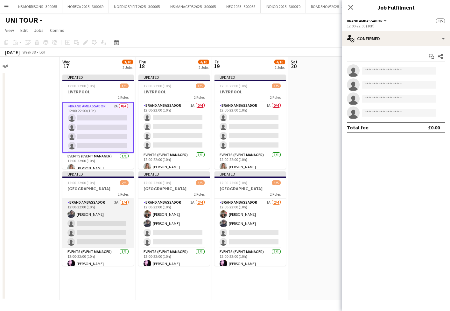
click at [91, 225] on app-card-role "Brand Ambassador 3A [DATE] 12:00-22:00 (10h) [PERSON_NAME] single-neutral-actio…" at bounding box center [97, 223] width 71 height 49
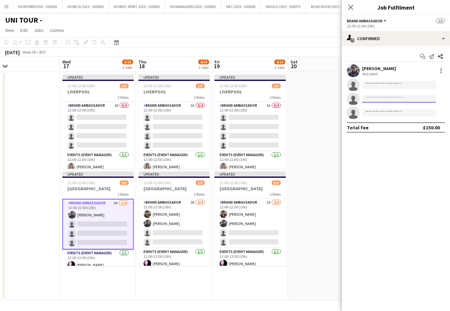
click at [393, 96] on input at bounding box center [399, 99] width 74 height 8
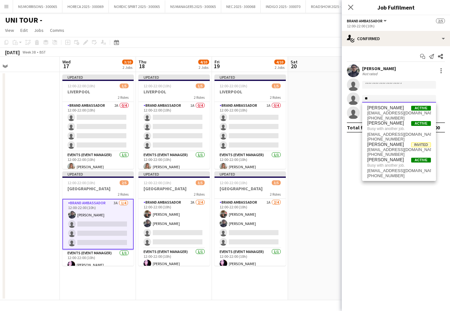
type input "*"
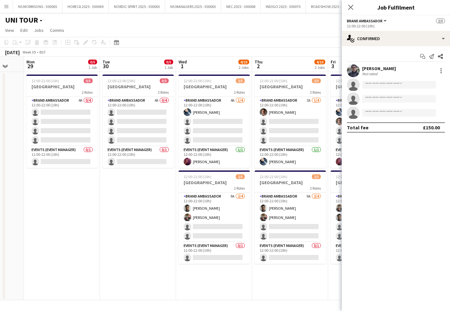
scroll to position [0, 204]
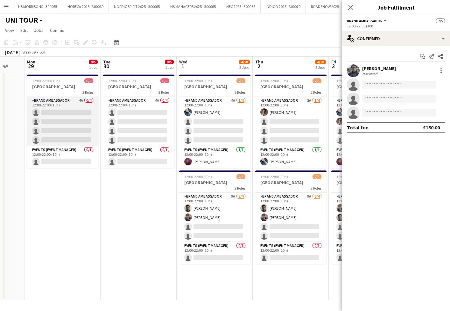
click at [70, 125] on app-card-role "Brand Ambassador 4A 0/4 12:00-22:00 (10h) single-neutral-actions single-neutral…" at bounding box center [62, 121] width 71 height 49
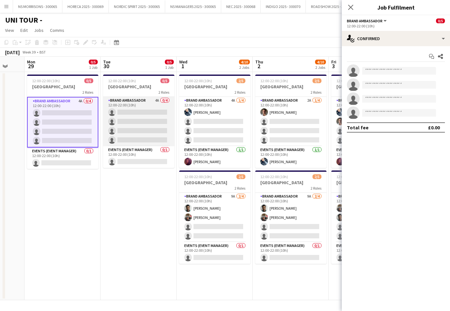
click at [132, 122] on app-card-role "Brand Ambassador 4A 0/4 12:00-22:00 (10h) single-neutral-actions single-neutral…" at bounding box center [138, 121] width 71 height 49
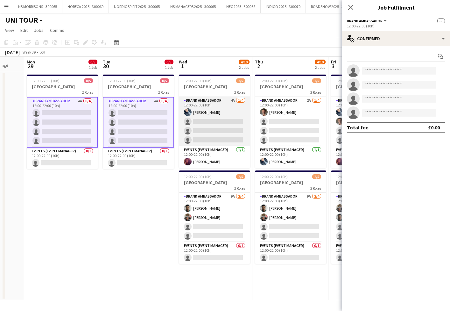
click at [203, 119] on app-card-role "Brand Ambassador 4A [DATE] 12:00-22:00 (10h) [PERSON_NAME] single-neutral-actio…" at bounding box center [214, 121] width 71 height 49
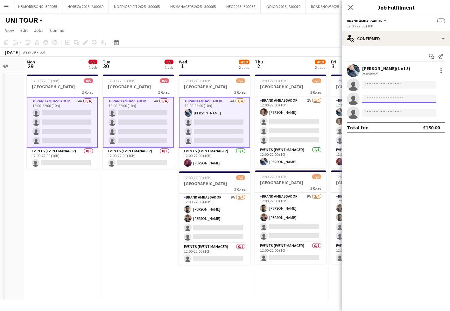
click at [367, 100] on input at bounding box center [399, 99] width 74 height 8
type input "*"
type input "***"
click at [368, 111] on span "[EMAIL_ADDRESS][DOMAIN_NAME]" at bounding box center [399, 113] width 64 height 5
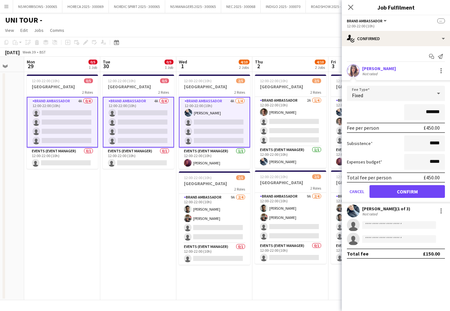
click at [399, 195] on button "Confirm" at bounding box center [407, 191] width 75 height 13
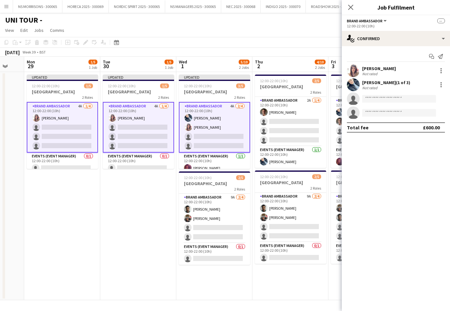
drag, startPoint x: 1, startPoint y: 177, endPoint x: 218, endPoint y: 135, distance: 221.5
click at [218, 135] on app-card-role "Brand Ambassador 4A [DATE] 12:00-22:00 (10h) [PERSON_NAME] single-neutral-actio…" at bounding box center [214, 127] width 71 height 51
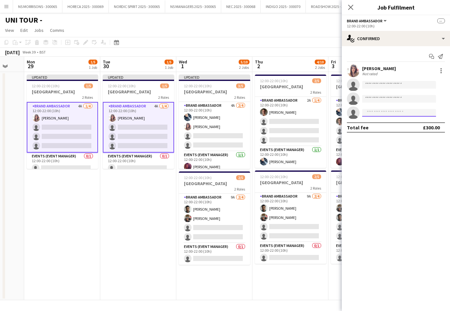
click at [384, 112] on input at bounding box center [399, 113] width 74 height 8
type input "*****"
click at [386, 124] on span "[PERSON_NAME]" at bounding box center [385, 121] width 37 height 5
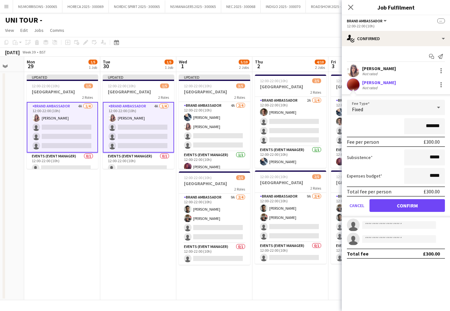
drag, startPoint x: 396, startPoint y: 204, endPoint x: 389, endPoint y: 204, distance: 7.3
click at [396, 204] on button "Confirm" at bounding box center [407, 205] width 75 height 13
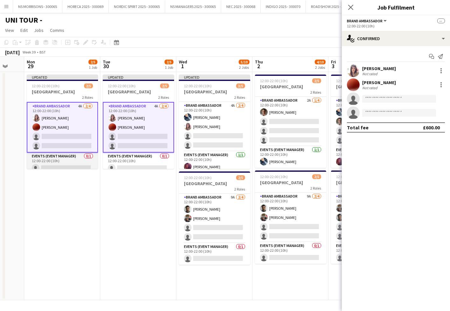
click at [77, 160] on app-card-role "Events (Event Manager) 0/1 12:00-22:00 (10h) single-neutral-actions" at bounding box center [62, 164] width 71 height 22
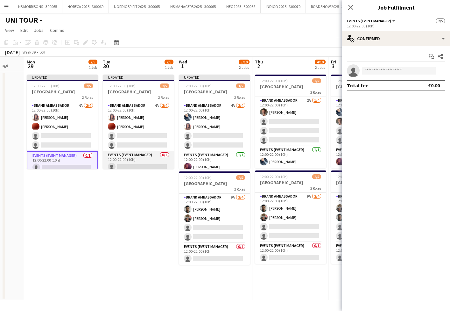
drag, startPoint x: 119, startPoint y: 163, endPoint x: 153, endPoint y: 154, distance: 34.5
click at [119, 163] on app-card-role "Events (Event Manager) 0/1 12:00-22:00 (10h) single-neutral-actions" at bounding box center [138, 162] width 71 height 22
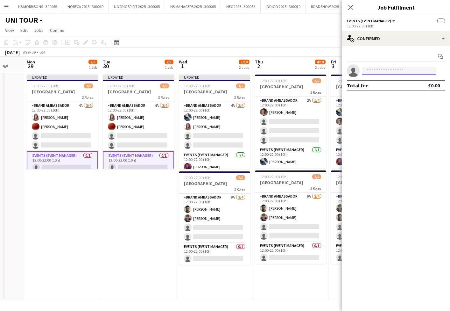
click at [372, 72] on input at bounding box center [399, 71] width 74 height 8
type input "*"
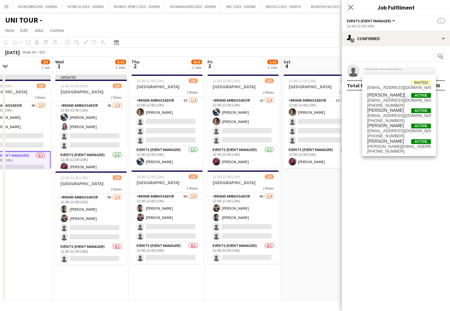
scroll to position [0, 256]
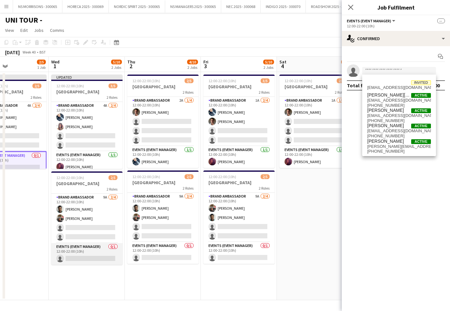
click at [83, 255] on app-card-role "Events (Event Manager) 0/1 12:00-22:00 (10h) single-neutral-actions" at bounding box center [86, 254] width 71 height 22
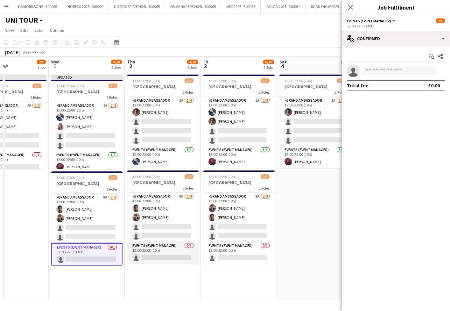
drag, startPoint x: 142, startPoint y: 261, endPoint x: 157, endPoint y: 258, distance: 14.7
click at [144, 260] on app-card-role "Events (Event Manager) 0/1 12:00-22:00 (10h) single-neutral-actions" at bounding box center [162, 253] width 71 height 22
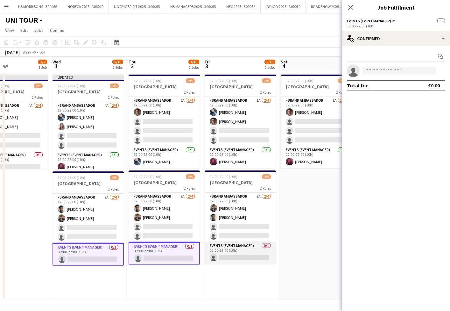
drag, startPoint x: 252, startPoint y: 252, endPoint x: 256, endPoint y: 244, distance: 9.4
click at [252, 252] on app-card-role "Events (Event Manager) 0/1 12:00-22:00 (10h) single-neutral-actions" at bounding box center [240, 253] width 71 height 22
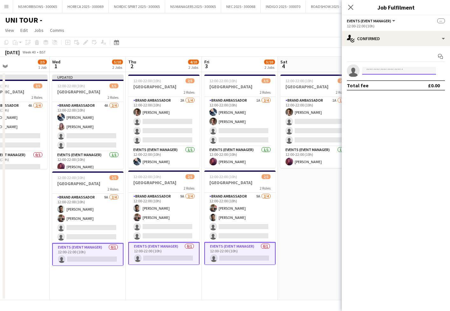
click at [380, 73] on input at bounding box center [399, 71] width 74 height 8
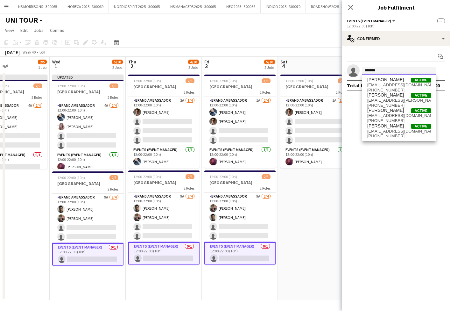
type input "*******"
click at [384, 127] on span "[PERSON_NAME]" at bounding box center [385, 125] width 37 height 5
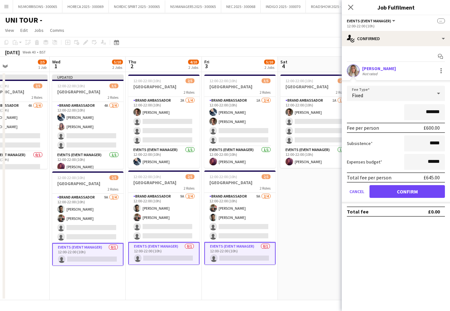
click at [385, 193] on button "Confirm" at bounding box center [407, 191] width 75 height 13
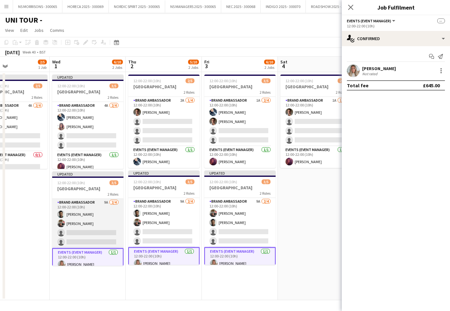
click at [103, 232] on app-card-role "Brand Ambassador 9A [DATE] 12:00-22:00 (10h) [PERSON_NAME] Fayyad [PERSON_NAME]…" at bounding box center [87, 223] width 71 height 49
click at [102, 232] on app-card-role "Brand Ambassador 9A [DATE] 12:00-22:00 (10h) [PERSON_NAME] Fayyad [PERSON_NAME]…" at bounding box center [87, 223] width 71 height 49
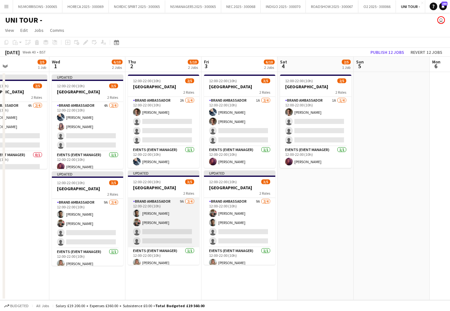
click at [172, 229] on app-card-role "Brand Ambassador 9A [DATE] 12:00-22:00 (10h) [PERSON_NAME] Fayyad [PERSON_NAME]…" at bounding box center [163, 222] width 71 height 49
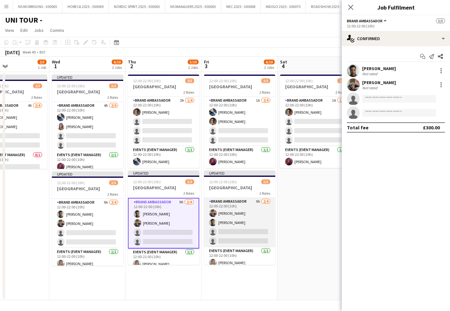
click at [221, 227] on app-card-role "Brand Ambassador 9A [DATE] 12:00-22:00 (10h) [PERSON_NAME] [PERSON_NAME] single…" at bounding box center [239, 222] width 71 height 49
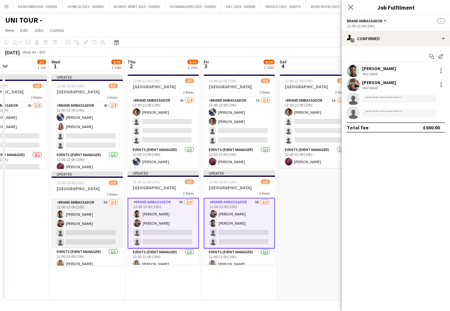
click at [95, 222] on app-card-role "Brand Ambassador 9A [DATE] 12:00-22:00 (10h) [PERSON_NAME] Fayyad [PERSON_NAME]…" at bounding box center [87, 223] width 71 height 49
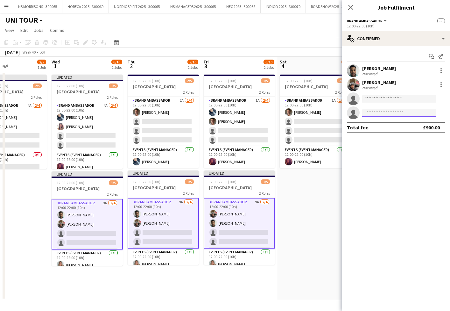
click at [371, 112] on input at bounding box center [399, 113] width 74 height 8
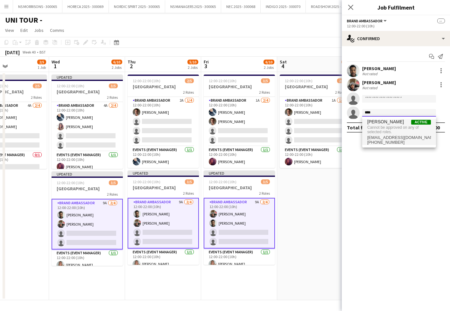
type input "****"
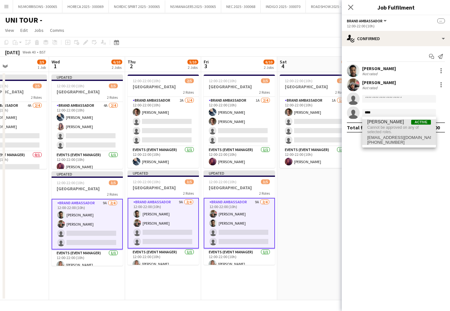
click at [378, 131] on span "Cannot be approved on any of selected roles." at bounding box center [399, 130] width 64 height 11
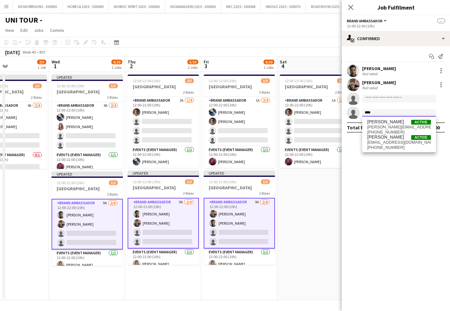
type input "***"
drag, startPoint x: 369, startPoint y: 101, endPoint x: 381, endPoint y: 130, distance: 31.4
click at [382, 130] on span "[PHONE_NUMBER]" at bounding box center [399, 132] width 64 height 5
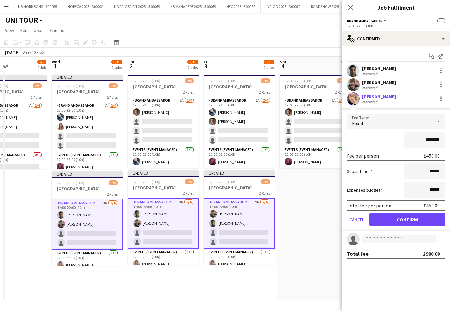
click at [392, 219] on button "Confirm" at bounding box center [407, 219] width 75 height 13
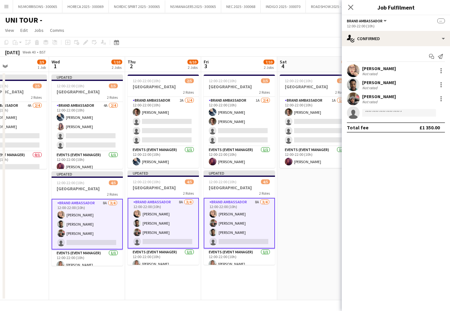
drag, startPoint x: 297, startPoint y: 196, endPoint x: 356, endPoint y: 78, distance: 131.7
click at [297, 196] on app-date-cell "12:00-22:00 (10h) 2/5 BRIGHTON 2 Roles Brand Ambassador 1A [DATE] 12:00-22:00 (…" at bounding box center [315, 186] width 76 height 228
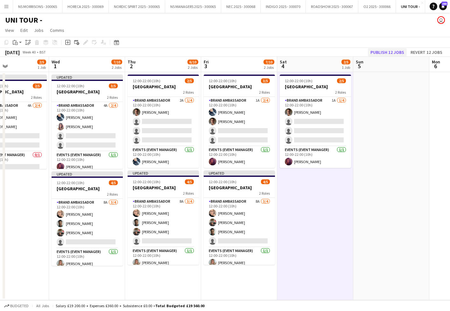
click at [378, 52] on button "Publish 12 jobs" at bounding box center [387, 52] width 39 height 8
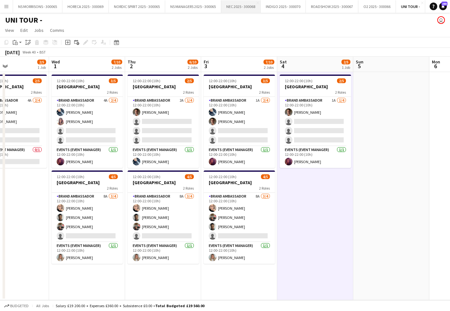
click at [246, 11] on button "NEC 2025 - 300068 Close" at bounding box center [240, 6] width 39 height 12
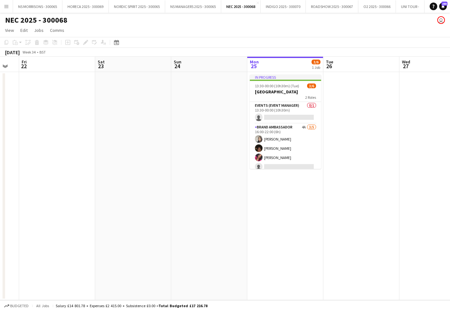
scroll to position [0, 224]
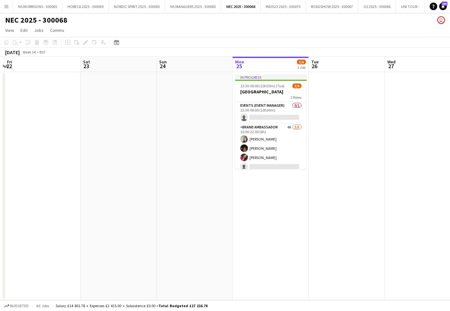
drag, startPoint x: 267, startPoint y: 116, endPoint x: 290, endPoint y: 99, distance: 28.5
click at [267, 116] on app-card-role "Events (Event Manager) 0/1 13:30-00:00 (10h30m) single-neutral-actions" at bounding box center [270, 113] width 71 height 22
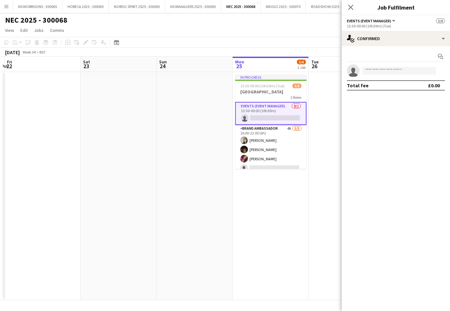
scroll to position [0, 0]
click at [373, 72] on input at bounding box center [399, 71] width 74 height 8
type input "****"
drag, startPoint x: 382, startPoint y: 81, endPoint x: 388, endPoint y: 91, distance: 12.4
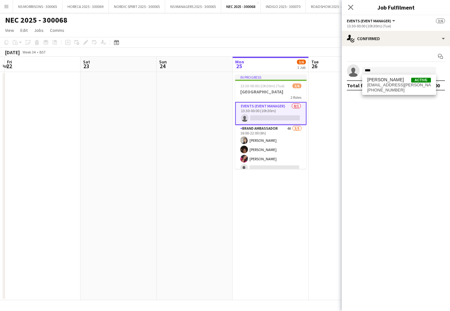
click at [387, 91] on span "[PHONE_NUMBER]" at bounding box center [399, 90] width 64 height 5
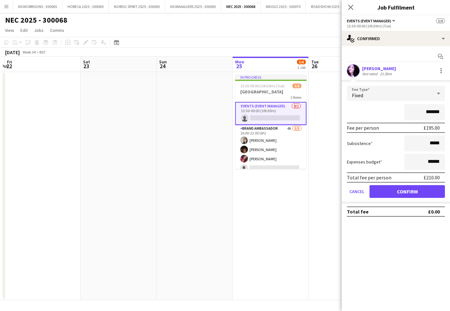
click at [398, 188] on button "Confirm" at bounding box center [407, 191] width 75 height 13
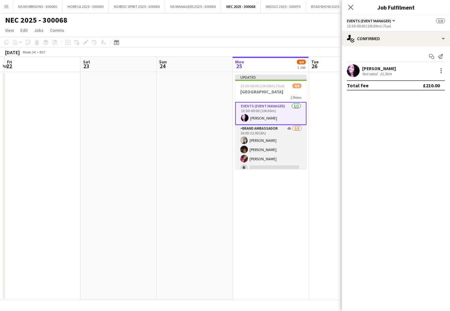
click at [263, 159] on app-card-role "Brand Ambassador 4A [DATE] 16:00-22:00 (6h) [PERSON_NAME] [PERSON_NAME] [PERSON…" at bounding box center [270, 154] width 71 height 59
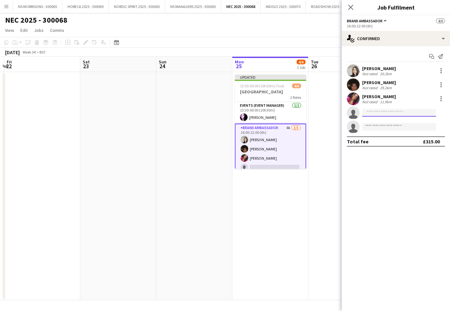
click at [390, 113] on input at bounding box center [399, 113] width 74 height 8
type input "********"
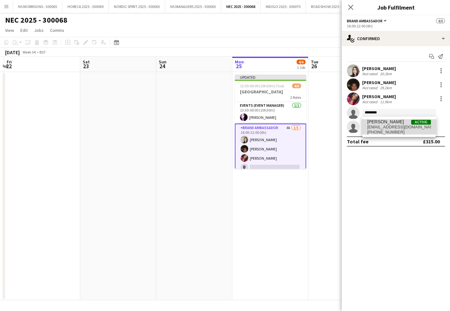
click at [395, 124] on span "[PERSON_NAME] Active" at bounding box center [399, 121] width 64 height 5
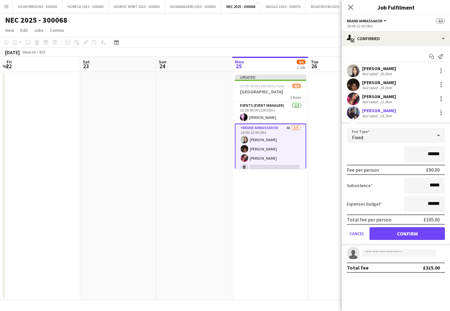
click at [385, 231] on button "Confirm" at bounding box center [407, 233] width 75 height 13
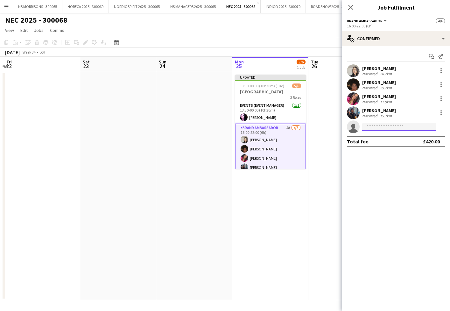
click at [374, 127] on input at bounding box center [399, 127] width 74 height 8
type input "***"
click at [376, 139] on span "[EMAIL_ADDRESS][DOMAIN_NAME]" at bounding box center [399, 141] width 64 height 5
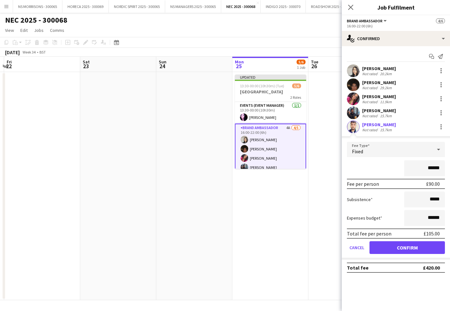
drag, startPoint x: 382, startPoint y: 245, endPoint x: 374, endPoint y: 244, distance: 8.1
click at [382, 245] on button "Confirm" at bounding box center [407, 247] width 75 height 13
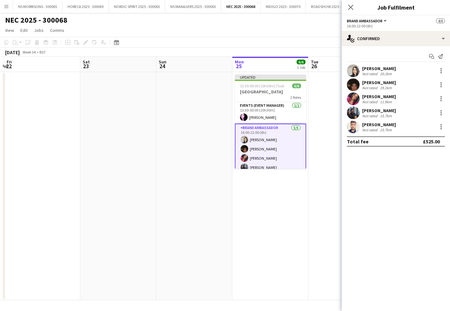
click at [277, 240] on app-date-cell "Updated 13:30-00:00 (10h30m) (Tue) 6/6 [GEOGRAPHIC_DATA] 2 Roles Events (Event …" at bounding box center [270, 186] width 76 height 228
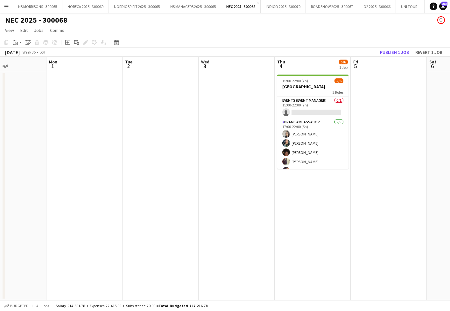
scroll to position [0, 186]
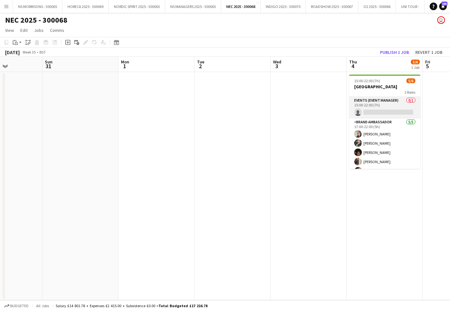
click at [378, 111] on app-card-role "Events (Event Manager) 0/1 15:00-22:00 (7h) single-neutral-actions" at bounding box center [384, 108] width 71 height 22
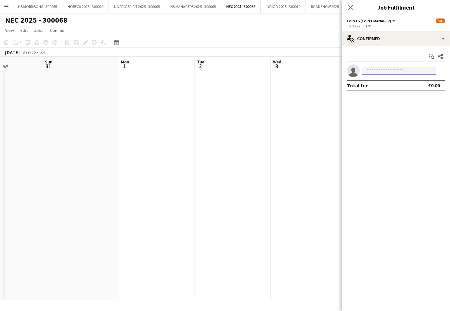
click at [396, 72] on input at bounding box center [399, 71] width 74 height 8
click at [405, 92] on div "Start chat Share single-neutral-actions **** Total fee £0.00" at bounding box center [396, 70] width 108 height 49
click at [380, 69] on input "****" at bounding box center [399, 71] width 74 height 8
type input "****"
click at [382, 81] on span "[PERSON_NAME]" at bounding box center [385, 79] width 37 height 5
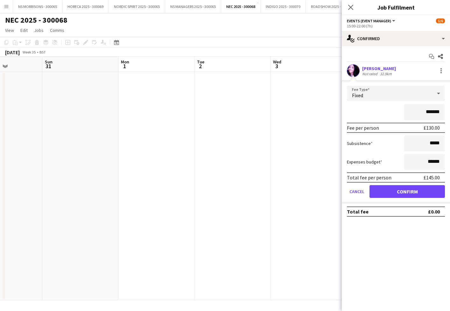
click at [396, 187] on button "Confirm" at bounding box center [407, 191] width 75 height 13
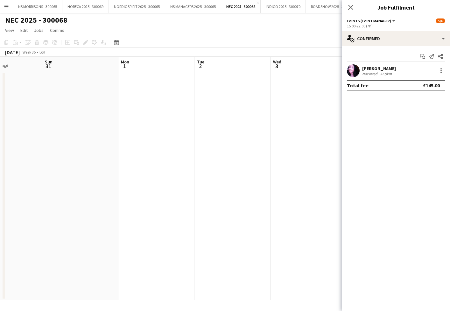
drag, startPoint x: 306, startPoint y: 169, endPoint x: 347, endPoint y: 100, distance: 80.7
click at [306, 168] on app-date-cell at bounding box center [309, 186] width 76 height 228
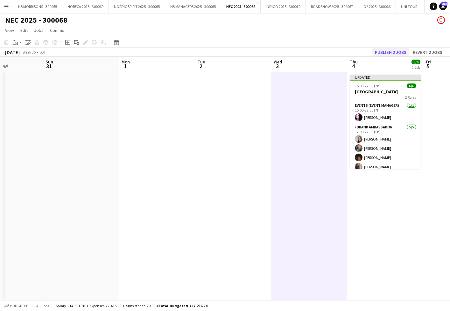
click at [394, 50] on button "Publish 2 jobs" at bounding box center [391, 52] width 37 height 8
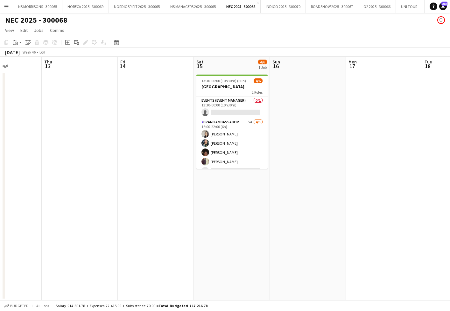
scroll to position [0, 176]
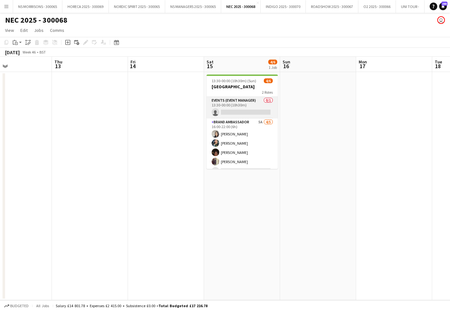
click at [232, 113] on app-card-role "Events (Event Manager) 0/1 13:30-00:00 (10h30m) single-neutral-actions" at bounding box center [242, 108] width 71 height 22
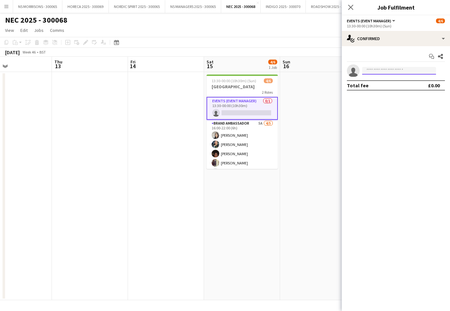
click at [368, 71] on input at bounding box center [399, 71] width 74 height 8
type input "****"
click at [379, 83] on span "[EMAIL_ADDRESS][PERSON_NAME][DOMAIN_NAME]" at bounding box center [399, 84] width 64 height 5
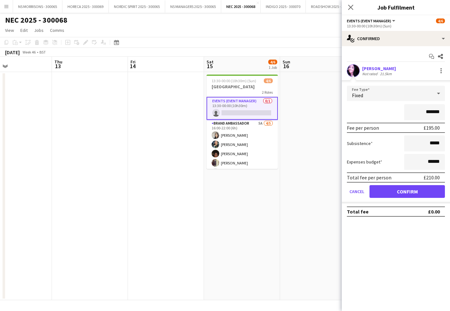
drag, startPoint x: 388, startPoint y: 188, endPoint x: 330, endPoint y: 158, distance: 65.4
click at [388, 188] on button "Confirm" at bounding box center [407, 191] width 75 height 13
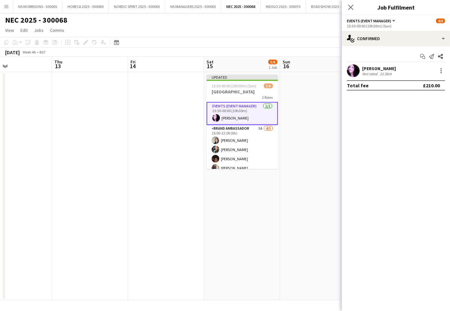
click at [310, 143] on app-date-cell at bounding box center [318, 186] width 76 height 228
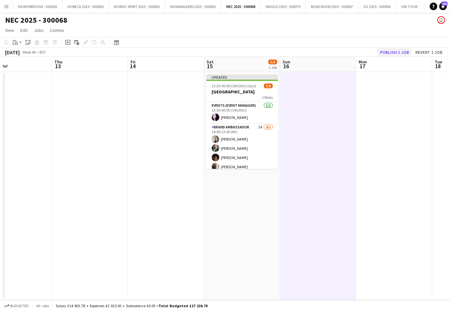
click at [391, 52] on button "Publish 1 job" at bounding box center [395, 52] width 34 height 8
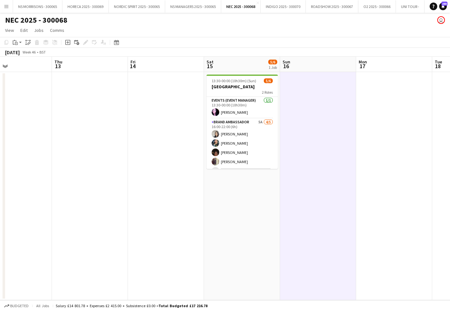
click at [9, 8] on app-icon "Menu" at bounding box center [6, 6] width 5 height 5
drag, startPoint x: 9, startPoint y: 8, endPoint x: 20, endPoint y: 18, distance: 14.9
click at [9, 8] on app-icon "Menu" at bounding box center [6, 6] width 5 height 5
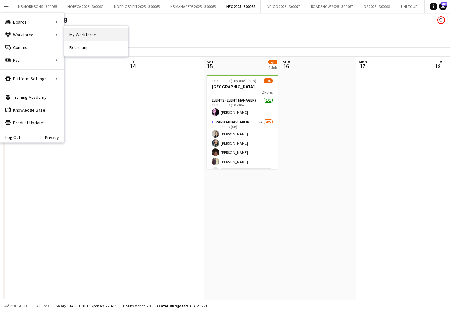
click at [82, 35] on link "My Workforce" at bounding box center [96, 34] width 64 height 13
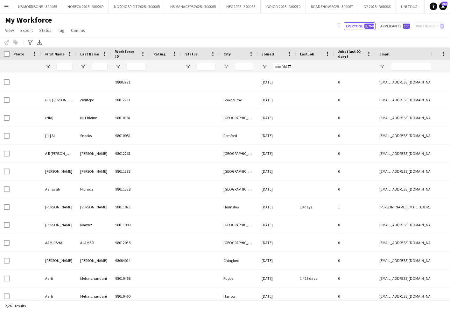
type input "**********"
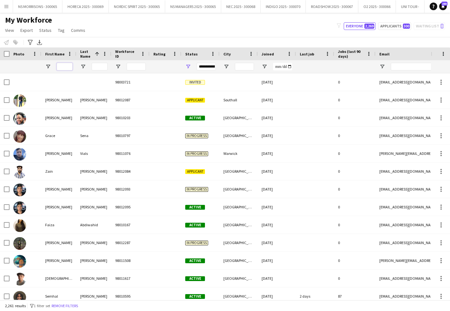
click at [63, 66] on input "First Name Filter Input" at bounding box center [65, 67] width 16 height 8
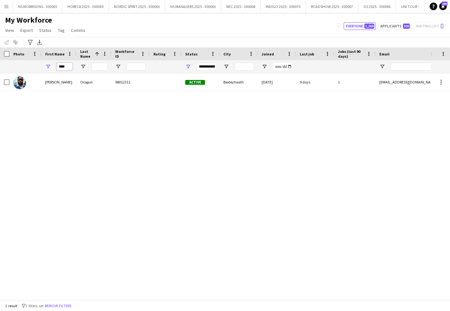
scroll to position [0, 4]
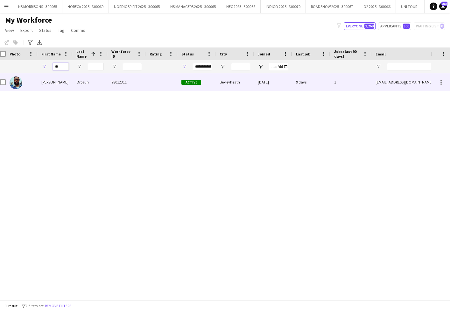
type input "*"
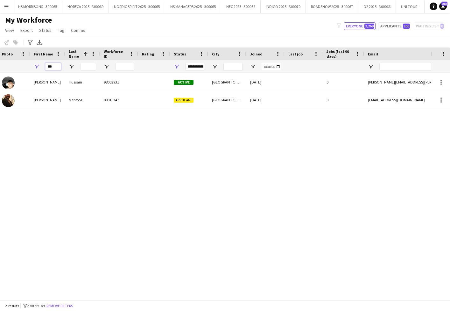
scroll to position [0, 12]
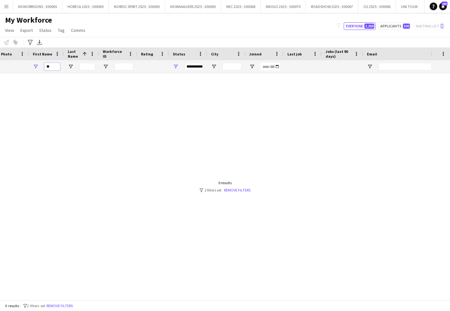
type input "*"
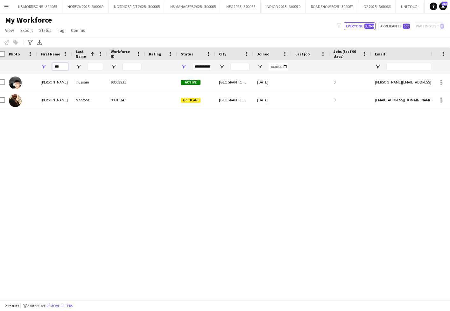
scroll to position [0, 2]
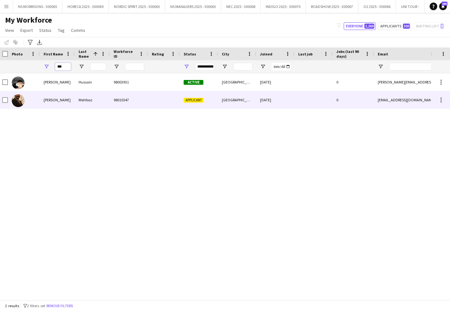
type input "***"
click at [194, 100] on span "Applicant" at bounding box center [194, 100] width 20 height 5
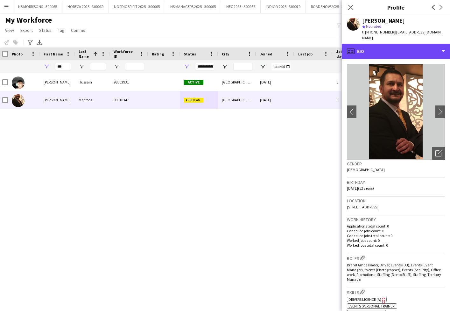
drag, startPoint x: 386, startPoint y: 50, endPoint x: 389, endPoint y: 61, distance: 11.4
click at [385, 51] on div "profile Bio" at bounding box center [396, 51] width 108 height 15
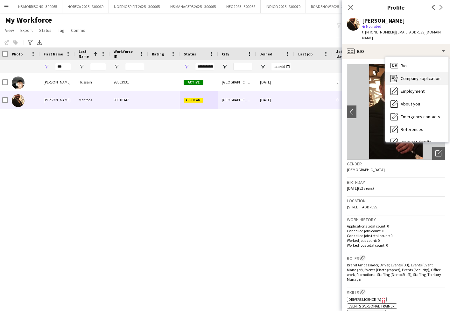
click at [396, 75] on icon "Company application" at bounding box center [395, 79] width 8 height 8
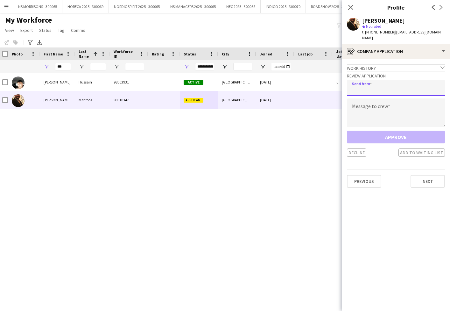
click at [378, 85] on input "email" at bounding box center [396, 88] width 98 height 16
type input "**********"
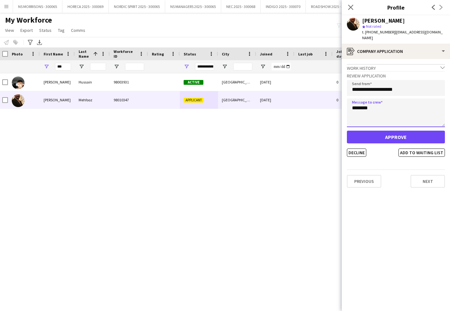
type textarea "********"
click at [380, 136] on button "Approve" at bounding box center [396, 137] width 98 height 13
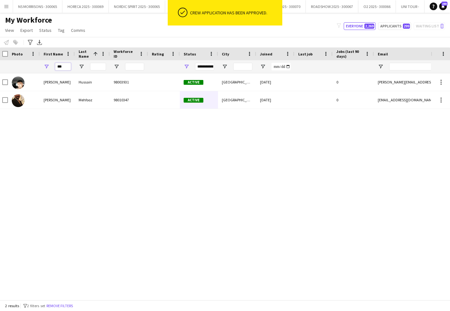
click at [67, 66] on input "***" at bounding box center [63, 67] width 16 height 8
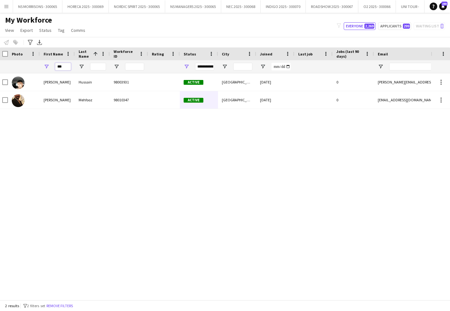
drag, startPoint x: 59, startPoint y: 67, endPoint x: 53, endPoint y: 67, distance: 6.1
click at [53, 67] on div "***" at bounding box center [57, 66] width 35 height 13
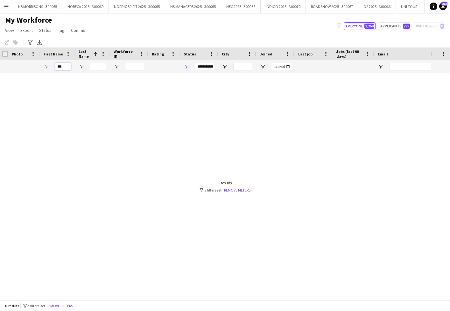
scroll to position [0, 8]
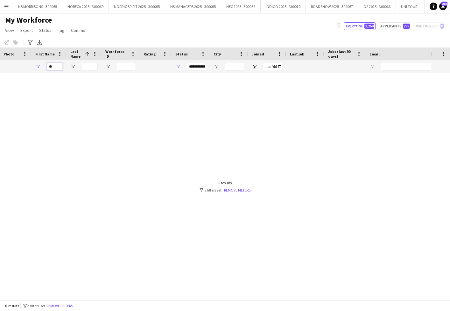
type input "*"
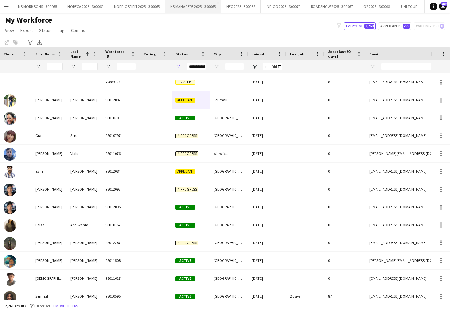
click at [184, 7] on button "NS MANAGERS 2025 - 300065 Close" at bounding box center [193, 6] width 56 height 12
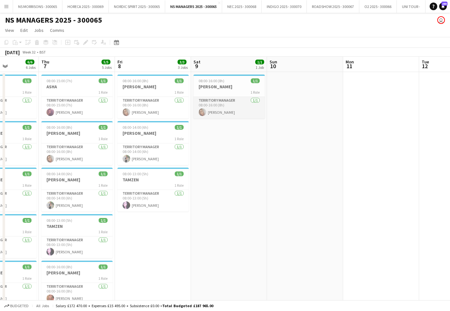
click at [213, 110] on app-card-role "Territory Manager [DATE] 08:00-16:00 (8h) [PERSON_NAME]" at bounding box center [229, 108] width 71 height 22
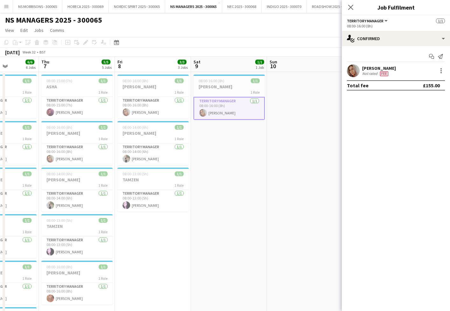
click at [243, 127] on app-date-cell "08:00-16:00 (8h) 1/1 [PERSON_NAME] 1 Role Territory Manager [DATE] 08:00-16:00 …" at bounding box center [229, 219] width 76 height 295
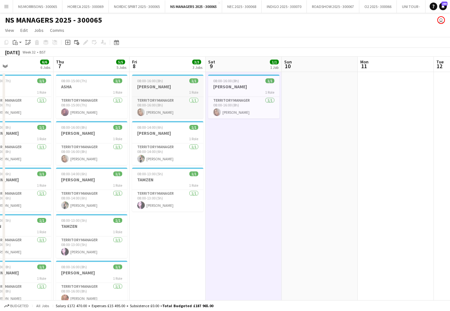
click at [154, 75] on div at bounding box center [167, 75] width 71 height 1
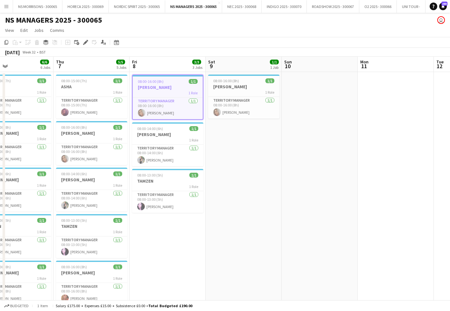
drag, startPoint x: 7, startPoint y: 42, endPoint x: 37, endPoint y: 53, distance: 31.9
click at [7, 42] on icon "Copy" at bounding box center [6, 42] width 5 height 5
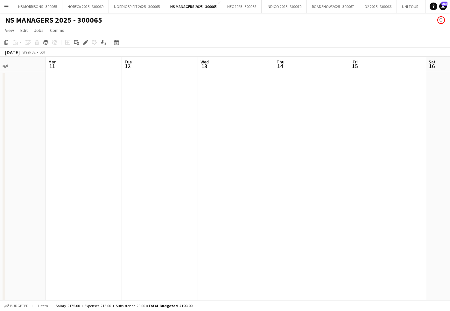
click at [95, 92] on app-date-cell at bounding box center [84, 219] width 76 height 295
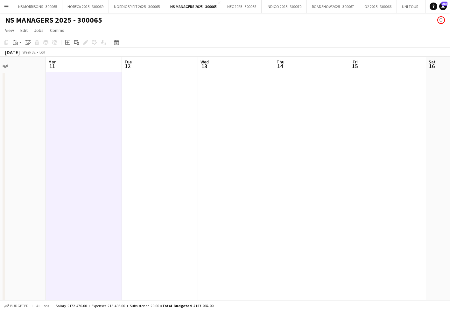
drag, startPoint x: 193, startPoint y: 103, endPoint x: 189, endPoint y: 104, distance: 3.8
click at [190, 104] on app-calendar-viewport "Thu 7 5/5 5 Jobs Fri 8 3/3 3 Jobs Sat 9 1/1 1 Job Sun 10 Mon 11 Tue 12 Wed 13 T…" at bounding box center [225, 212] width 450 height 310
click at [202, 99] on app-date-cell at bounding box center [234, 219] width 76 height 295
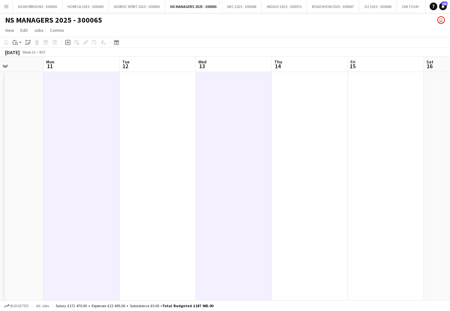
drag, startPoint x: 135, startPoint y: 96, endPoint x: 167, endPoint y: 95, distance: 31.9
click at [136, 96] on app-date-cell at bounding box center [158, 219] width 76 height 295
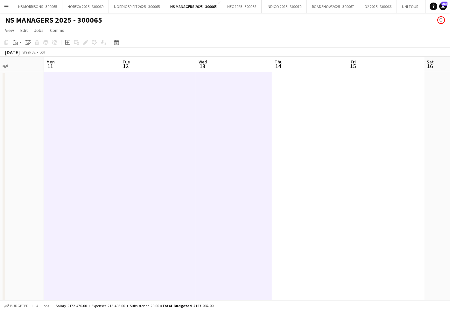
drag, startPoint x: 295, startPoint y: 95, endPoint x: 371, endPoint y: 100, distance: 76.3
click at [295, 95] on app-date-cell at bounding box center [310, 219] width 76 height 295
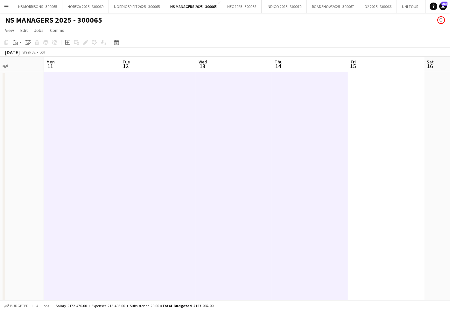
click at [382, 101] on app-date-cell at bounding box center [386, 219] width 76 height 295
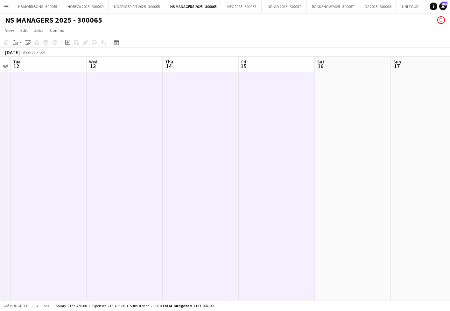
drag, startPoint x: 420, startPoint y: 100, endPoint x: 380, endPoint y: 95, distance: 40.1
click at [420, 100] on app-date-cell at bounding box center [429, 219] width 76 height 295
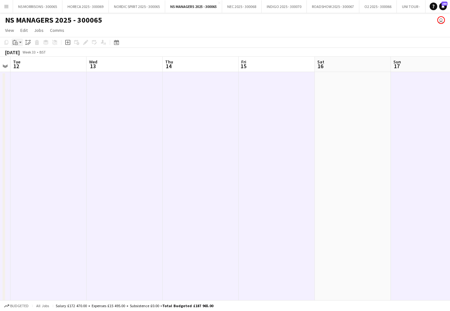
click at [16, 42] on icon at bounding box center [16, 43] width 3 height 3
click at [25, 66] on link "Paste with crew Command Shift V" at bounding box center [42, 65] width 50 height 6
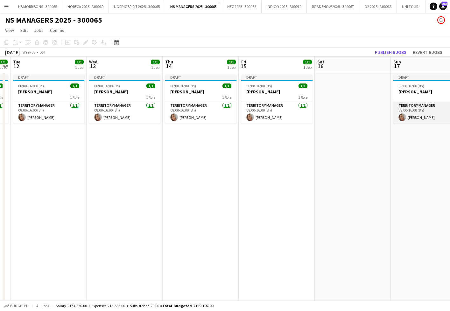
click at [410, 119] on app-card-role "Territory Manager [DATE] 08:00-16:00 (8h) [PERSON_NAME]" at bounding box center [429, 113] width 71 height 22
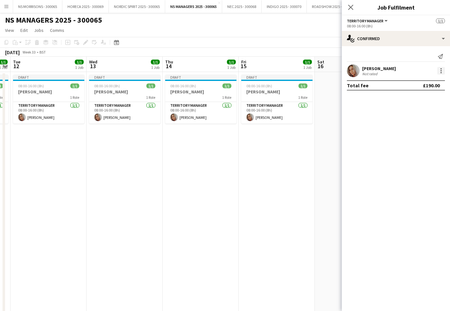
click at [441, 71] on div at bounding box center [441, 70] width 1 height 1
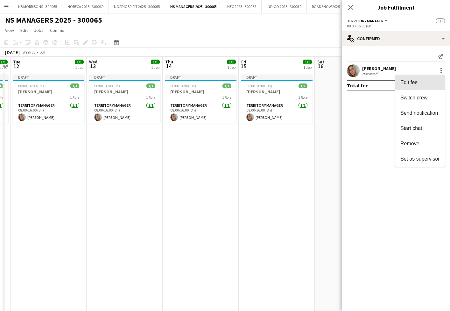
drag, startPoint x: 439, startPoint y: 85, endPoint x: 438, endPoint y: 92, distance: 7.4
click at [439, 85] on span "Edit fee" at bounding box center [420, 83] width 39 height 6
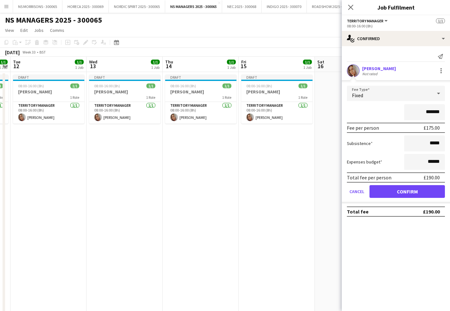
drag, startPoint x: 434, startPoint y: 111, endPoint x: 429, endPoint y: 113, distance: 5.1
click at [429, 113] on input "*******" at bounding box center [424, 112] width 41 height 16
type input "*******"
click at [396, 193] on button "Confirm" at bounding box center [407, 191] width 75 height 13
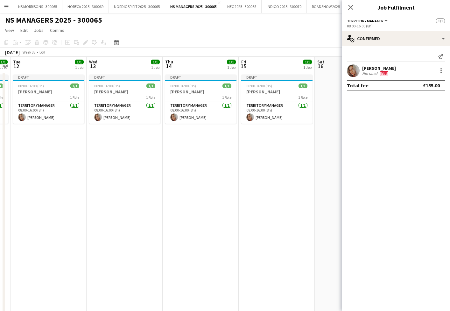
click at [283, 160] on app-date-cell "Draft 08:00-16:00 (8h) 1/1 [PERSON_NAME] 1 Role Territory Manager [DATE] 08:00-…" at bounding box center [277, 219] width 76 height 295
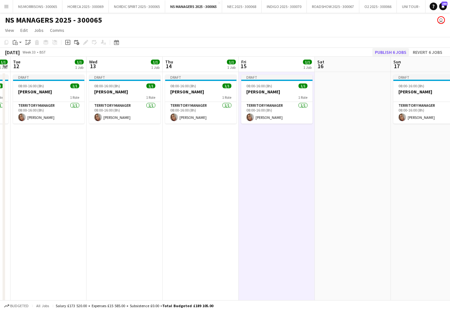
click at [390, 52] on button "Publish 6 jobs" at bounding box center [391, 52] width 37 height 8
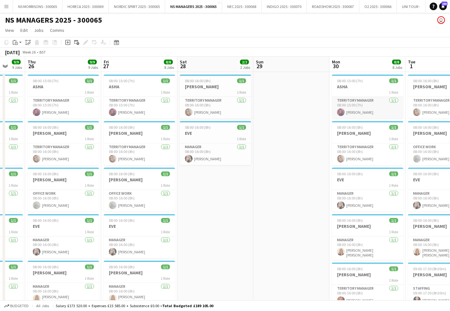
scroll to position [0, 173]
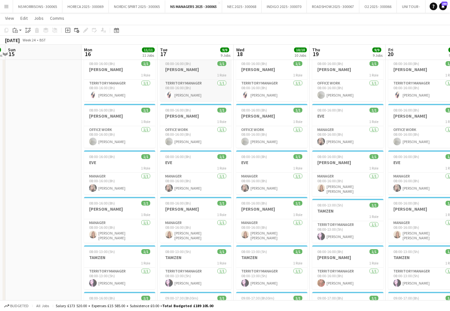
click at [186, 75] on div "1 Role" at bounding box center [195, 74] width 71 height 5
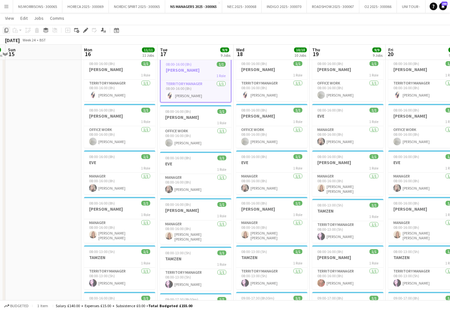
click at [5, 30] on icon "Copy" at bounding box center [6, 30] width 5 height 5
click at [204, 8] on button "NS MANAGERS 2025 - 300065 Close" at bounding box center [193, 6] width 57 height 12
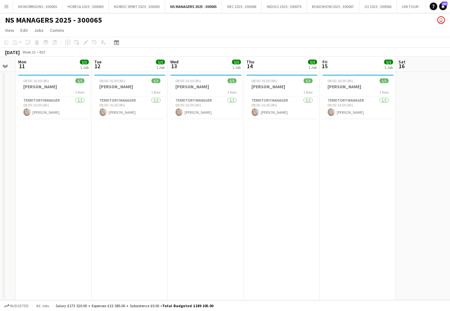
click at [60, 145] on app-date-cell "08:00-16:00 (8h) 1/1 [PERSON_NAME] 1 Role Territory Manager [DATE] 08:00-16:00 …" at bounding box center [54, 186] width 76 height 228
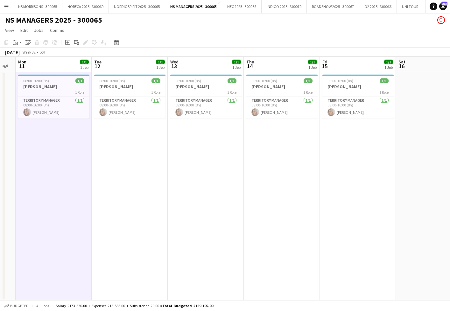
click at [124, 143] on app-date-cell "08:00-16:00 (8h) 1/1 [PERSON_NAME] 1 Role Territory Manager [DATE] 08:00-16:00 …" at bounding box center [130, 186] width 76 height 228
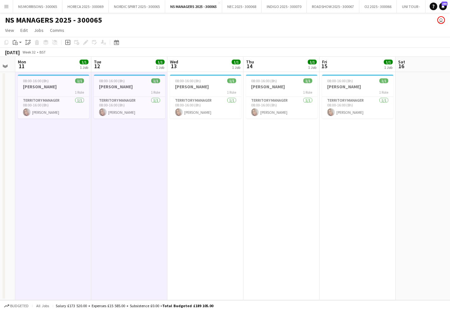
click at [201, 142] on app-date-cell "08:00-16:00 (8h) 1/1 [PERSON_NAME] 1 Role Territory Manager [DATE] 08:00-16:00 …" at bounding box center [206, 186] width 76 height 228
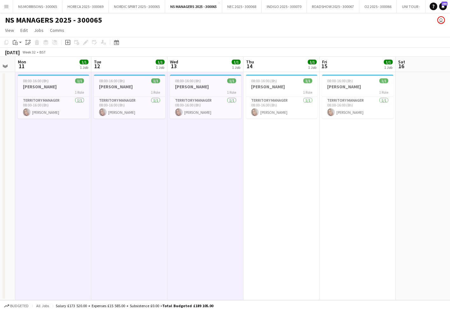
click at [288, 148] on app-date-cell "08:00-16:00 (8h) 1/1 [PERSON_NAME] 1 Role Territory Manager [DATE] 08:00-16:00 …" at bounding box center [282, 186] width 76 height 228
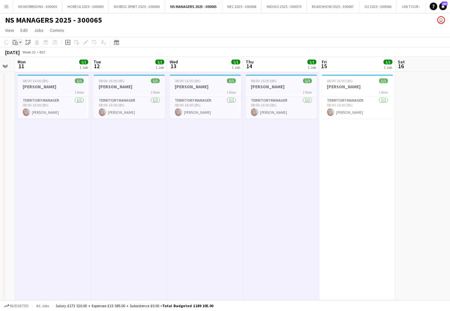
click at [18, 44] on icon at bounding box center [16, 43] width 3 height 3
click at [30, 66] on link "Paste with crew Command Shift V" at bounding box center [42, 65] width 50 height 6
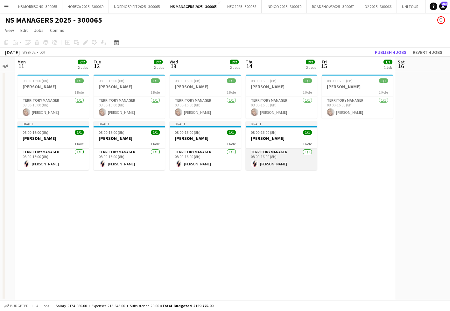
click at [260, 159] on app-card-role "Territory Manager [DATE] 08:00-16:00 (8h) [PERSON_NAME]" at bounding box center [281, 159] width 71 height 22
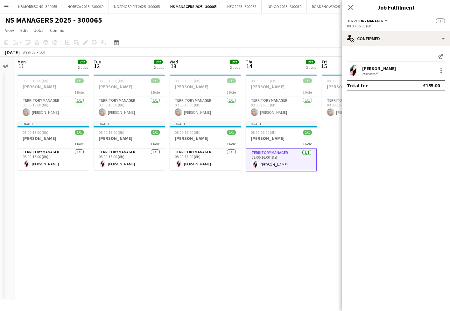
click at [212, 190] on app-date-cell "08:00-16:00 (8h) 1/1 [PERSON_NAME] 1 Role Territory Manager [DATE] 08:00-16:00 …" at bounding box center [205, 186] width 76 height 228
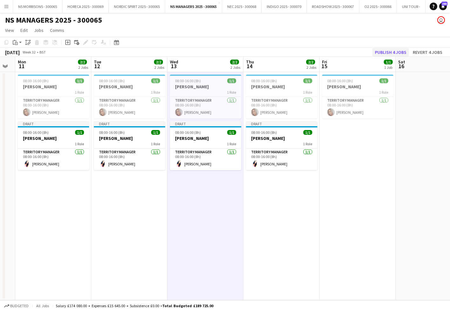
click at [399, 51] on button "Publish 4 jobs" at bounding box center [391, 52] width 37 height 8
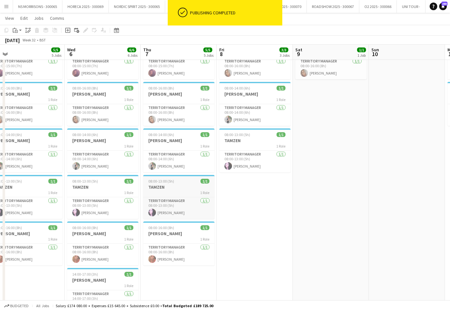
click at [171, 187] on h3 "TAMZEN" at bounding box center [178, 187] width 71 height 6
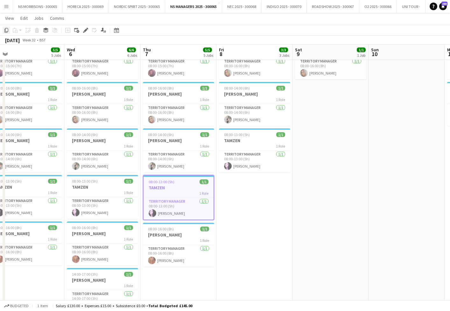
click at [8, 32] on icon at bounding box center [6, 30] width 4 height 4
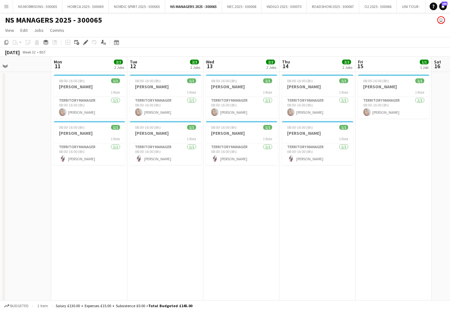
click at [96, 195] on app-date-cell "08:00-16:00 (8h) 1/1 [PERSON_NAME] 1 Role Territory Manager [DATE] 08:00-16:00 …" at bounding box center [89, 219] width 76 height 295
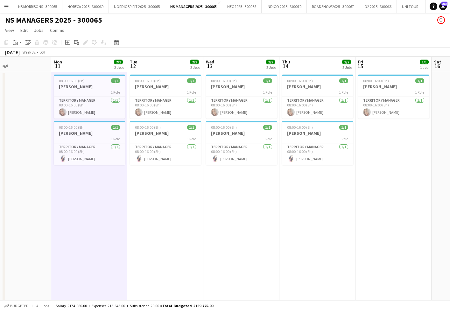
click at [161, 188] on app-date-cell "08:00-16:00 (8h) 1/1 [PERSON_NAME] 1 Role Territory Manager [DATE] 08:00-16:00 …" at bounding box center [165, 219] width 76 height 295
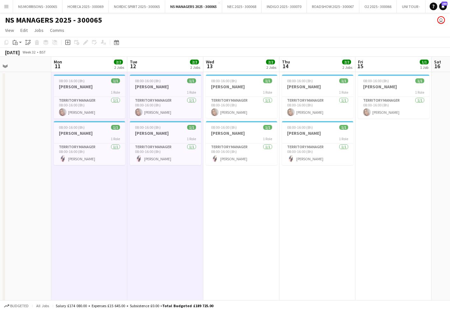
click at [254, 189] on app-date-cell "08:00-16:00 (8h) 1/1 [PERSON_NAME] 1 Role Territory Manager [DATE] 08:00-16:00 …" at bounding box center [241, 219] width 76 height 295
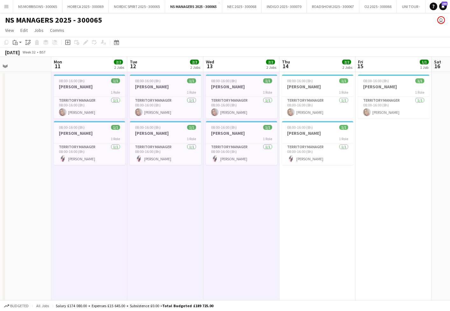
drag, startPoint x: 322, startPoint y: 186, endPoint x: 339, endPoint y: 183, distance: 16.5
click at [323, 186] on app-date-cell "08:00-16:00 (8h) 1/1 [PERSON_NAME] 1 Role Territory Manager [DATE] 08:00-16:00 …" at bounding box center [318, 219] width 76 height 295
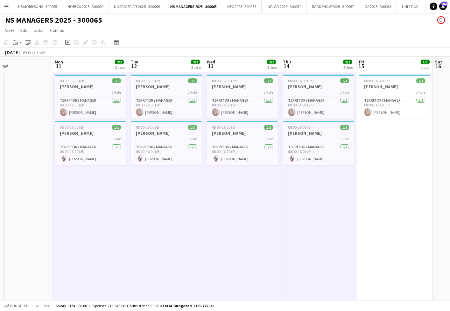
drag, startPoint x: 378, startPoint y: 178, endPoint x: 317, endPoint y: 167, distance: 61.6
click at [377, 178] on app-date-cell "08:00-16:00 (8h) 1/1 [PERSON_NAME] 1 Role Territory Manager [DATE] 08:00-16:00 …" at bounding box center [395, 219] width 76 height 295
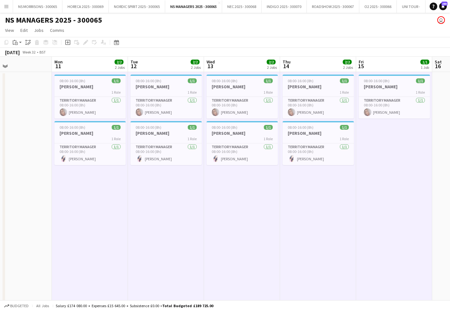
click at [13, 43] on icon "Paste" at bounding box center [15, 42] width 5 height 5
click at [20, 65] on link "Paste with crew Command Shift V" at bounding box center [42, 65] width 50 height 6
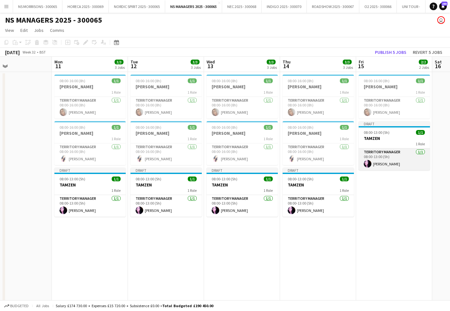
click at [391, 156] on app-card-role "Territory Manager [DATE] 08:00-13:00 (5h) [PERSON_NAME]" at bounding box center [394, 159] width 71 height 22
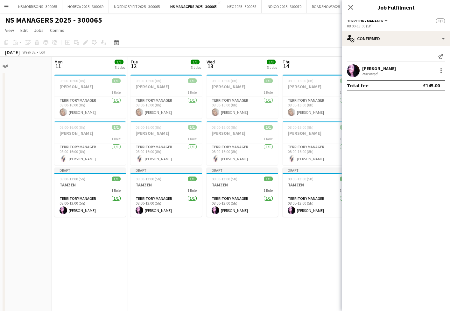
click at [302, 223] on app-date-cell "08:00-16:00 (8h) 1/1 [PERSON_NAME] 1 Role Territory Manager [DATE] 08:00-16:00 …" at bounding box center [318, 219] width 76 height 295
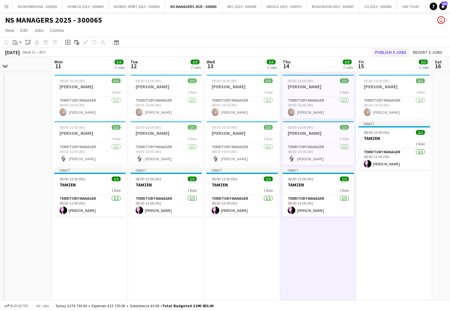
click at [390, 53] on button "Publish 5 jobs" at bounding box center [391, 52] width 37 height 8
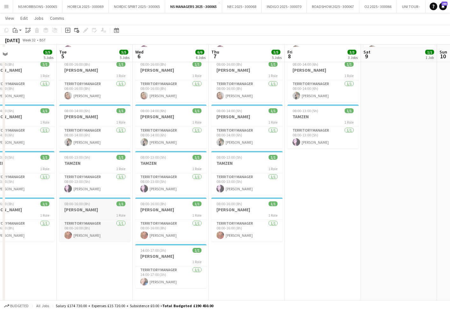
scroll to position [66, 0]
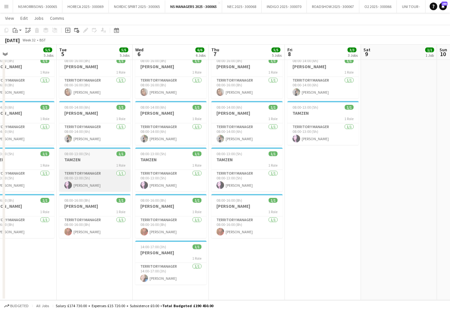
drag, startPoint x: 90, startPoint y: 206, endPoint x: 80, endPoint y: 176, distance: 31.3
click at [90, 206] on h3 "[PERSON_NAME]" at bounding box center [94, 206] width 71 height 6
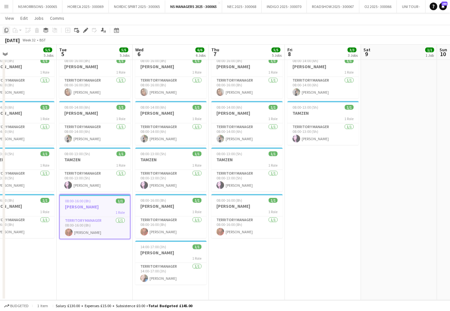
click at [6, 31] on icon "Copy" at bounding box center [6, 30] width 5 height 5
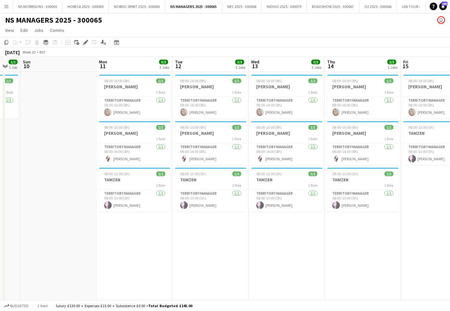
scroll to position [0, 0]
click at [203, 225] on app-date-cell "08:00-16:00 (8h) 1/1 [PERSON_NAME] 1 Role Territory Manager [DATE] 08:00-16:00 …" at bounding box center [211, 219] width 76 height 295
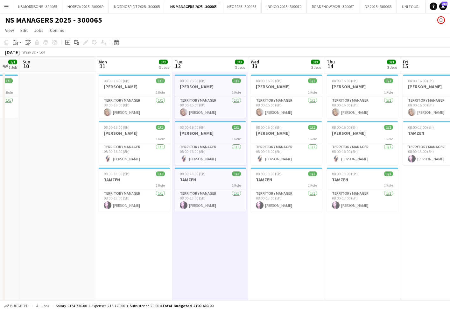
click at [374, 226] on app-date-cell "08:00-16:00 (8h) 1/1 [PERSON_NAME] 1 Role Territory Manager [DATE] 08:00-16:00 …" at bounding box center [363, 219] width 76 height 295
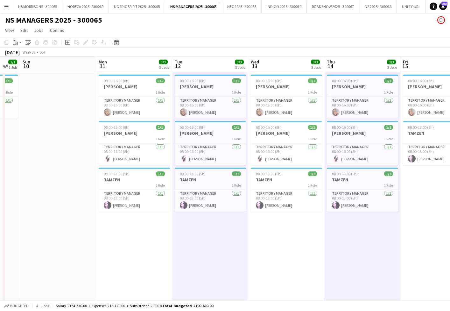
drag, startPoint x: 434, startPoint y: 178, endPoint x: 420, endPoint y: 176, distance: 14.2
click at [434, 178] on app-date-cell "08:00-16:00 (8h) 1/1 [PERSON_NAME] 1 Role Territory Manager [DATE] 08:00-16:00 …" at bounding box center [439, 219] width 76 height 295
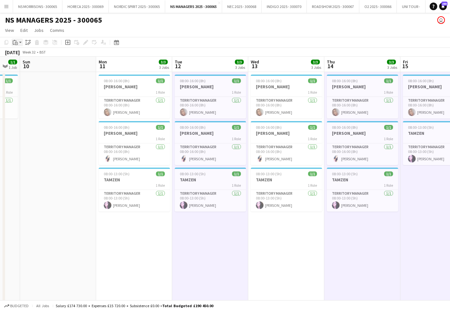
click at [19, 42] on app-action-btn "Paste" at bounding box center [16, 43] width 11 height 8
click at [24, 64] on link "Paste with crew Command Shift V" at bounding box center [42, 65] width 50 height 6
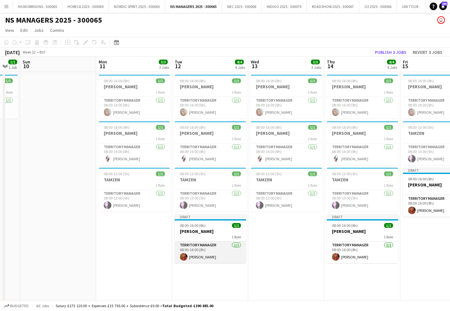
click at [202, 246] on app-card-role "Territory Manager [DATE] 08:00-16:00 (8h) [PERSON_NAME]" at bounding box center [210, 252] width 71 height 22
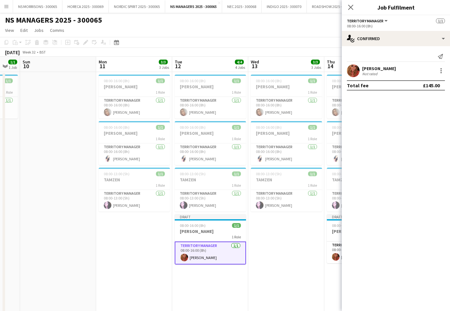
click at [275, 248] on app-date-cell "08:00-16:00 (8h) 1/1 [PERSON_NAME] 1 Role Territory Manager [DATE] 08:00-16:00 …" at bounding box center [286, 219] width 76 height 295
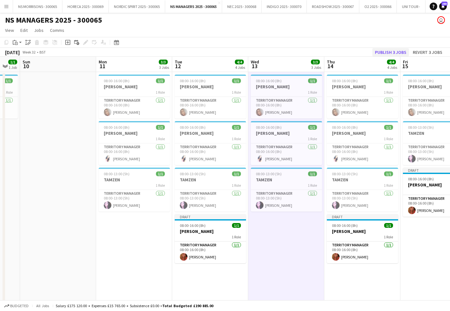
click at [386, 52] on button "Publish 3 jobs" at bounding box center [391, 52] width 37 height 8
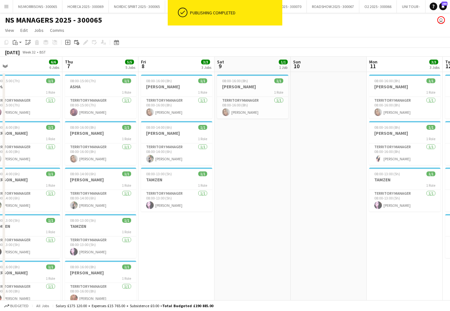
scroll to position [0, 166]
click at [172, 142] on app-job-card "08:00-14:00 (6h) 1/1 [PERSON_NAME] 1 Role Territory Manager [DATE] 08:00-14:00 …" at bounding box center [176, 143] width 71 height 44
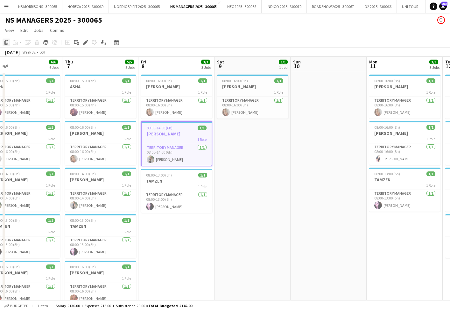
click at [8, 43] on icon "Copy" at bounding box center [6, 42] width 5 height 5
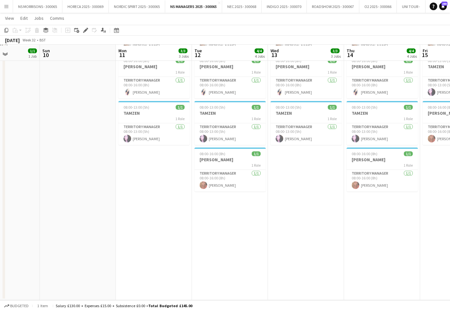
scroll to position [66, 0]
click at [163, 183] on app-date-cell "08:00-16:00 (8h) 1/1 [PERSON_NAME] 1 Role Territory Manager [DATE] 08:00-16:00 …" at bounding box center [154, 152] width 76 height 295
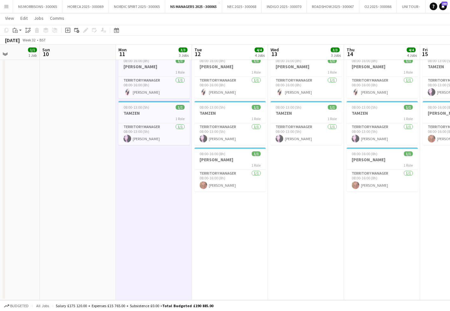
drag, startPoint x: 224, startPoint y: 216, endPoint x: 260, endPoint y: 209, distance: 36.9
click at [227, 215] on app-calendar-viewport "Thu 7 5/5 5 Jobs Fri 8 3/3 3 Jobs Sat 9 1/1 1 Job Sun 10 Mon 11 3/3 3 Jobs Tue …" at bounding box center [225, 129] width 450 height 341
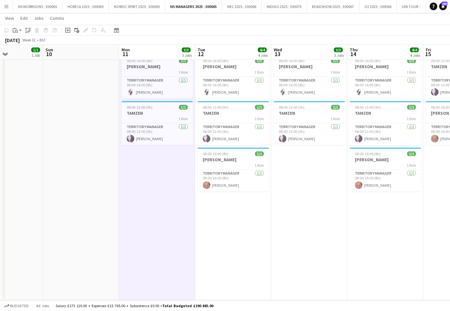
click at [287, 201] on app-date-cell "08:00-16:00 (8h) 1/1 [PERSON_NAME] 1 Role Territory Manager [DATE] 08:00-16:00 …" at bounding box center [309, 152] width 76 height 295
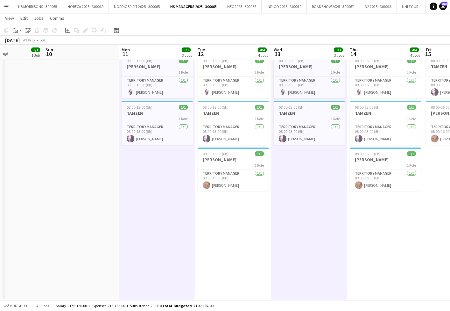
click at [224, 220] on app-calendar-viewport "Thu 7 5/5 5 Jobs Fri 8 3/3 3 Jobs Sat 9 1/1 1 Job Sun 10 Mon 11 3/3 3 Jobs Tue …" at bounding box center [225, 129] width 450 height 341
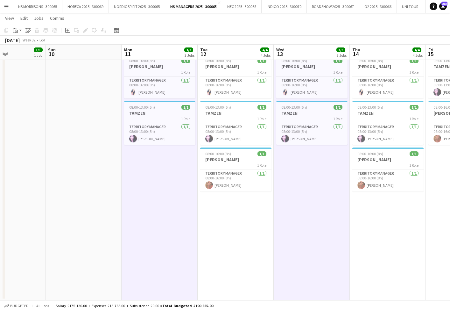
drag, startPoint x: 215, startPoint y: 234, endPoint x: 220, endPoint y: 232, distance: 5.7
click at [218, 233] on app-calendar-viewport "Thu 7 5/5 5 Jobs Fri 8 3/3 3 Jobs Sat 9 1/1 1 Job Sun 10 Mon 11 3/3 3 Jobs Tue …" at bounding box center [225, 129] width 450 height 341
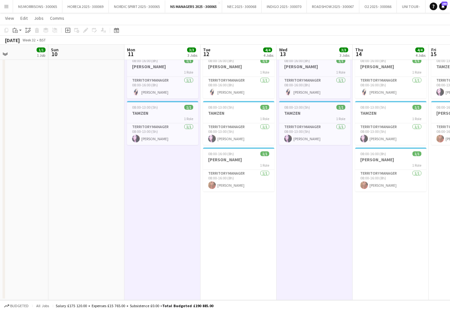
click at [213, 232] on app-date-cell "08:00-16:00 (8h) 1/1 [PERSON_NAME] 1 Role Territory Manager [DATE] 08:00-16:00 …" at bounding box center [239, 152] width 76 height 295
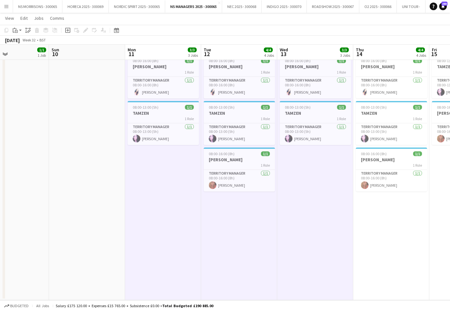
click at [396, 214] on app-date-cell "08:00-16:00 (8h) 1/1 [PERSON_NAME] 1 Role Territory Manager [DATE] 08:00-16:00 …" at bounding box center [391, 152] width 76 height 295
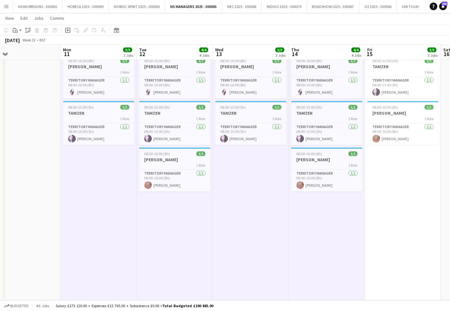
scroll to position [0, 242]
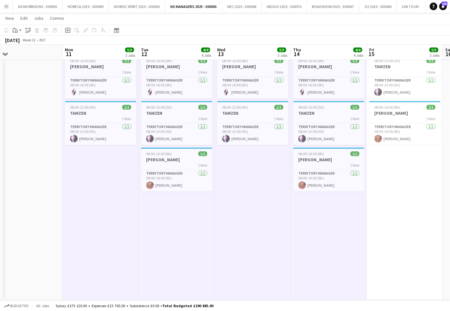
click at [395, 213] on app-date-cell "08:00-16:00 (8h) 1/1 [PERSON_NAME] 1 Role Territory Manager [DATE] 08:00-16:00 …" at bounding box center [405, 152] width 76 height 295
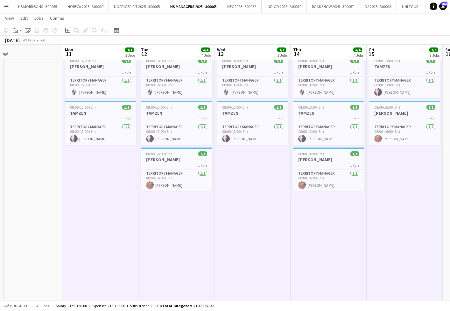
drag, startPoint x: 17, startPoint y: 32, endPoint x: 22, endPoint y: 42, distance: 11.3
click at [17, 32] on icon "Paste" at bounding box center [15, 30] width 5 height 5
click at [27, 53] on link "Paste with crew Command Shift V" at bounding box center [42, 53] width 50 height 6
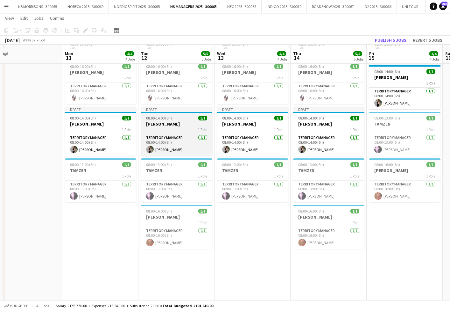
scroll to position [53, 0]
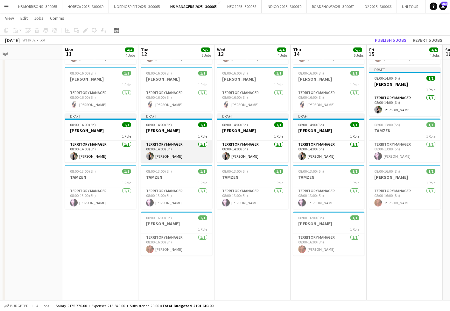
click at [167, 143] on app-card-role "Territory Manager [DATE] 08:00-14:00 (6h) [PERSON_NAME]" at bounding box center [176, 152] width 71 height 22
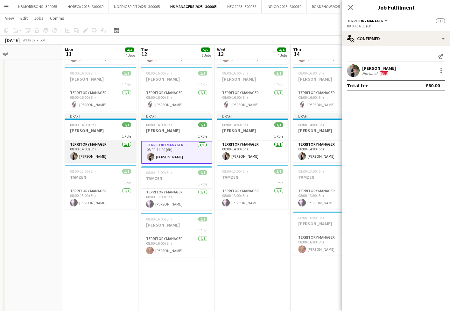
click at [94, 146] on app-card-role "Territory Manager [DATE] 08:00-14:00 (6h) [PERSON_NAME]" at bounding box center [100, 152] width 71 height 22
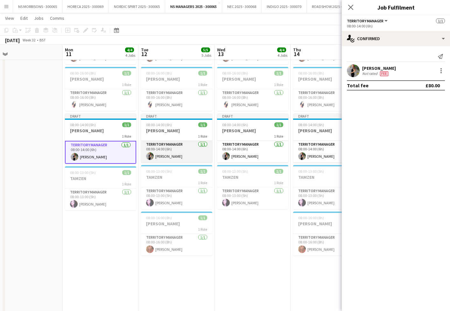
click at [168, 151] on app-card-role "Territory Manager [DATE] 08:00-14:00 (6h) [PERSON_NAME]" at bounding box center [176, 152] width 71 height 22
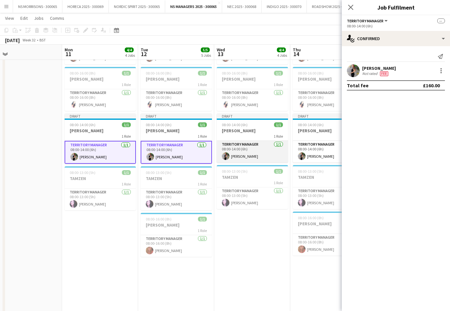
click at [230, 148] on app-card-role "Territory Manager [DATE] 08:00-14:00 (6h) [PERSON_NAME]" at bounding box center [252, 152] width 71 height 22
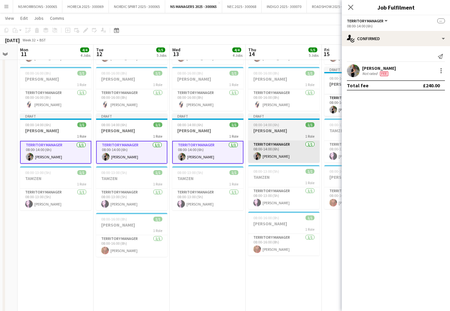
scroll to position [0, 219]
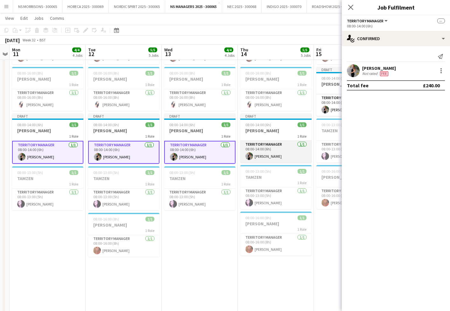
click at [274, 152] on app-card-role "Territory Manager [DATE] 08:00-14:00 (6h) [PERSON_NAME]" at bounding box center [275, 152] width 71 height 22
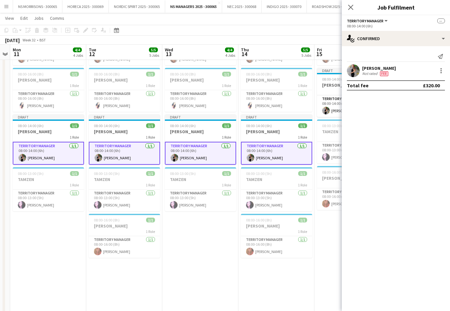
scroll to position [53, 0]
click at [440, 71] on div at bounding box center [442, 71] width 8 height 8
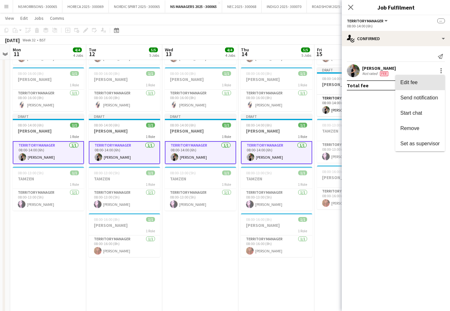
drag, startPoint x: 436, startPoint y: 82, endPoint x: 435, endPoint y: 86, distance: 4.6
click at [436, 82] on span "Edit fee" at bounding box center [420, 83] width 39 height 6
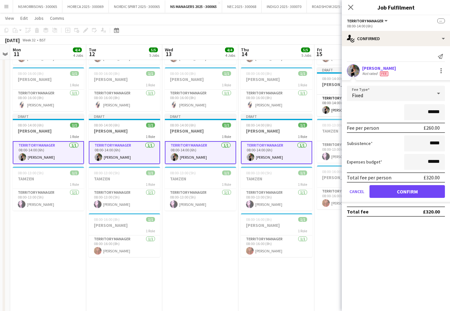
drag, startPoint x: 428, startPoint y: 112, endPoint x: 433, endPoint y: 111, distance: 4.8
click at [433, 111] on input "******" at bounding box center [424, 112] width 41 height 16
type input "*******"
click at [399, 190] on button "Confirm" at bounding box center [407, 191] width 75 height 13
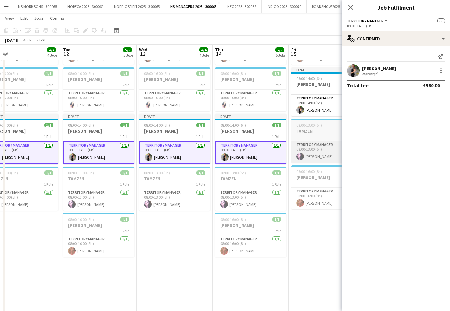
scroll to position [0, 184]
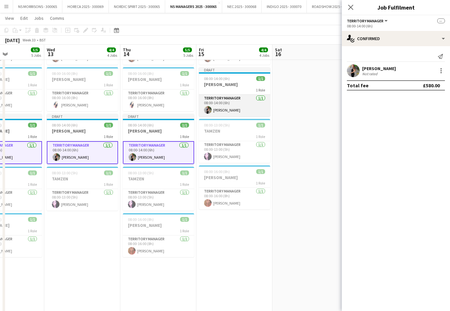
click at [254, 102] on app-card-role "Territory Manager [DATE] 08:00-14:00 (6h) [PERSON_NAME]" at bounding box center [234, 106] width 71 height 22
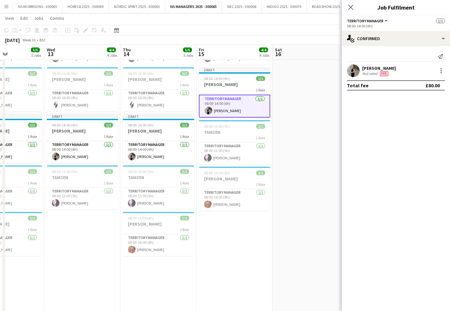
click at [317, 108] on app-date-cell at bounding box center [311, 165] width 76 height 295
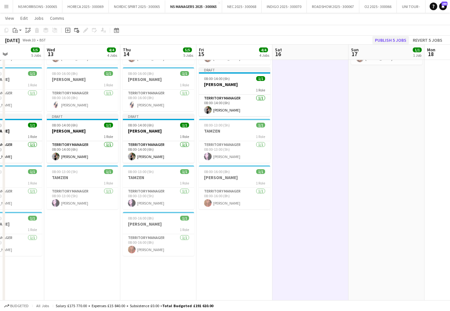
click at [395, 40] on button "Publish 5 jobs" at bounding box center [391, 40] width 37 height 8
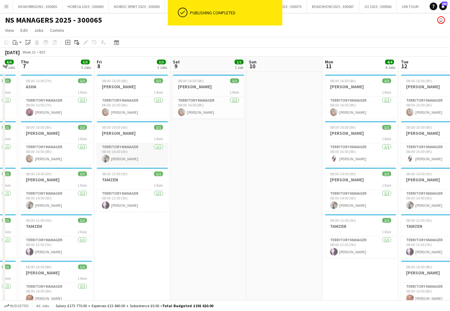
scroll to position [0, 0]
click at [42, 90] on div "1 Role" at bounding box center [56, 91] width 71 height 5
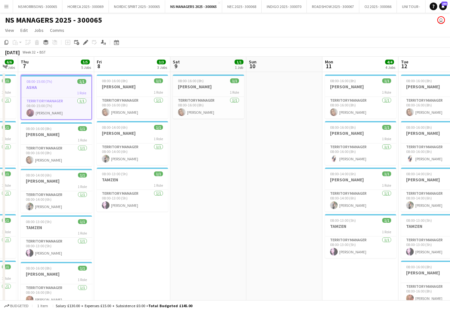
drag, startPoint x: 5, startPoint y: 43, endPoint x: 6, endPoint y: 46, distance: 3.9
click at [5, 43] on icon at bounding box center [6, 42] width 4 height 4
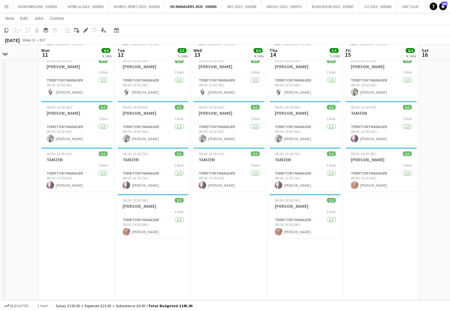
scroll to position [66, 0]
click at [73, 227] on app-date-cell "08:00-16:00 (8h) 1/1 [PERSON_NAME] 1 Role Territory Manager [DATE] 08:00-16:00 …" at bounding box center [77, 152] width 76 height 295
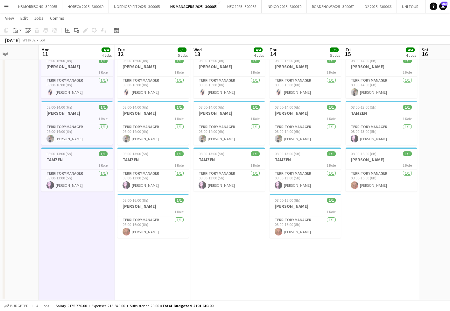
drag, startPoint x: 148, startPoint y: 248, endPoint x: 161, endPoint y: 247, distance: 13.1
click at [149, 248] on app-date-cell "08:00-16:00 (8h) 1/1 [PERSON_NAME] 1 Role Territory Manager [DATE] 08:00-16:00 …" at bounding box center [153, 152] width 76 height 295
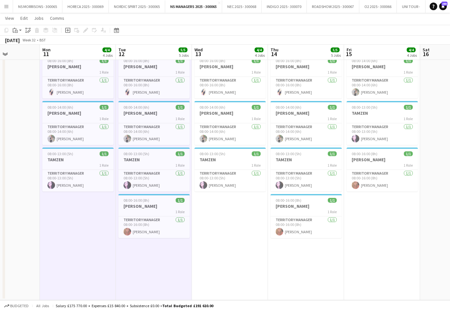
drag, startPoint x: 227, startPoint y: 227, endPoint x: 238, endPoint y: 231, distance: 11.2
click at [227, 227] on app-date-cell "08:00-16:00 (8h) 1/1 [PERSON_NAME] 1 Role Territory Manager [DATE] 08:00-16:00 …" at bounding box center [230, 152] width 76 height 295
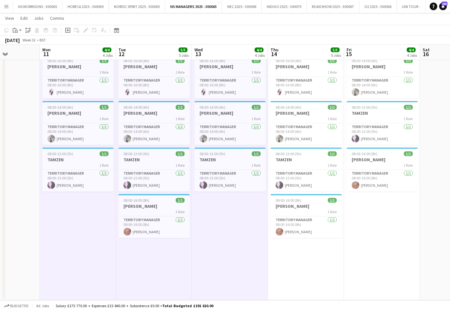
click at [302, 253] on app-date-cell "08:00-16:00 (8h) 1/1 [PERSON_NAME] 1 Role Territory Manager [DATE] 08:00-16:00 …" at bounding box center [306, 152] width 76 height 295
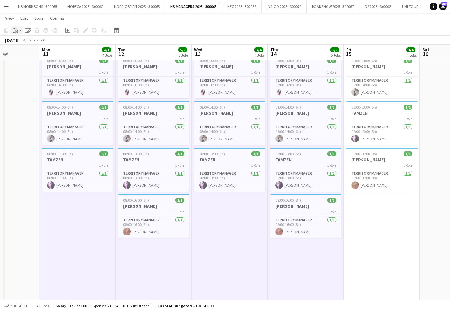
click at [13, 29] on icon "Paste" at bounding box center [15, 30] width 5 height 5
click at [24, 53] on link "Paste with crew Command Shift V" at bounding box center [42, 53] width 50 height 6
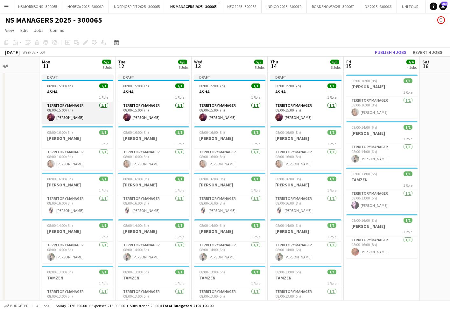
scroll to position [0, 0]
click at [79, 112] on app-card-role "Territory Manager [DATE] 08:00-15:00 (7h) [PERSON_NAME]" at bounding box center [77, 113] width 71 height 22
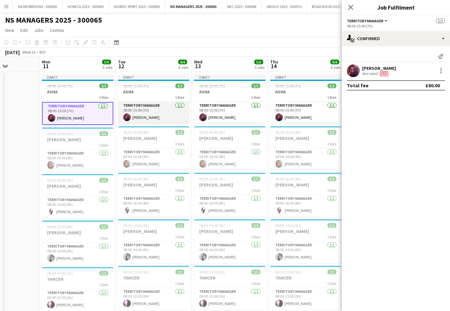
drag, startPoint x: 134, startPoint y: 111, endPoint x: 176, endPoint y: 111, distance: 42.4
click at [134, 111] on app-card-role "Territory Manager [DATE] 08:00-15:00 (7h) [PERSON_NAME]" at bounding box center [153, 113] width 71 height 22
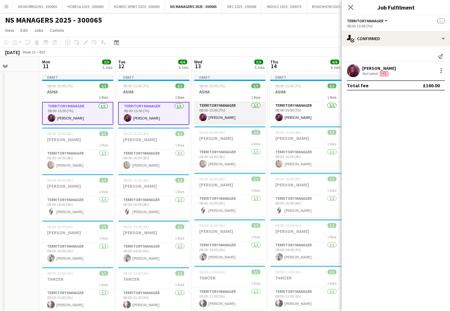
click at [211, 110] on app-card-role "Territory Manager [DATE] 08:00-15:00 (7h) [PERSON_NAME]" at bounding box center [229, 113] width 71 height 22
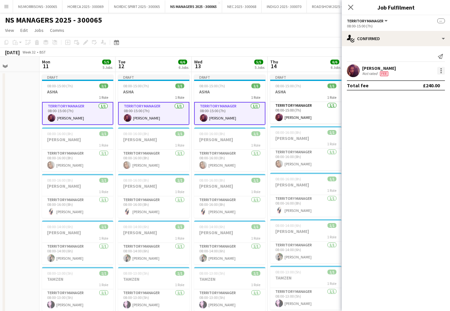
click at [443, 69] on div at bounding box center [442, 71] width 8 height 8
click at [435, 82] on span "Edit fee" at bounding box center [420, 83] width 39 height 6
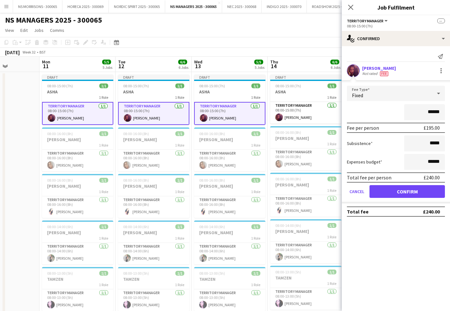
drag, startPoint x: 429, startPoint y: 113, endPoint x: 432, endPoint y: 112, distance: 3.2
click at [433, 112] on input "******" at bounding box center [424, 112] width 41 height 16
type input "*******"
click at [395, 191] on button "Confirm" at bounding box center [407, 191] width 75 height 13
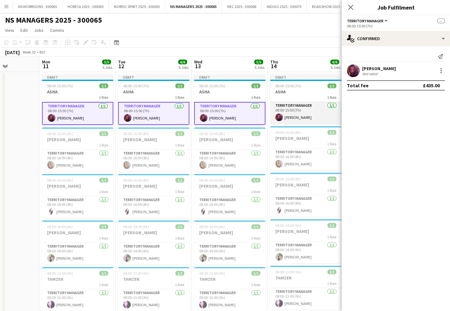
click at [299, 110] on app-card-role "Territory Manager [DATE] 08:00-15:00 (7h) [PERSON_NAME]" at bounding box center [305, 113] width 71 height 22
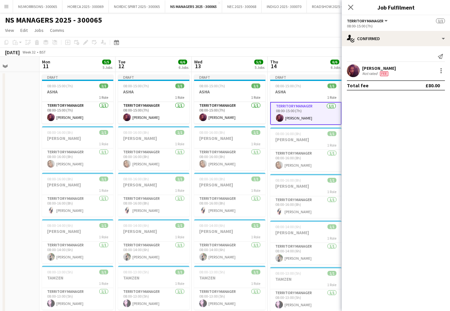
scroll to position [0, 189]
click at [442, 71] on div at bounding box center [442, 71] width 8 height 8
click at [434, 81] on span "Edit fee" at bounding box center [420, 83] width 39 height 6
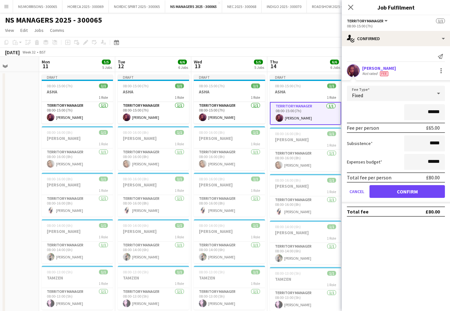
click at [401, 193] on button "Confirm" at bounding box center [407, 191] width 75 height 13
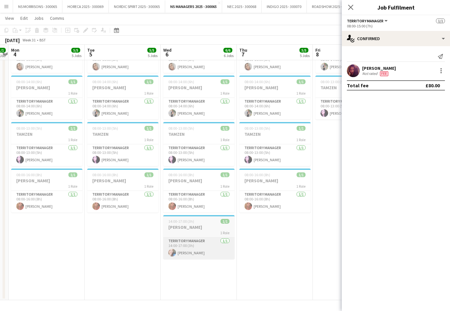
scroll to position [91, 0]
drag, startPoint x: 185, startPoint y: 230, endPoint x: 103, endPoint y: 171, distance: 100.9
click at [185, 230] on h3 "[PERSON_NAME]" at bounding box center [198, 227] width 71 height 6
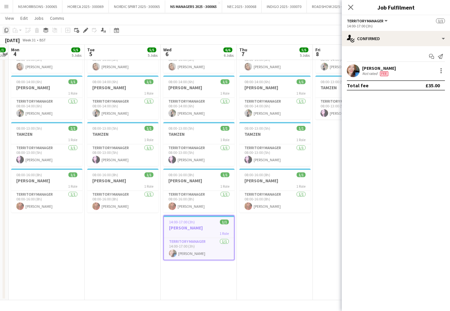
click at [6, 31] on icon "Copy" at bounding box center [6, 30] width 5 height 5
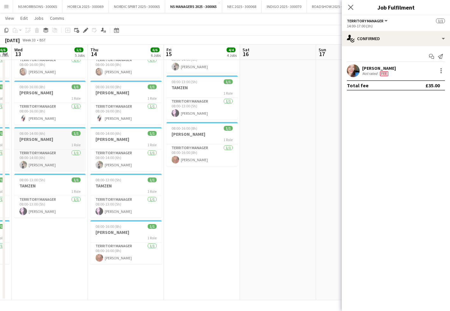
scroll to position [0, 217]
drag, startPoint x: 196, startPoint y: 206, endPoint x: 158, endPoint y: 187, distance: 42.9
click at [196, 206] on app-date-cell "08:00-16:00 (8h) 1/1 [PERSON_NAME] 1 Role Territory Manager [DATE] 08:00-16:00 …" at bounding box center [202, 140] width 76 height 320
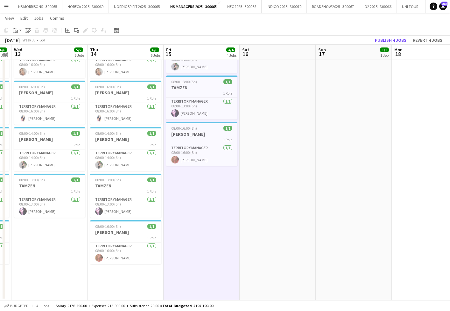
drag, startPoint x: 14, startPoint y: 29, endPoint x: 17, endPoint y: 43, distance: 13.7
click at [14, 29] on icon "Paste" at bounding box center [15, 30] width 5 height 5
click at [20, 52] on link "Paste with crew Command Shift V" at bounding box center [42, 53] width 50 height 6
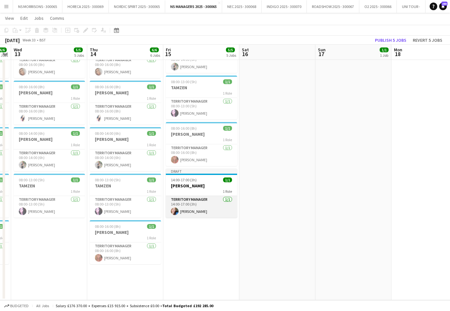
scroll to position [0, 216]
click at [198, 206] on app-card-role "Territory Manager [DATE] 14:00-17:00 (3h) [PERSON_NAME]" at bounding box center [202, 207] width 71 height 22
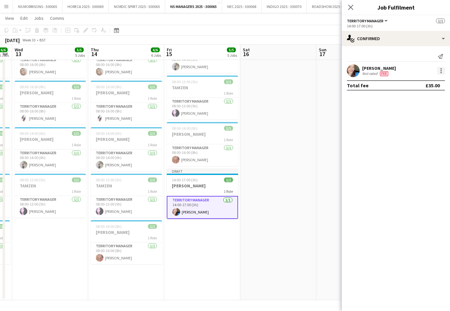
click at [439, 69] on div at bounding box center [442, 71] width 8 height 8
click at [435, 78] on button "Edit fee" at bounding box center [421, 82] width 50 height 15
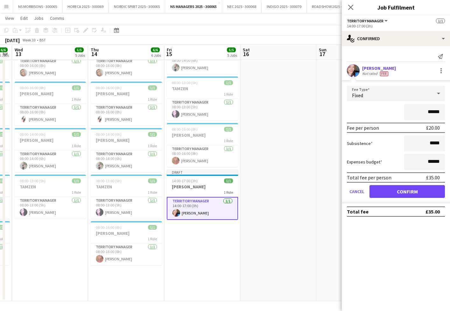
scroll to position [91, 0]
click at [431, 111] on input "******" at bounding box center [424, 112] width 41 height 16
type input "******"
click at [402, 193] on button "Confirm" at bounding box center [407, 191] width 75 height 13
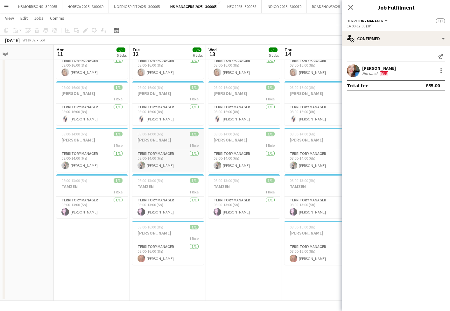
scroll to position [0, 175]
click at [82, 243] on app-date-cell "Draft 08:00-15:00 (7h) 1/1 ASHA 1 Role Territory Manager [DATE] 08:00-15:00 (7h…" at bounding box center [91, 141] width 76 height 320
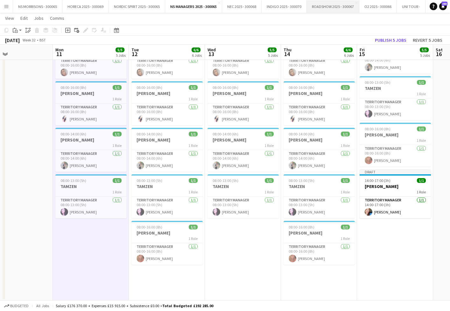
click at [321, 7] on button "ROADSHOW 2025 - 300067 Close" at bounding box center [333, 6] width 53 height 12
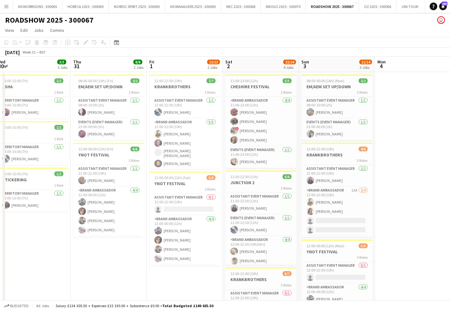
scroll to position [0, 148]
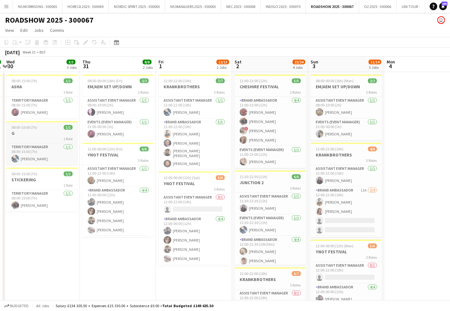
click at [11, 132] on h3 "G" at bounding box center [41, 133] width 71 height 6
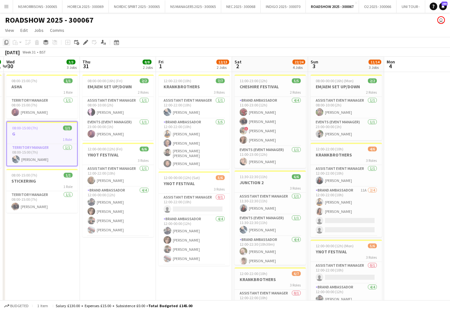
click at [7, 45] on div "Copy" at bounding box center [7, 43] width 8 height 8
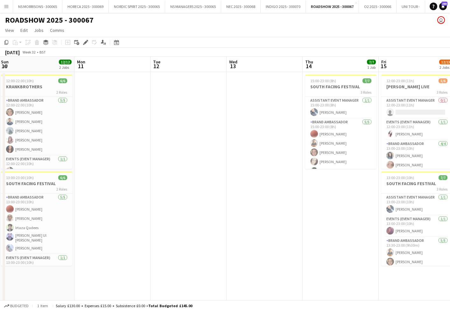
scroll to position [0, 154]
click at [115, 96] on app-date-cell at bounding box center [112, 272] width 76 height 400
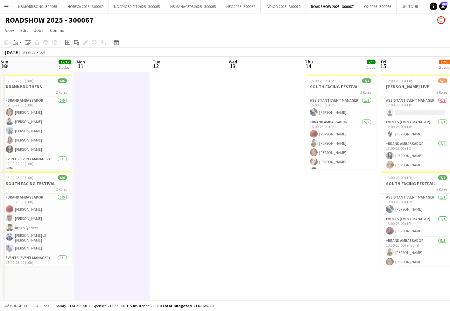
drag, startPoint x: 13, startPoint y: 42, endPoint x: 18, endPoint y: 61, distance: 19.4
click at [13, 42] on icon at bounding box center [14, 42] width 2 height 4
click at [19, 65] on link "Paste with crew Command Shift V" at bounding box center [42, 65] width 50 height 6
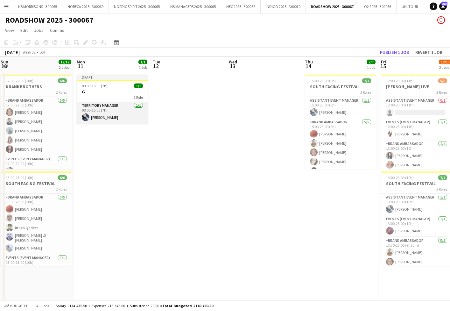
click at [107, 109] on app-card-role "Territory Manager [DATE] 08:00-15:00 (7h) [PERSON_NAME]" at bounding box center [112, 113] width 71 height 22
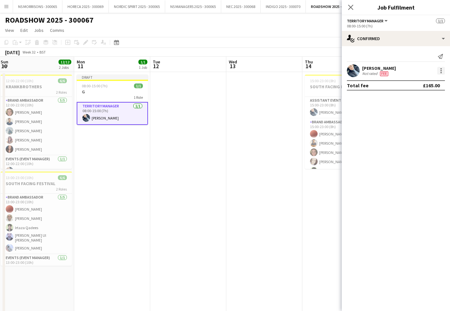
drag, startPoint x: 443, startPoint y: 71, endPoint x: 439, endPoint y: 75, distance: 5.2
click at [442, 71] on div at bounding box center [442, 71] width 8 height 8
click at [431, 87] on button "Edit fee" at bounding box center [421, 82] width 50 height 15
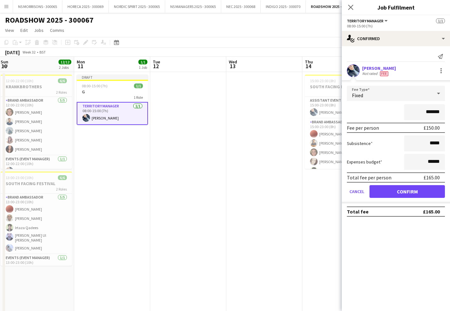
click at [431, 111] on input "*******" at bounding box center [424, 112] width 41 height 16
type input "*******"
drag, startPoint x: 395, startPoint y: 195, endPoint x: 372, endPoint y: 200, distance: 23.7
click at [395, 195] on button "Confirm" at bounding box center [407, 191] width 75 height 13
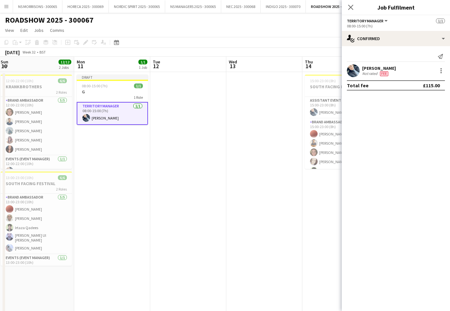
drag, startPoint x: 302, startPoint y: 208, endPoint x: 403, endPoint y: 78, distance: 164.6
click at [303, 208] on app-date-cell at bounding box center [264, 272] width 76 height 400
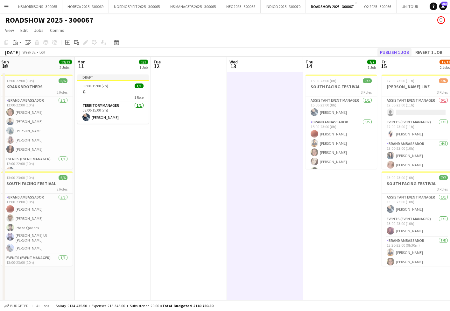
click at [406, 49] on button "Publish 1 job" at bounding box center [395, 52] width 34 height 8
